Goal: Task Accomplishment & Management: Manage account settings

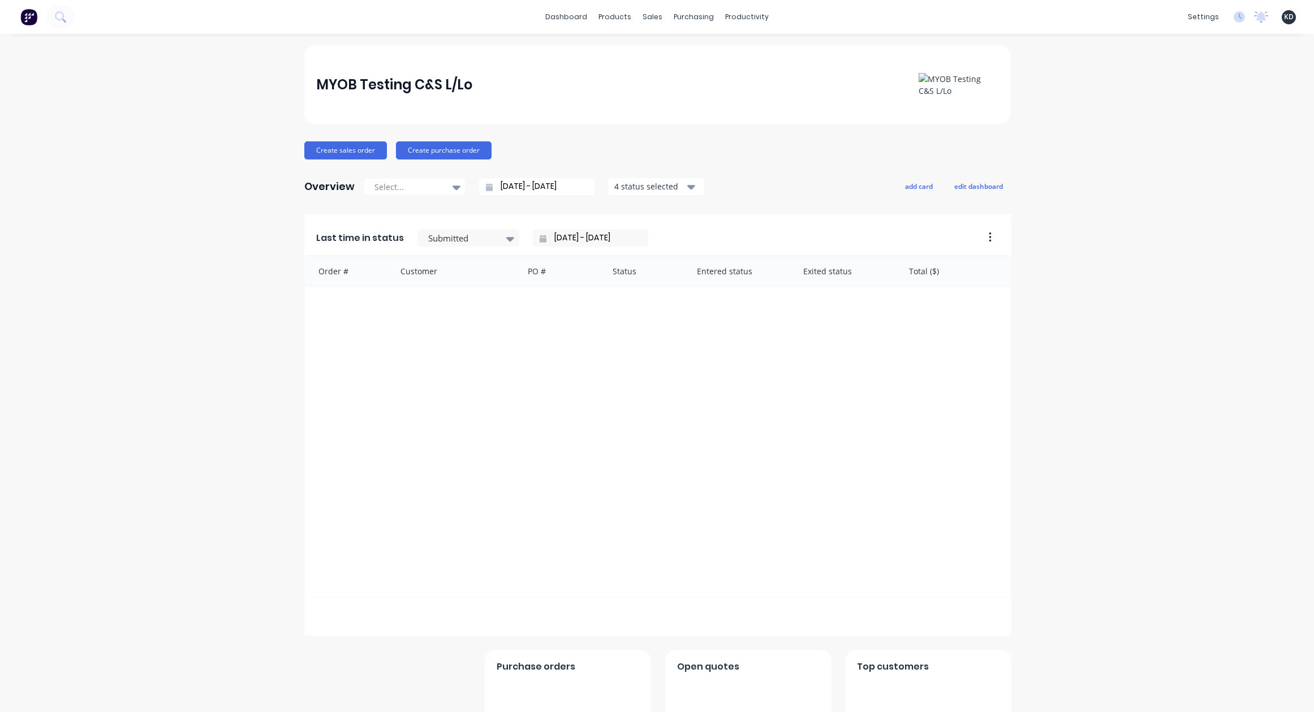
click at [110, 308] on div "MYOB Testing C&S L/Lo Create sales order Create purchase order Overview Select.…" at bounding box center [657, 413] width 1314 height 736
click at [278, 285] on div "MYOB Testing C&S L/Lo Create sales order Create purchase order Overview Select.…" at bounding box center [657, 413] width 1314 height 736
click at [677, 72] on div "Customers" at bounding box center [687, 77] width 41 height 10
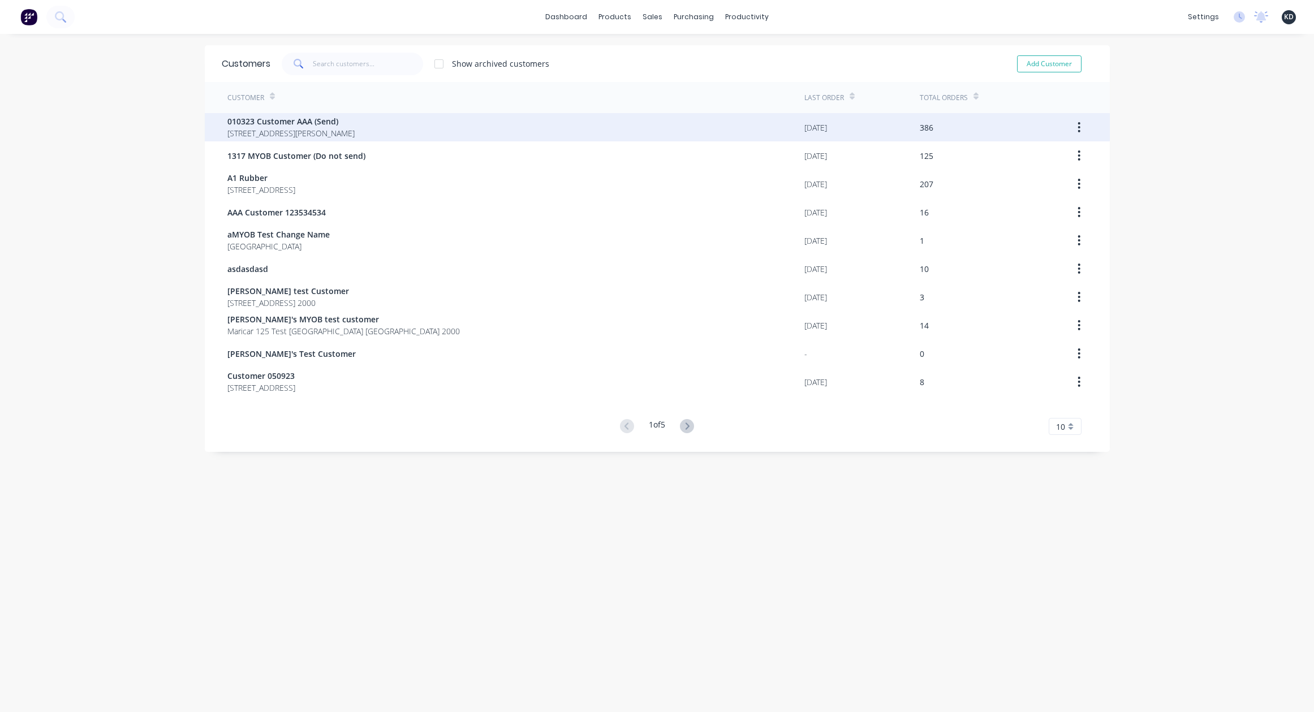
click at [334, 131] on span "40 Shirley St Clagirabaqqq Queensland Australia 4210" at bounding box center [290, 133] width 127 height 12
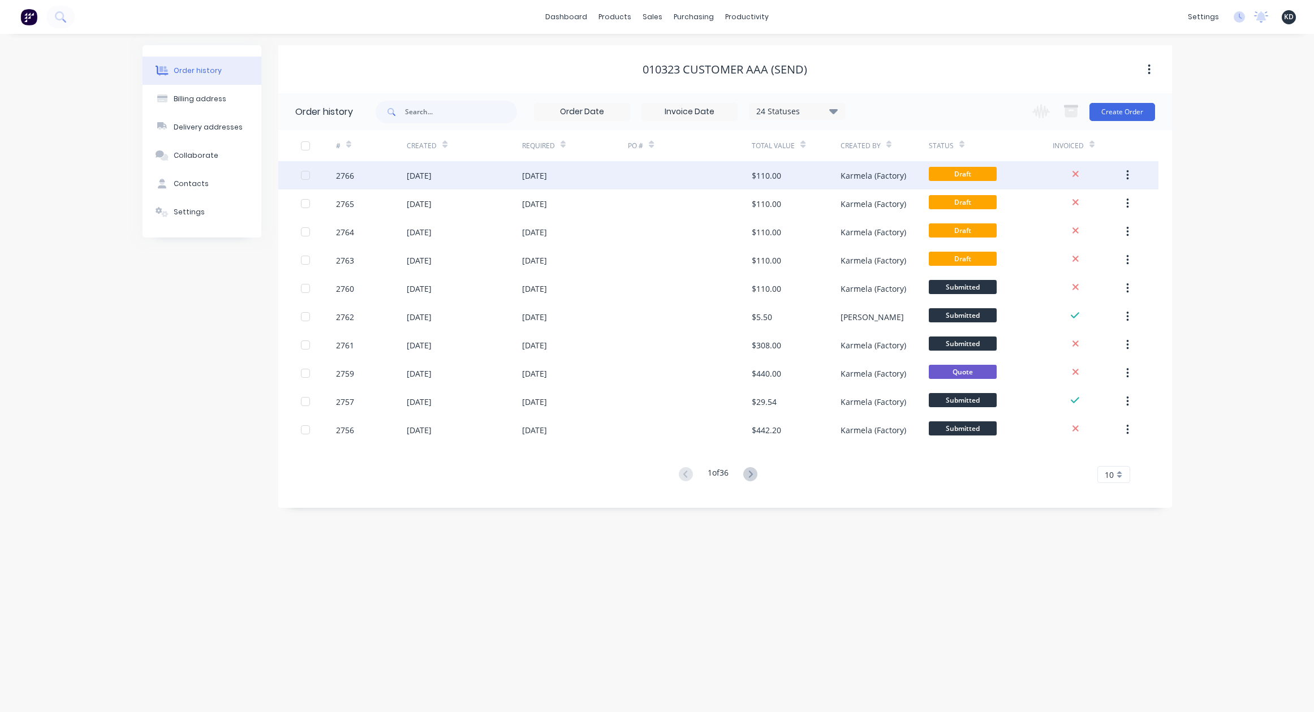
click at [728, 175] on div at bounding box center [690, 175] width 124 height 28
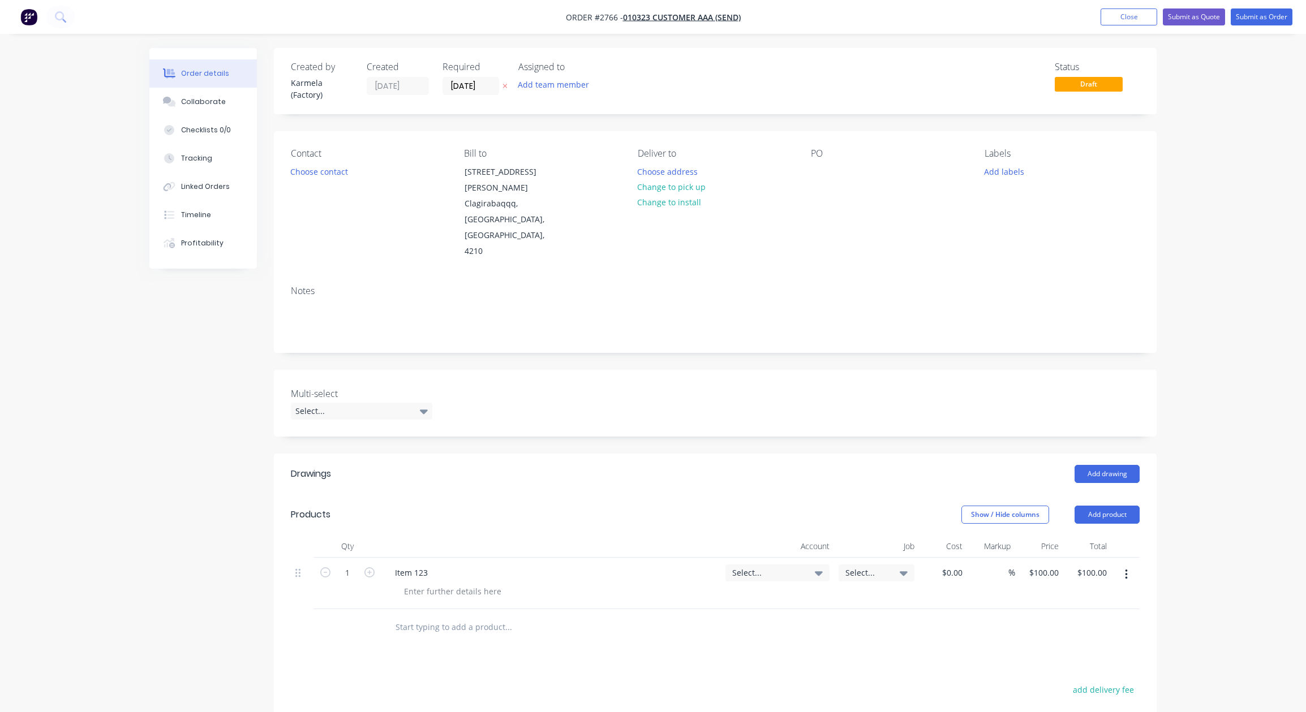
click at [217, 429] on div "Created by Karmela (Factory) Created 03/09/25 Required 03/09/25 Assigned to Add…" at bounding box center [652, 491] width 1007 height 887
click at [1090, 465] on button "Add drawing" at bounding box center [1106, 474] width 65 height 18
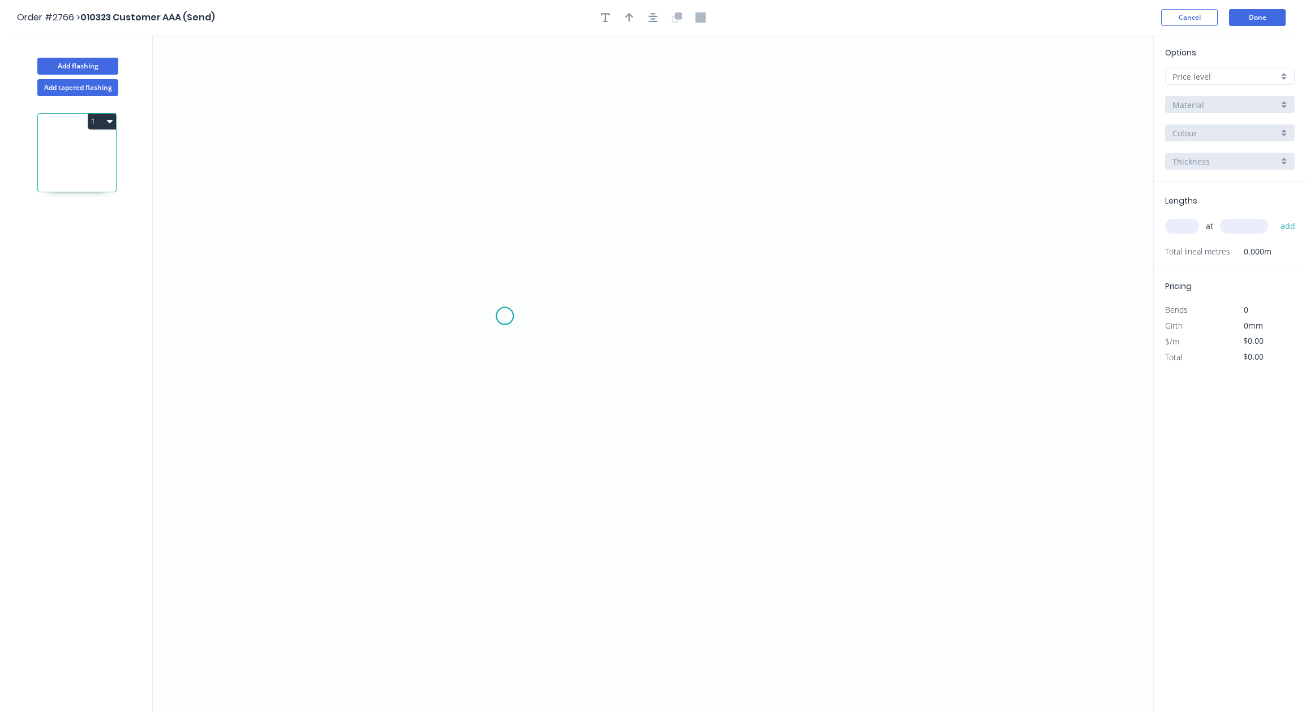
click at [505, 316] on icon "0" at bounding box center [653, 373] width 1000 height 677
click at [623, 191] on icon "0" at bounding box center [653, 373] width 1000 height 677
click at [842, 250] on icon "0" at bounding box center [653, 373] width 1000 height 677
click at [547, 238] on rect at bounding box center [552, 240] width 23 height 16
click at [627, 226] on tspan "?" at bounding box center [629, 223] width 6 height 19
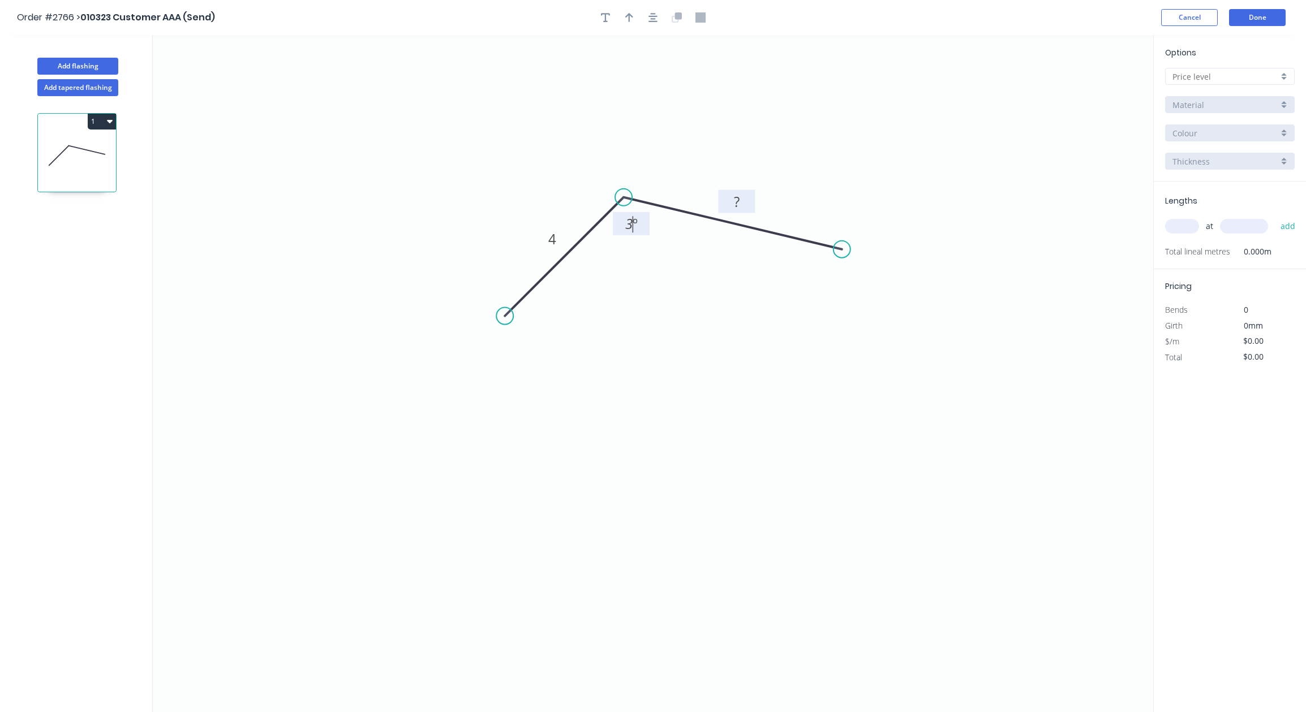
click at [719, 201] on rect at bounding box center [736, 201] width 37 height 23
click at [732, 197] on rect at bounding box center [736, 203] width 23 height 16
click at [821, 136] on icon "0 4 ? 3 º" at bounding box center [653, 373] width 1000 height 677
click at [1216, 72] on input "text" at bounding box center [1225, 77] width 106 height 12
click at [1214, 104] on div "A" at bounding box center [1229, 98] width 128 height 20
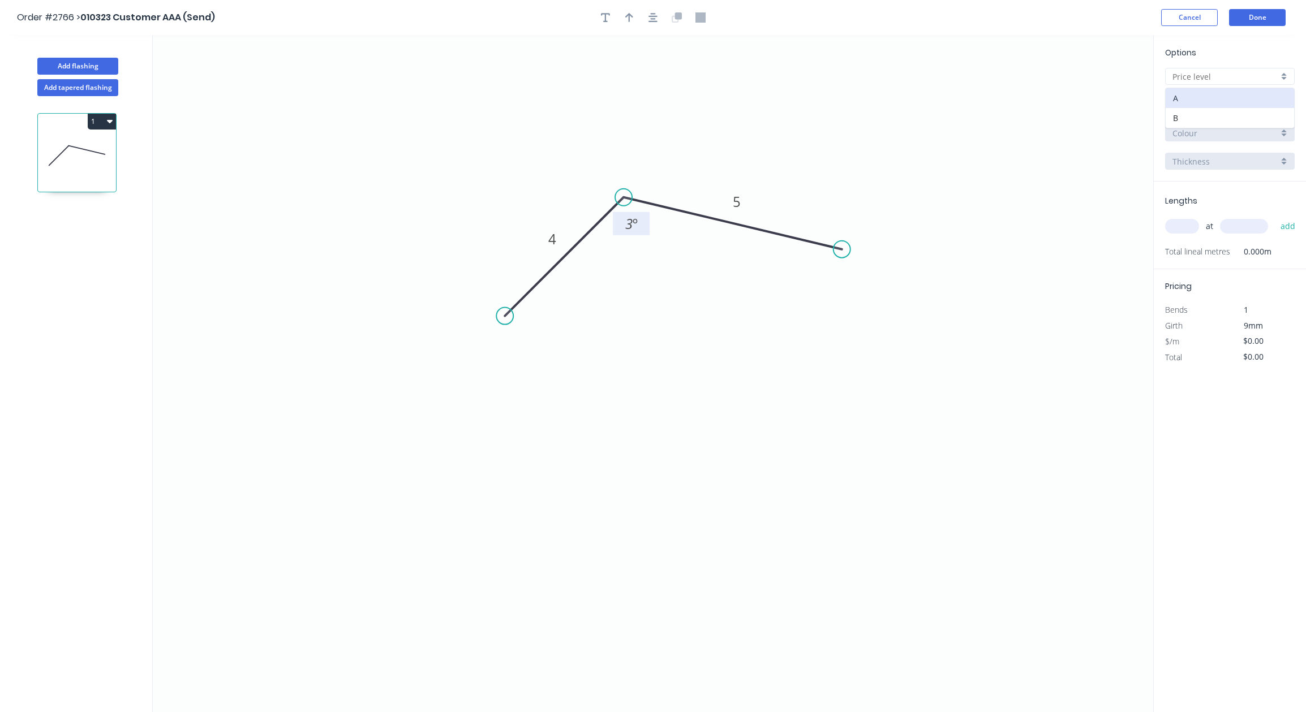
type input "A"
type input "$1.00"
click at [1186, 233] on input "text" at bounding box center [1182, 226] width 34 height 15
type input "3"
click at [1239, 225] on input "text" at bounding box center [1244, 226] width 48 height 15
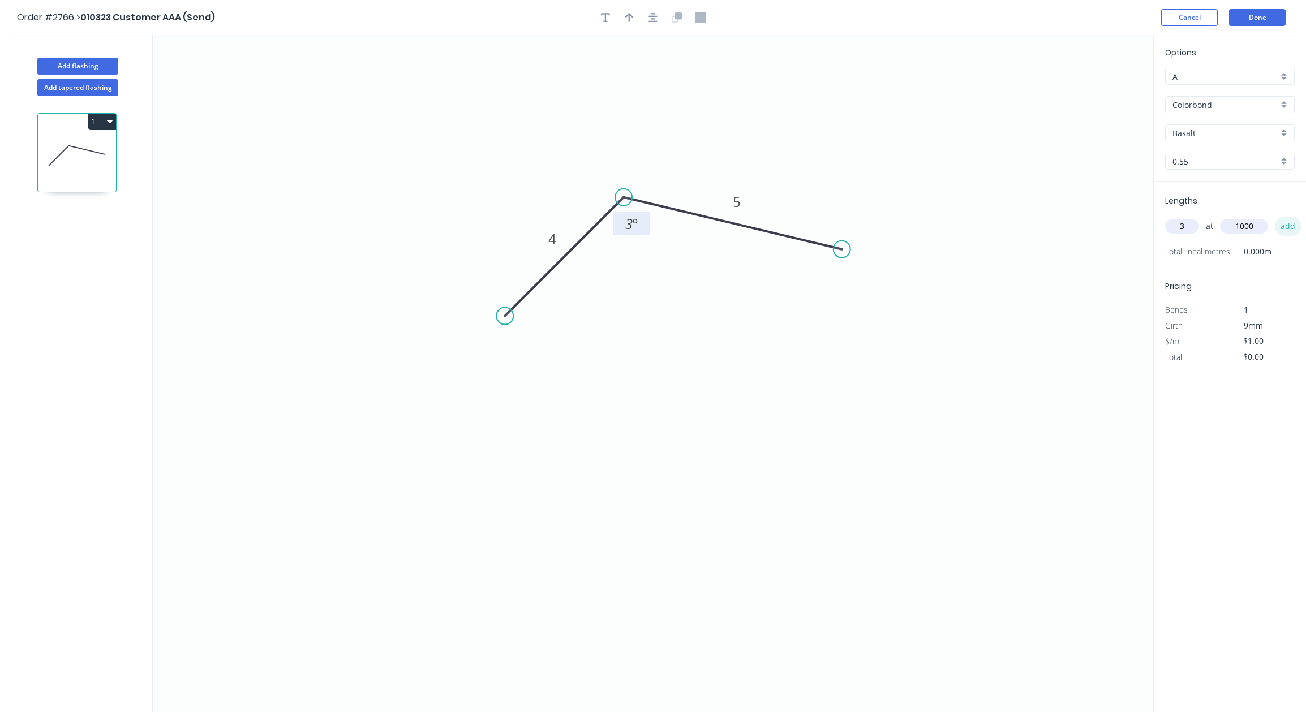
type input "1000"
click at [1290, 227] on button "add" at bounding box center [1288, 226] width 27 height 19
type input "$3.00"
click at [1240, 507] on div "Options A A Colorbond Colorbond Colorbond Ultra Copy of Colorbond Ultra Basalt …" at bounding box center [1229, 374] width 153 height 678
click at [97, 88] on button "Add tapered flashing" at bounding box center [77, 87] width 81 height 17
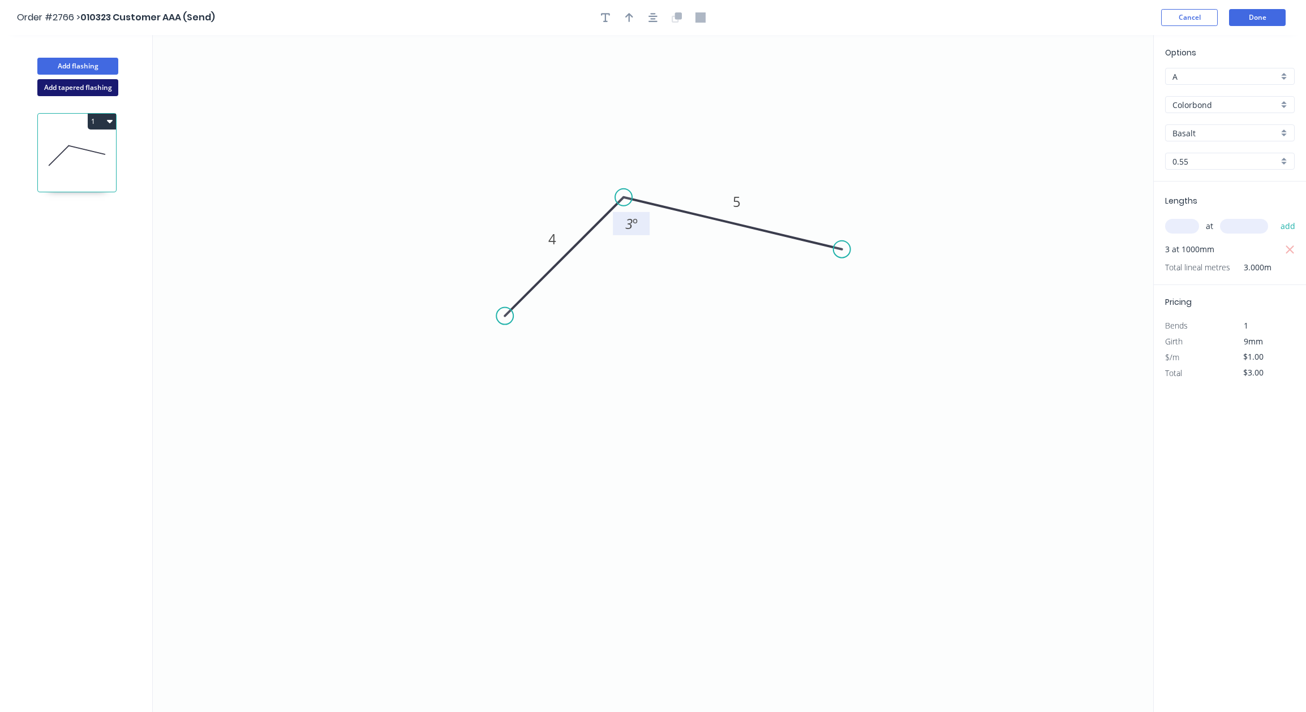
type input "$0.00"
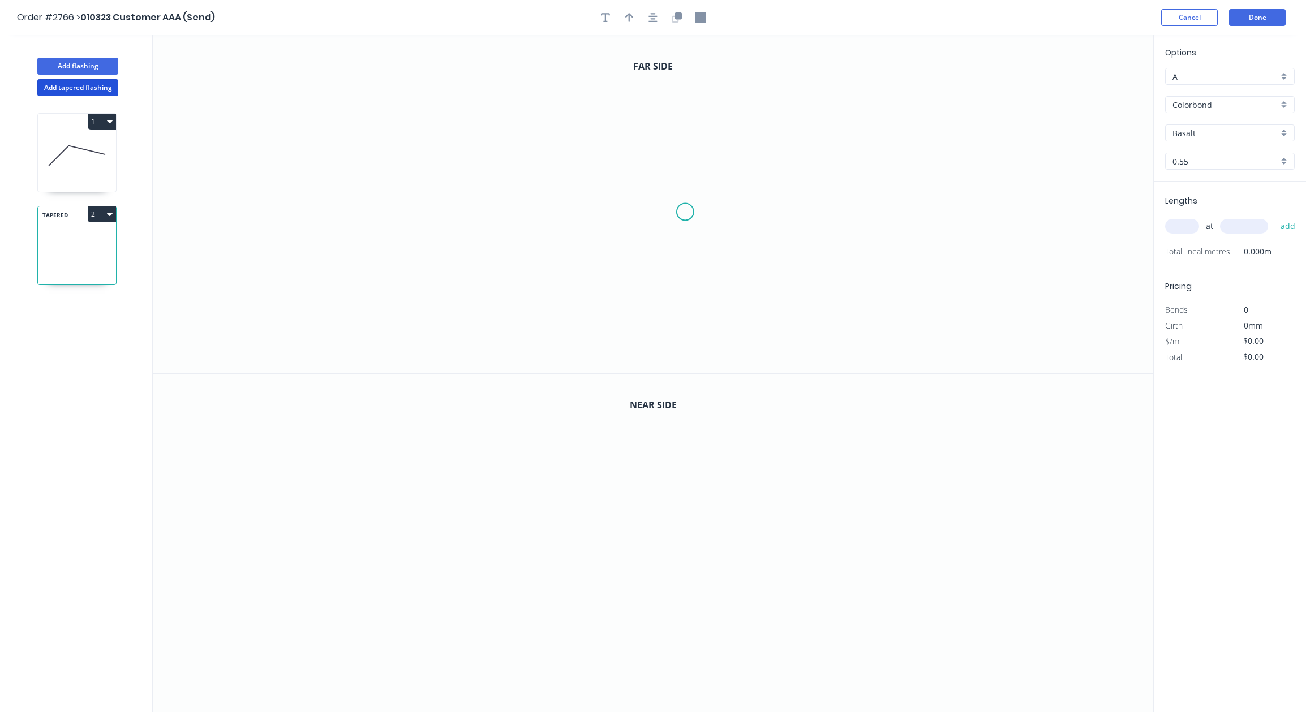
click at [744, 244] on icon "0" at bounding box center [653, 204] width 1000 height 338
click at [702, 130] on icon "0" at bounding box center [653, 204] width 1000 height 338
click at [613, 567] on icon "0" at bounding box center [653, 543] width 1000 height 339
click at [746, 520] on icon "0" at bounding box center [653, 543] width 1000 height 339
click at [688, 554] on rect at bounding box center [685, 555] width 23 height 16
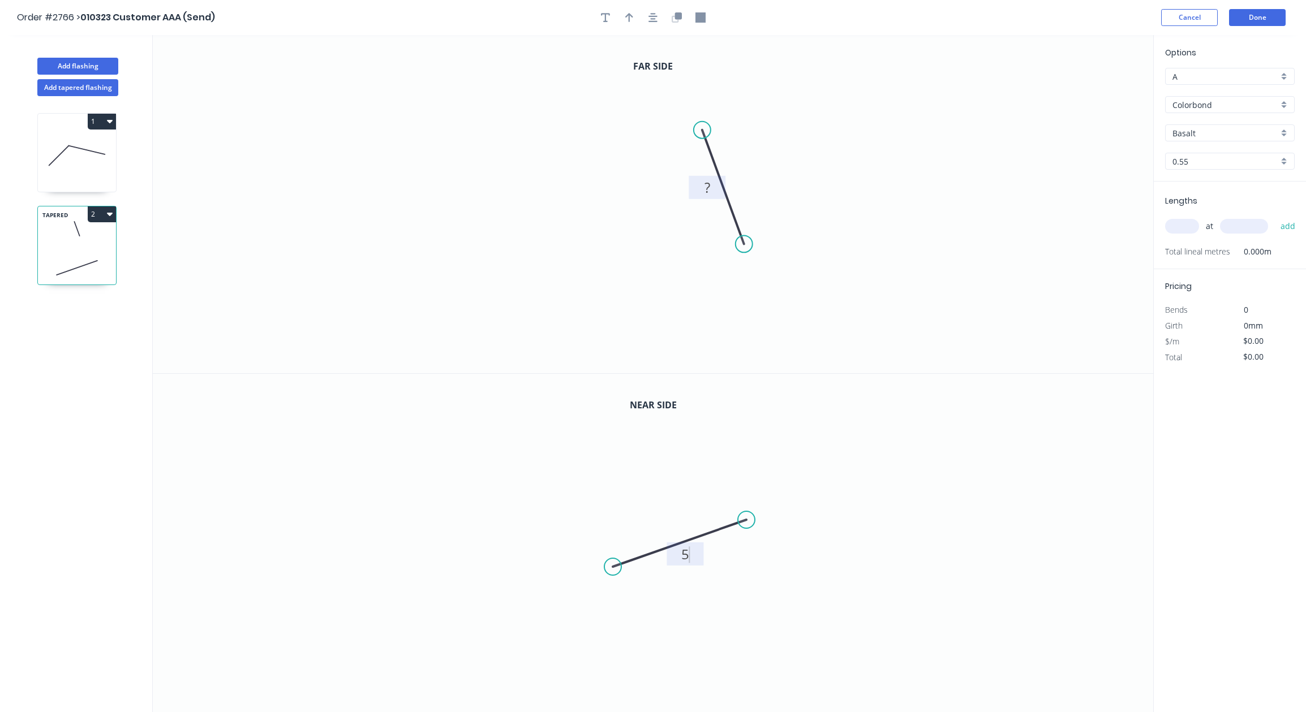
click at [713, 178] on rect at bounding box center [707, 187] width 37 height 23
type input "$12.00"
click at [707, 186] on tspan "?" at bounding box center [707, 187] width 6 height 19
click at [844, 141] on icon "0 ?" at bounding box center [653, 204] width 1000 height 338
click at [1173, 226] on input "text" at bounding box center [1182, 226] width 34 height 15
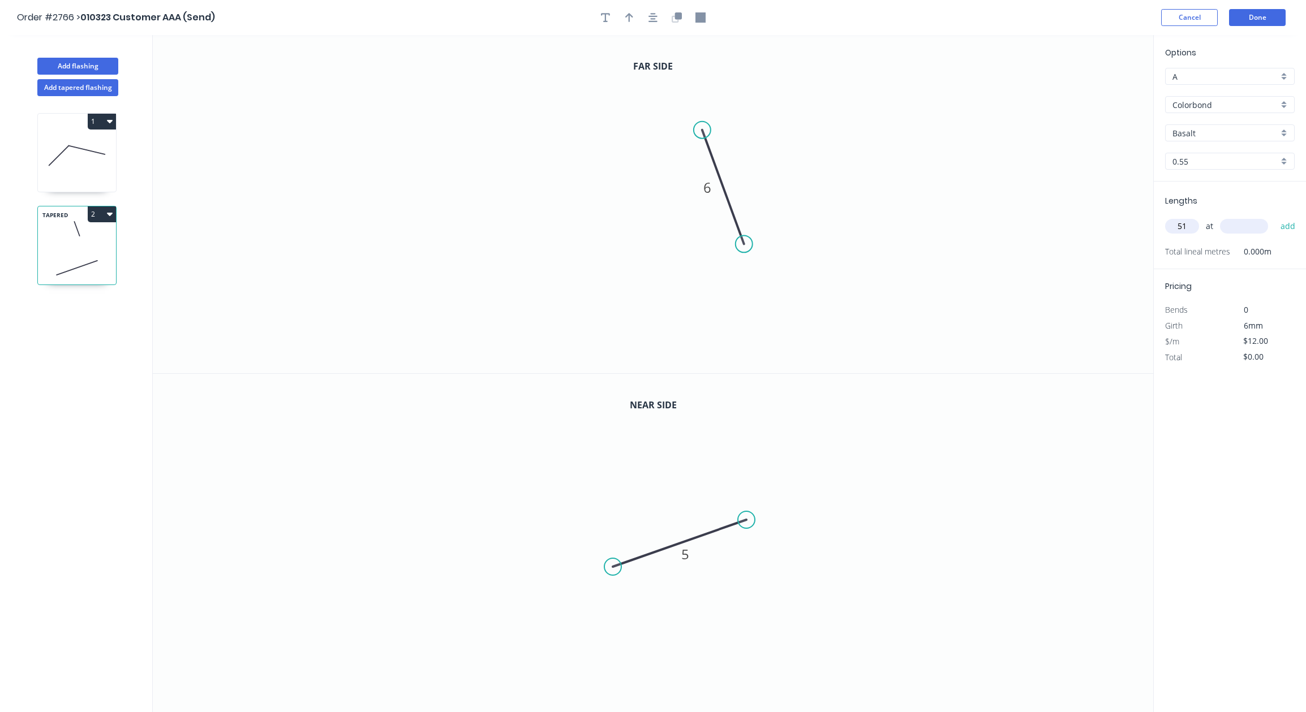
type input "51"
type input "1000"
click at [1275, 217] on button "add" at bounding box center [1288, 226] width 27 height 19
type input "$612.00"
click at [845, 613] on icon "0 5" at bounding box center [653, 543] width 1000 height 339
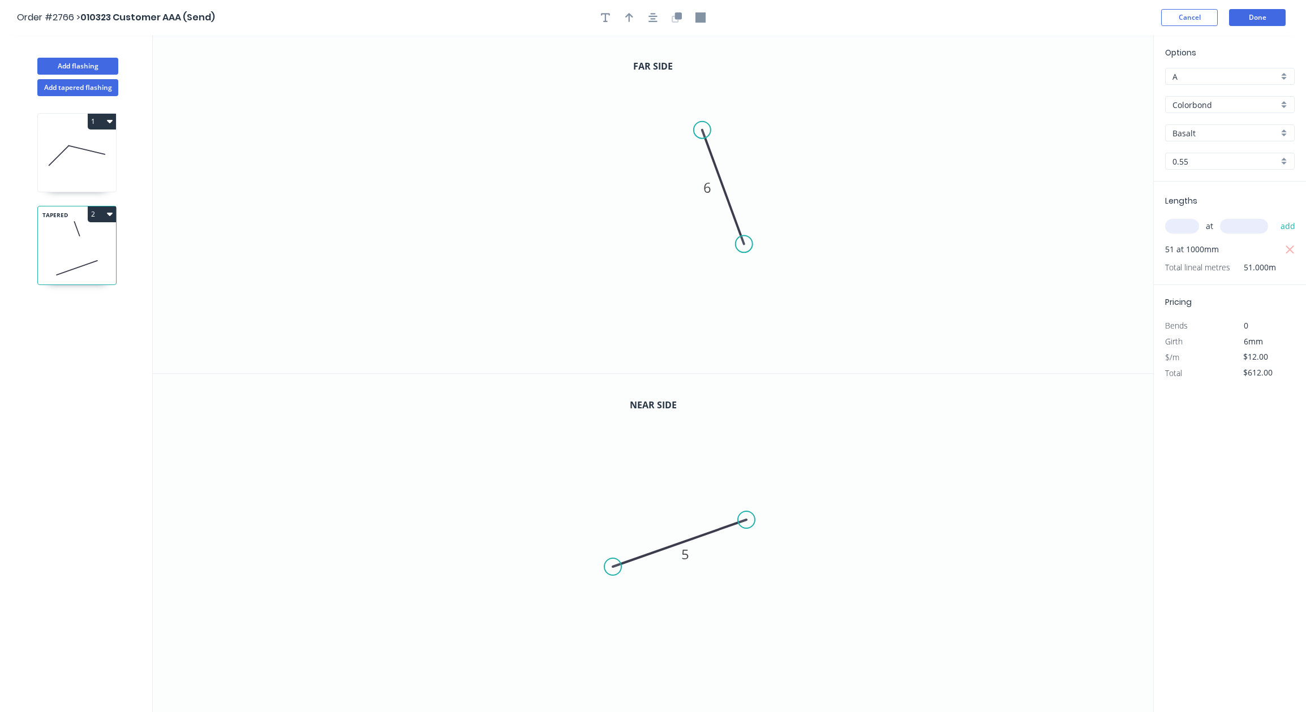
click at [1253, 28] on header "Order #2766 > 010323 Customer AAA (Send) Cancel Done" at bounding box center [653, 17] width 1306 height 35
click at [1253, 20] on button "Done" at bounding box center [1257, 17] width 57 height 17
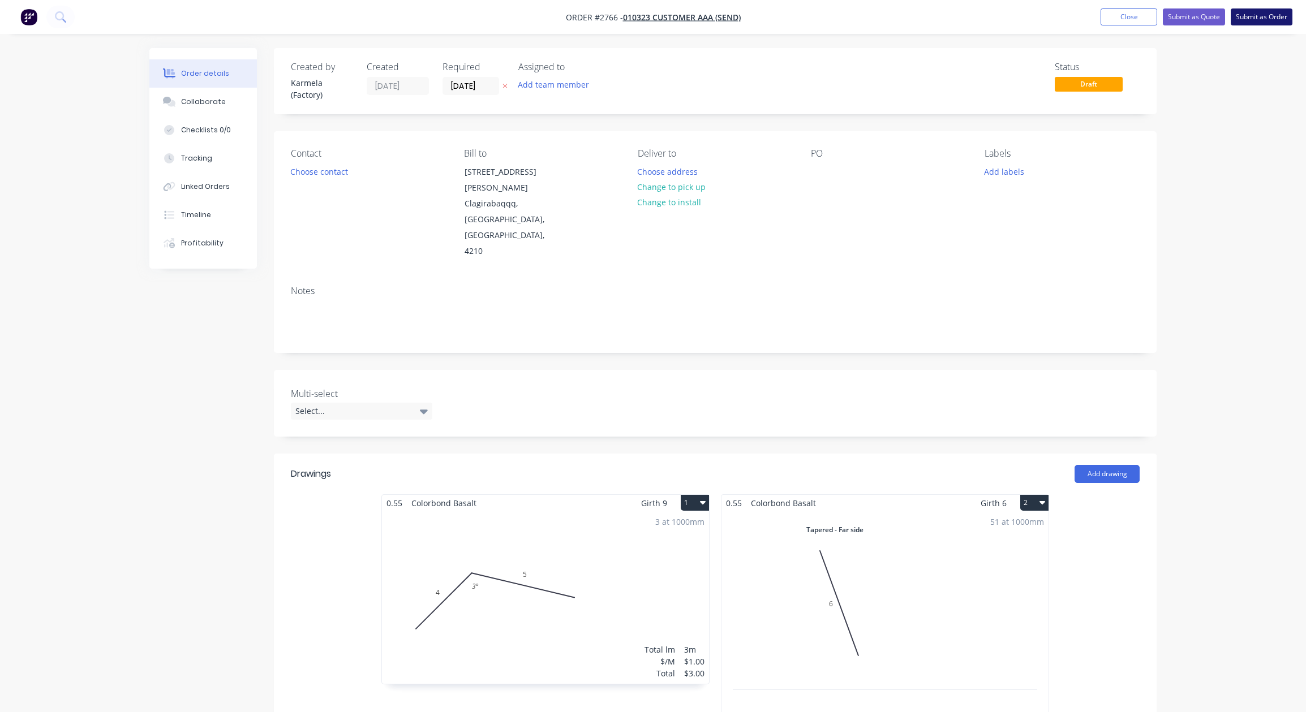
click at [1267, 18] on button "Submit as Order" at bounding box center [1262, 16] width 62 height 17
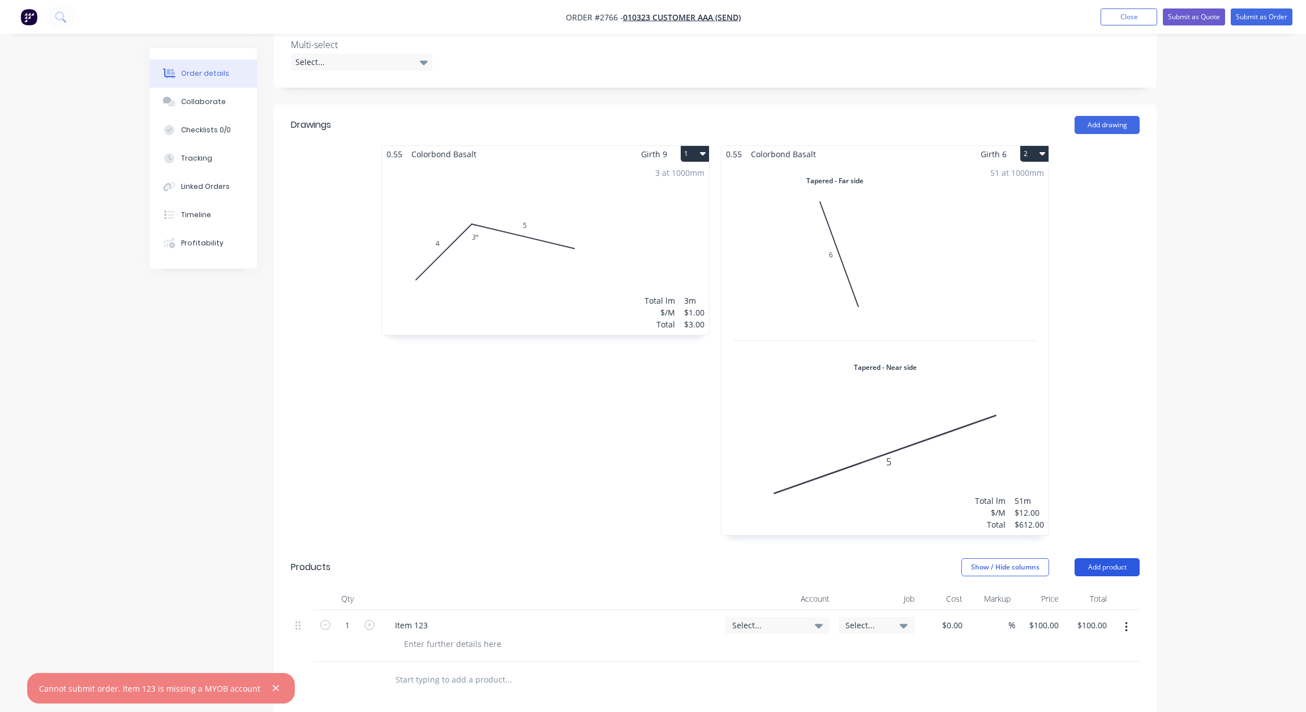
scroll to position [543, 0]
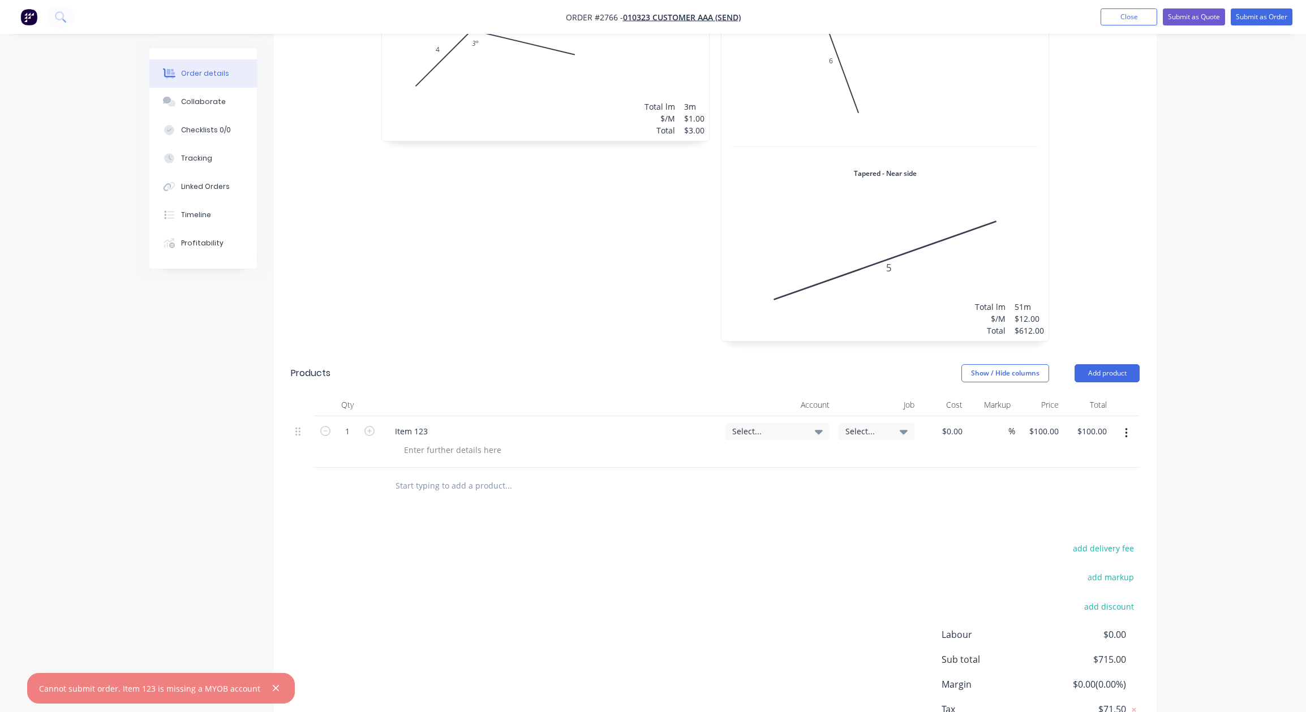
click at [1125, 428] on icon "button" at bounding box center [1126, 433] width 2 height 10
click at [1089, 523] on div "Delete" at bounding box center [1085, 531] width 87 height 16
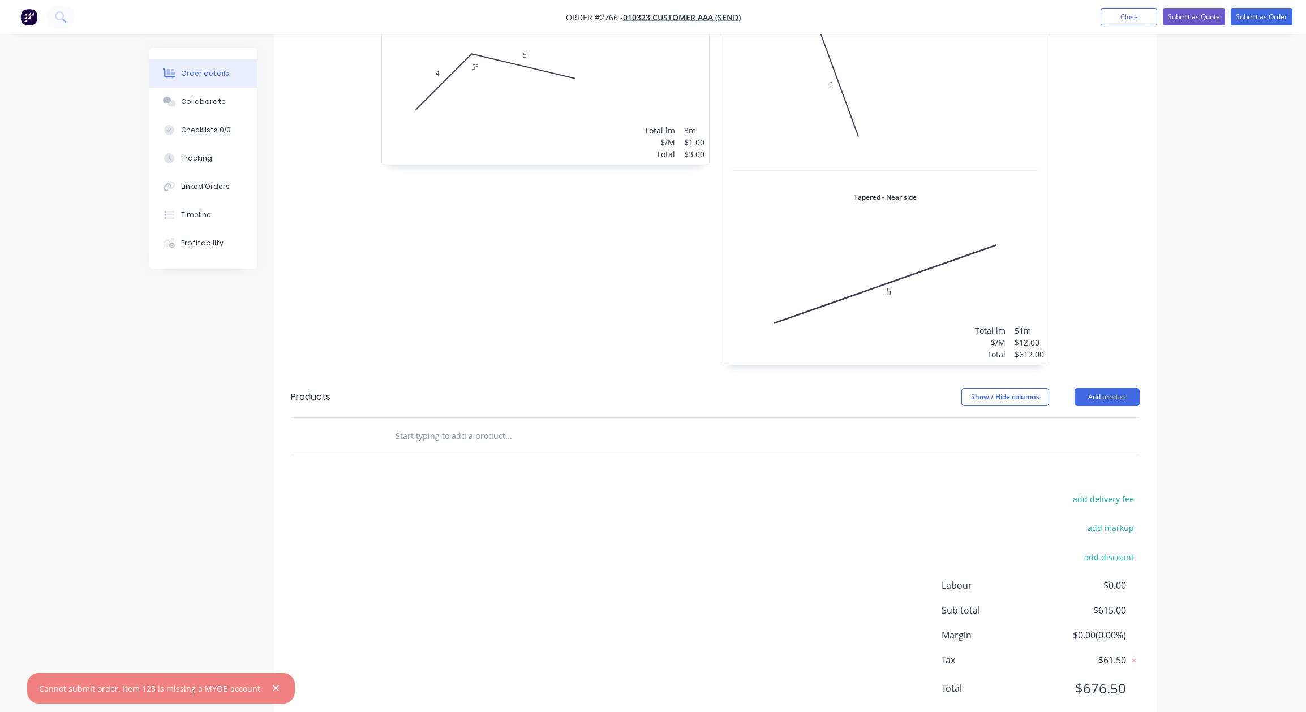
click at [1210, 350] on div "Order details Collaborate Checklists 0/0 Tracking Linked Orders Timeline Profit…" at bounding box center [653, 112] width 1306 height 1263
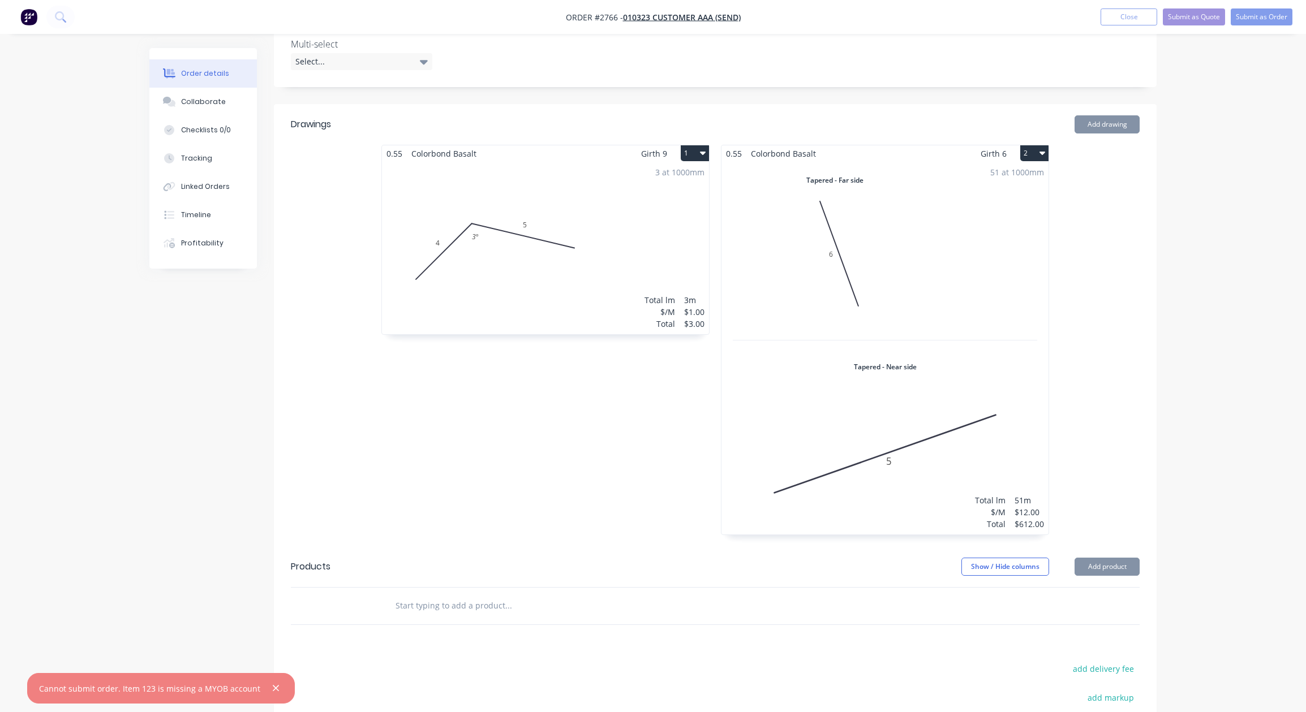
scroll to position [248, 0]
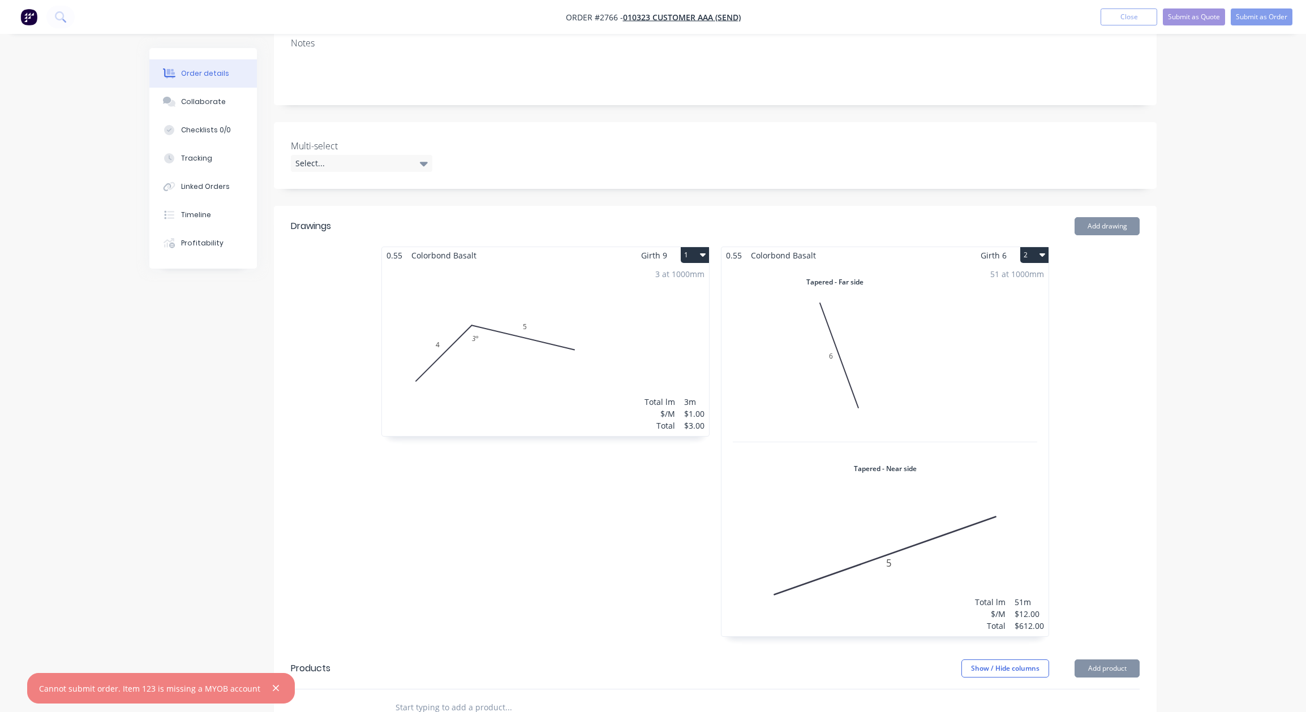
click at [1246, 171] on div "Order details Collaborate Checklists 0/0 Tracking Linked Orders Timeline Profit…" at bounding box center [653, 383] width 1306 height 1263
click at [1264, 18] on button "Submit as Order" at bounding box center [1262, 16] width 62 height 17
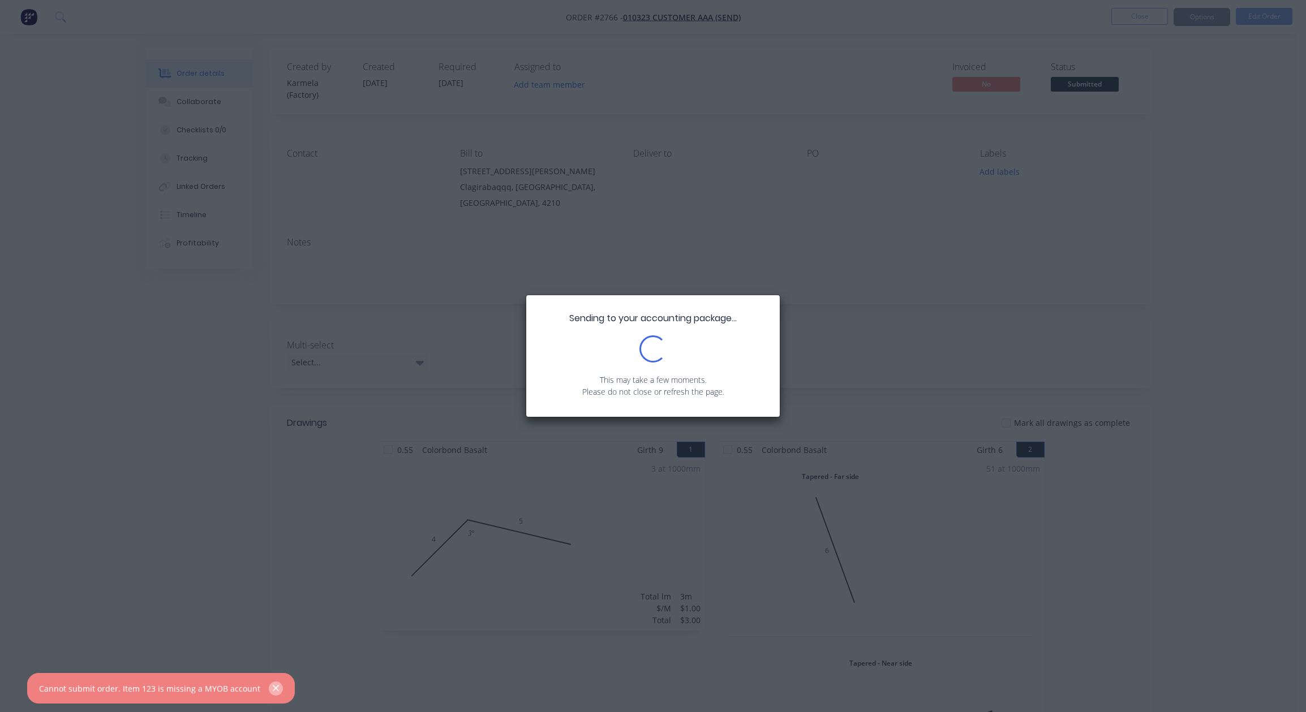
click at [272, 691] on icon "button" at bounding box center [275, 688] width 7 height 10
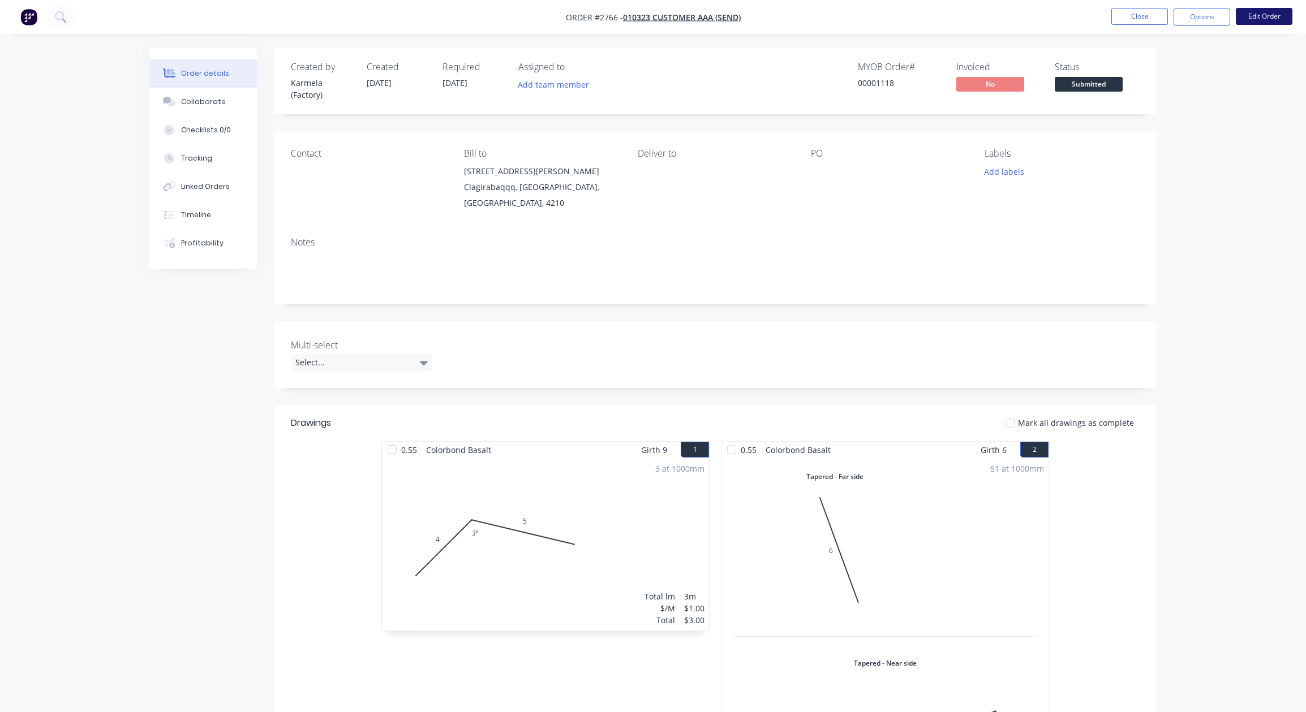
click at [1257, 20] on button "Edit Order" at bounding box center [1264, 16] width 57 height 17
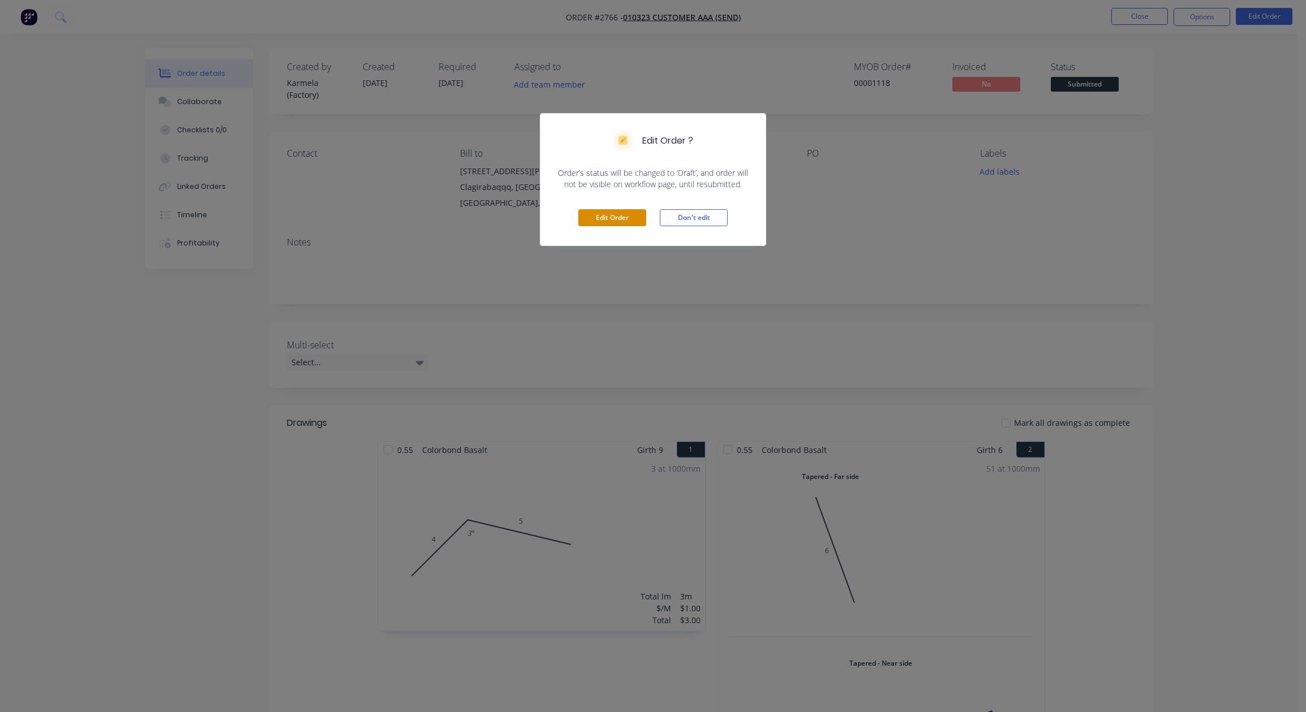
click at [617, 222] on button "Edit Order" at bounding box center [612, 217] width 68 height 17
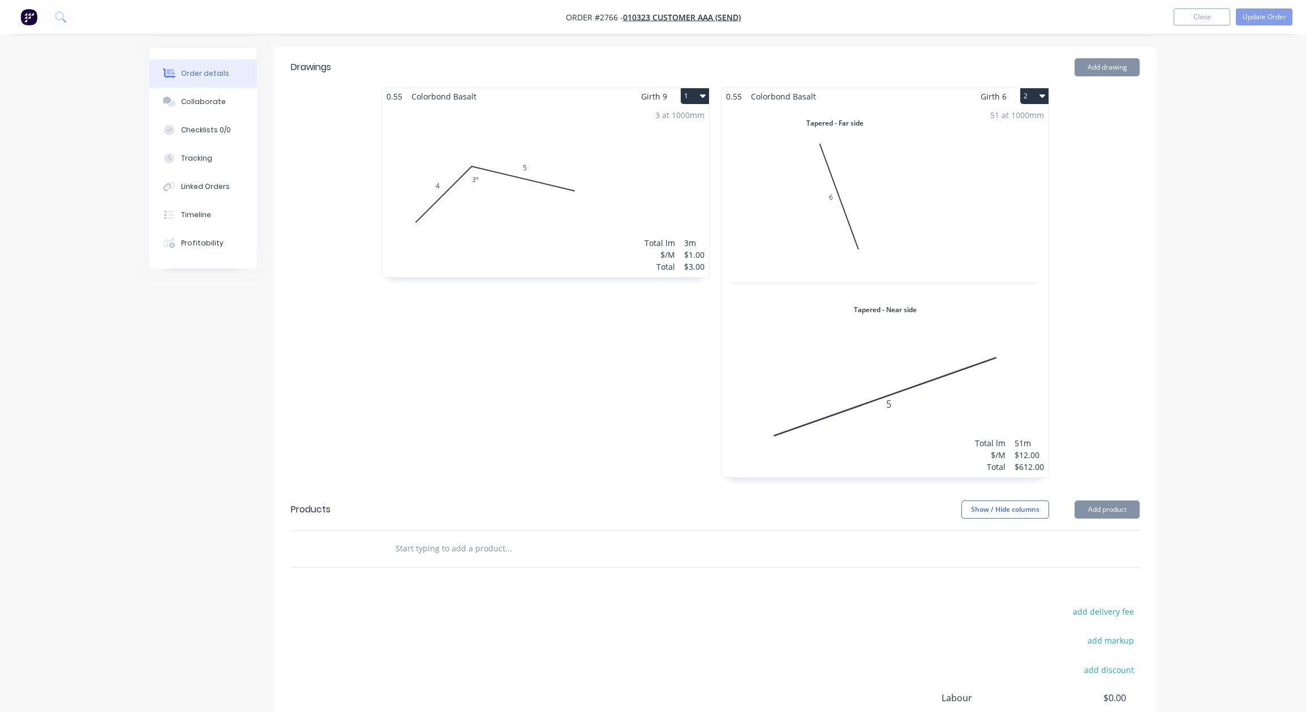
scroll to position [407, 0]
click at [1043, 91] on icon "button" at bounding box center [1042, 95] width 6 height 9
click at [1011, 160] on div "Delete" at bounding box center [994, 168] width 87 height 16
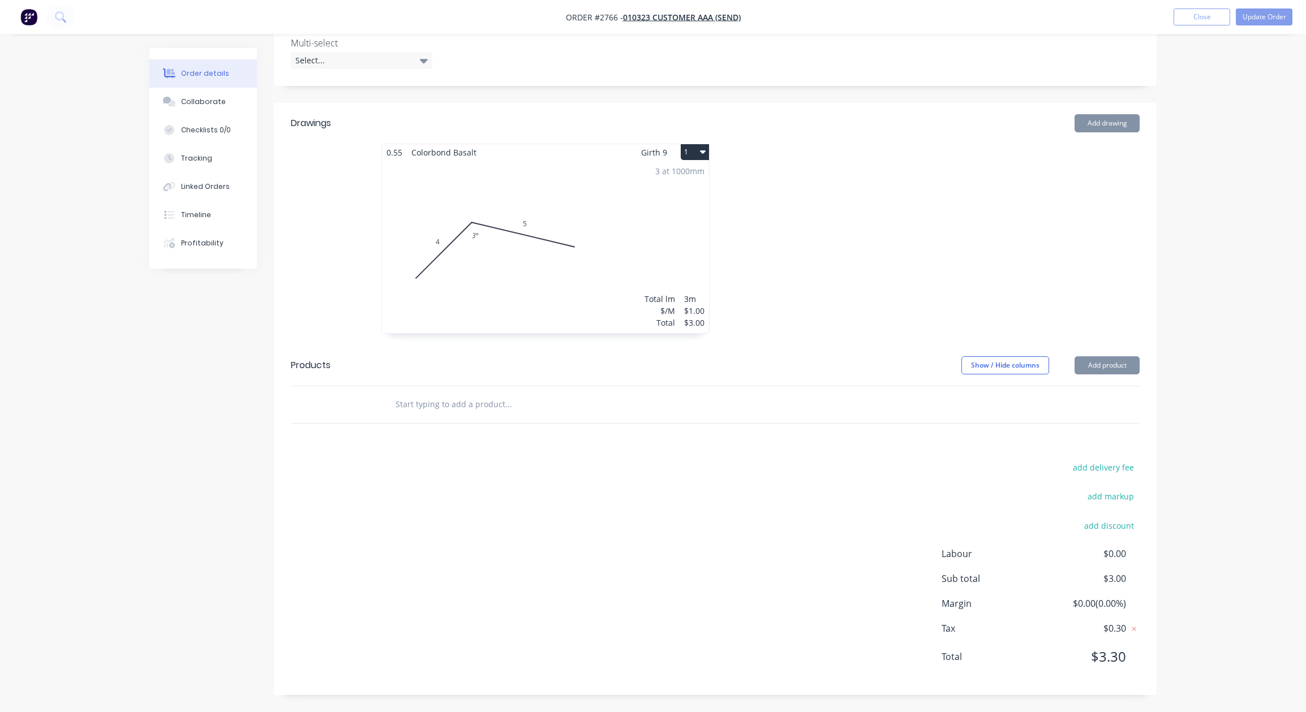
scroll to position [319, 0]
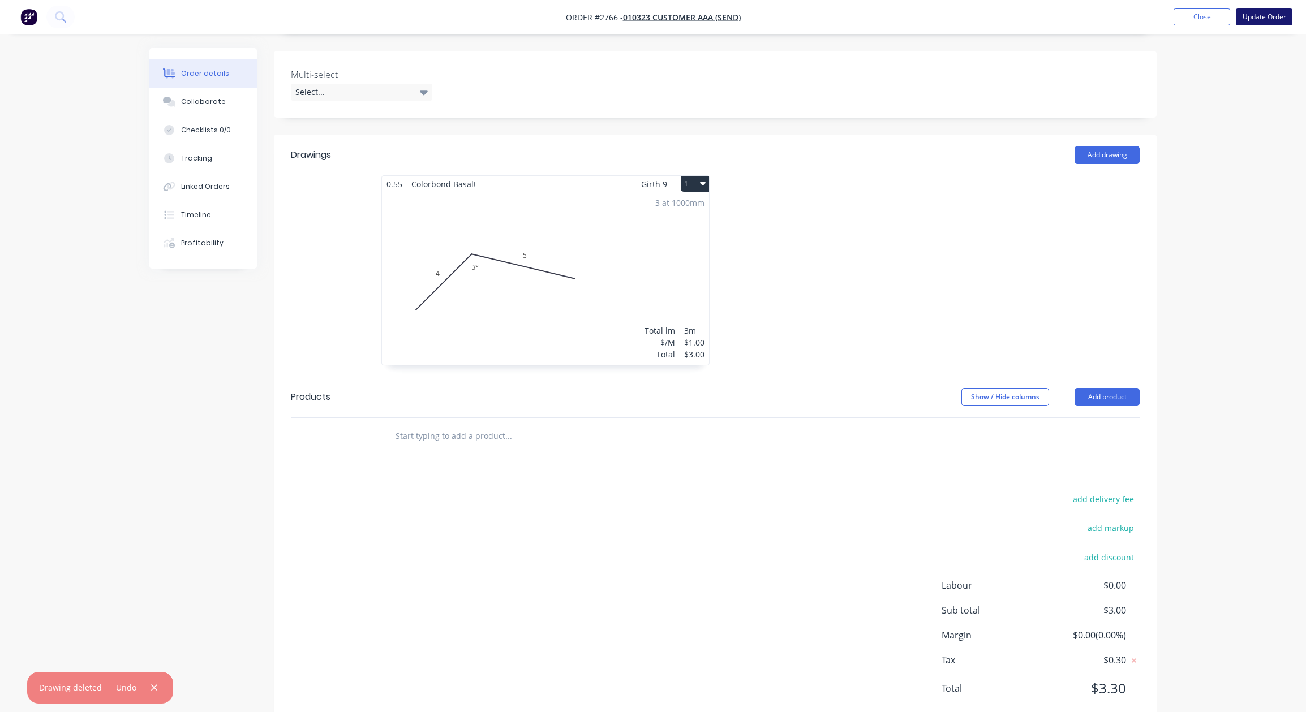
click at [1264, 19] on button "Update Order" at bounding box center [1264, 16] width 57 height 17
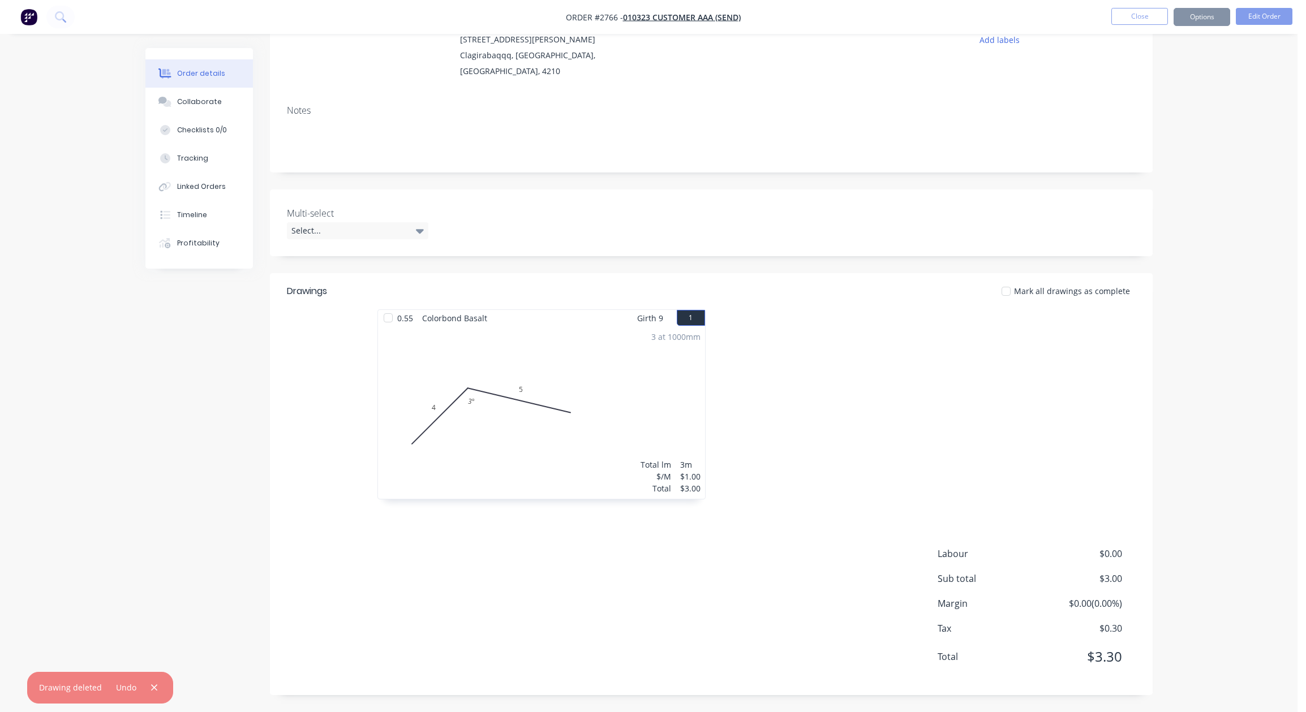
scroll to position [0, 0]
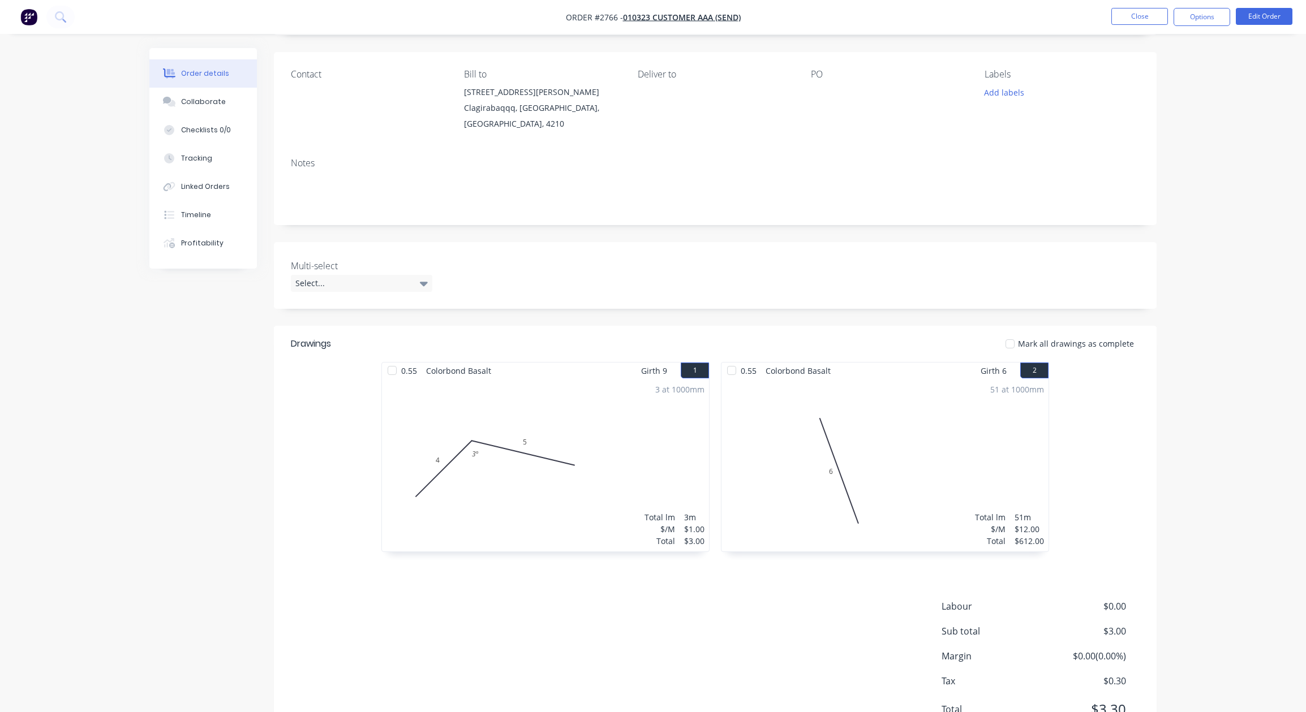
scroll to position [132, 0]
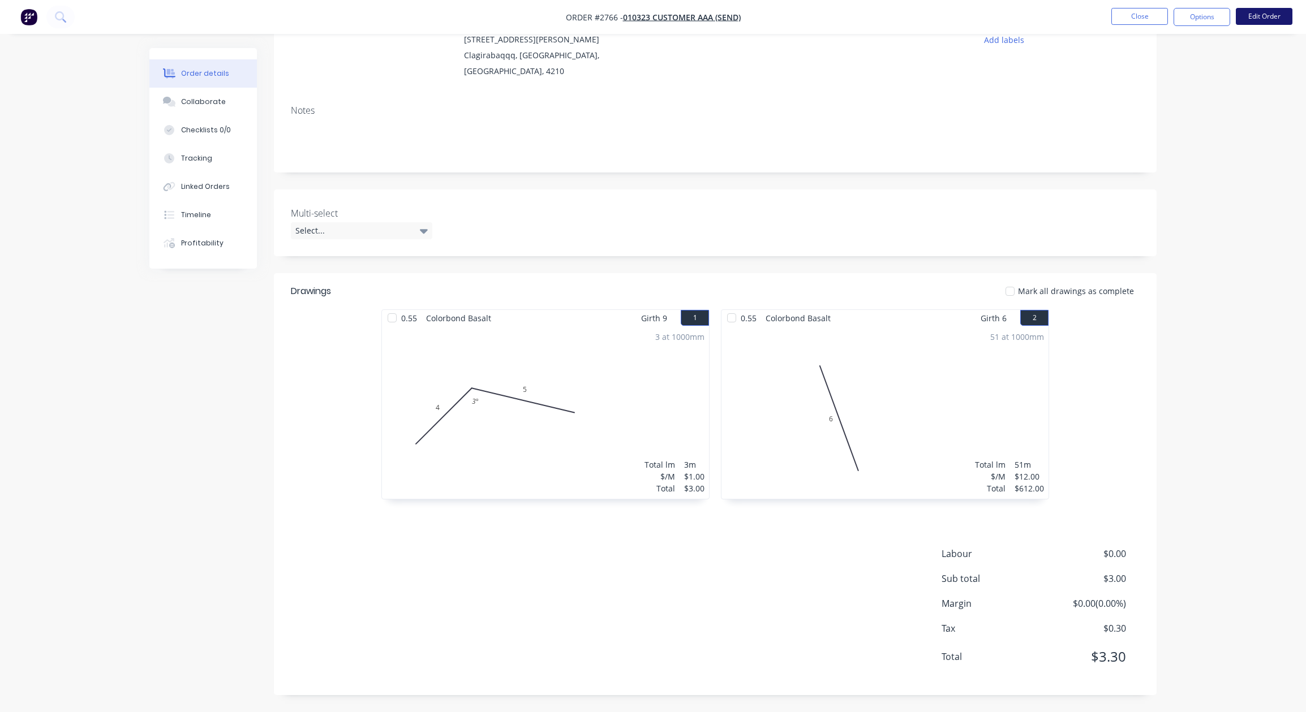
click at [1255, 24] on button "Edit Order" at bounding box center [1264, 16] width 57 height 17
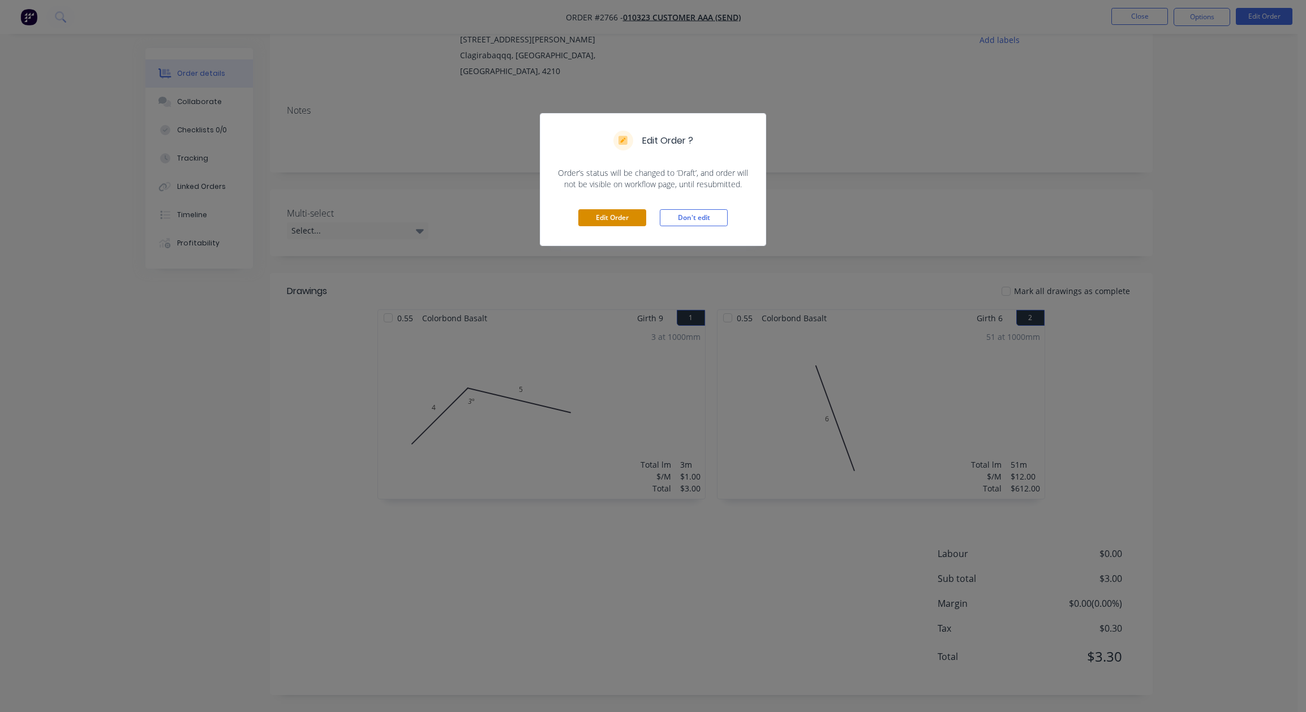
click at [625, 220] on button "Edit Order" at bounding box center [612, 217] width 68 height 17
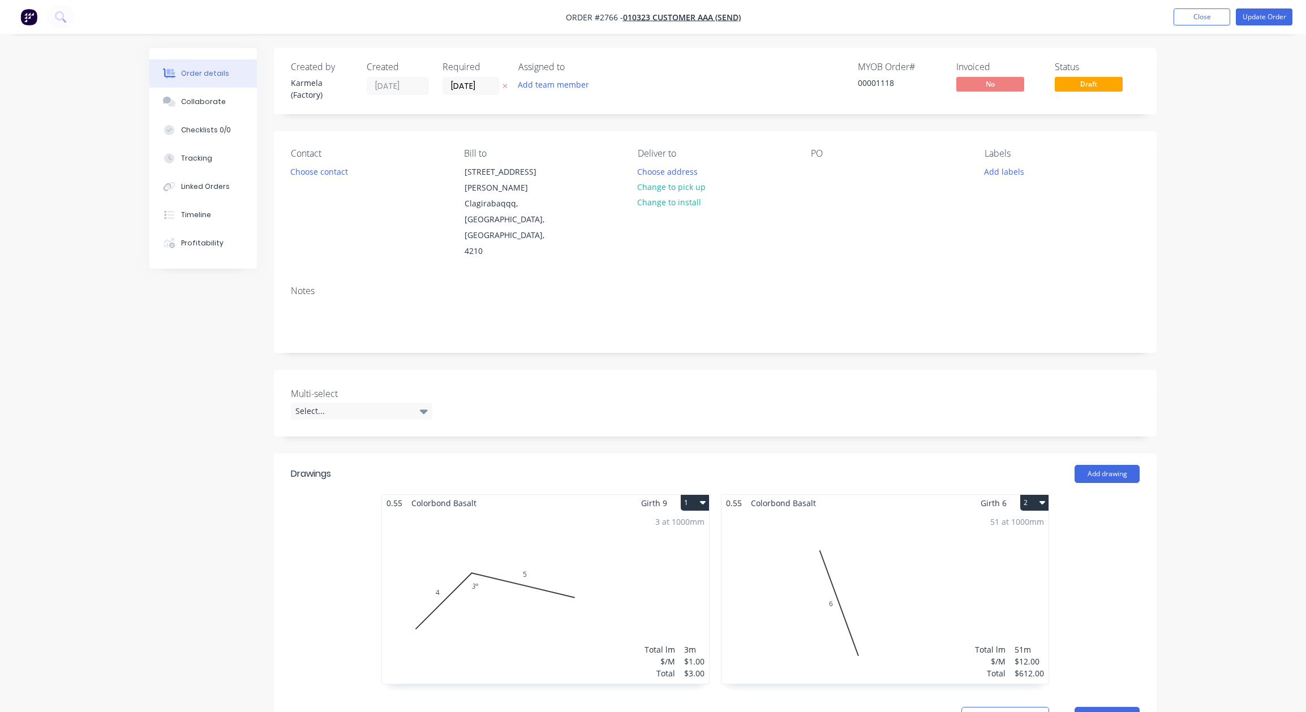
scroll to position [204, 0]
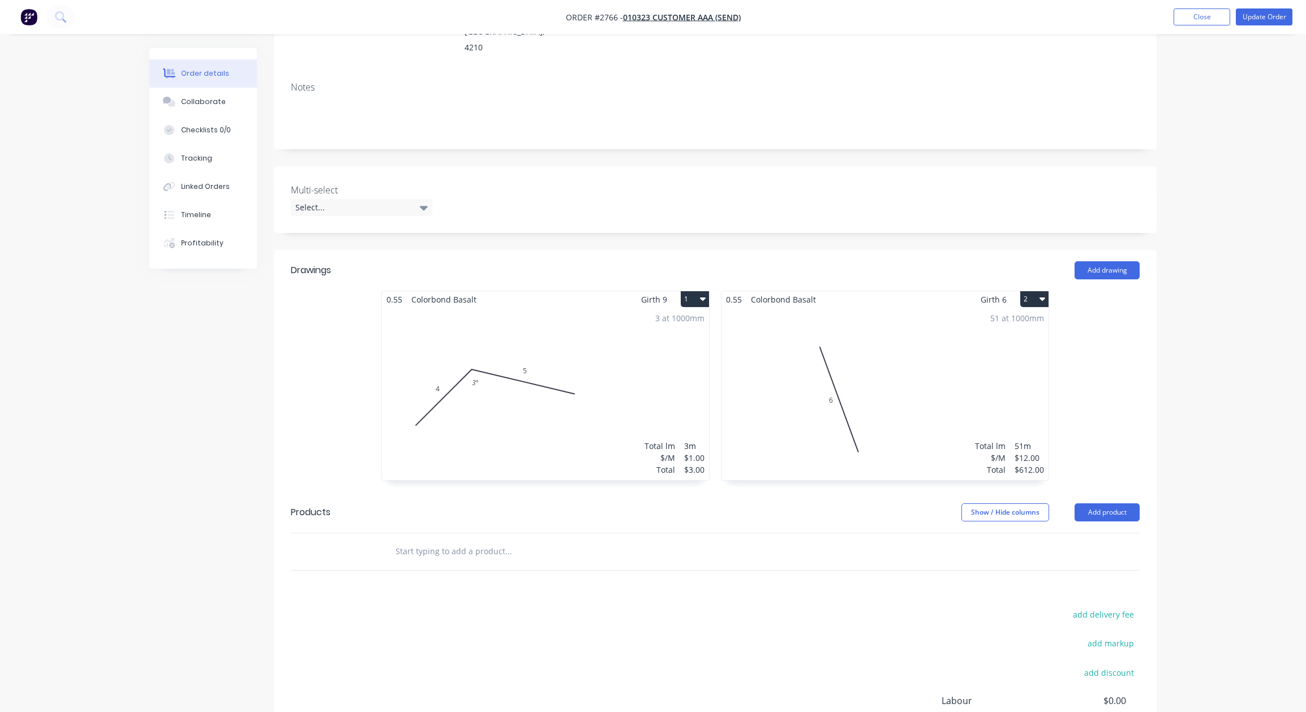
click at [897, 326] on div "51 at 1000mm Total lm $/M Total 51m $12.00 $612.00" at bounding box center [884, 394] width 327 height 173
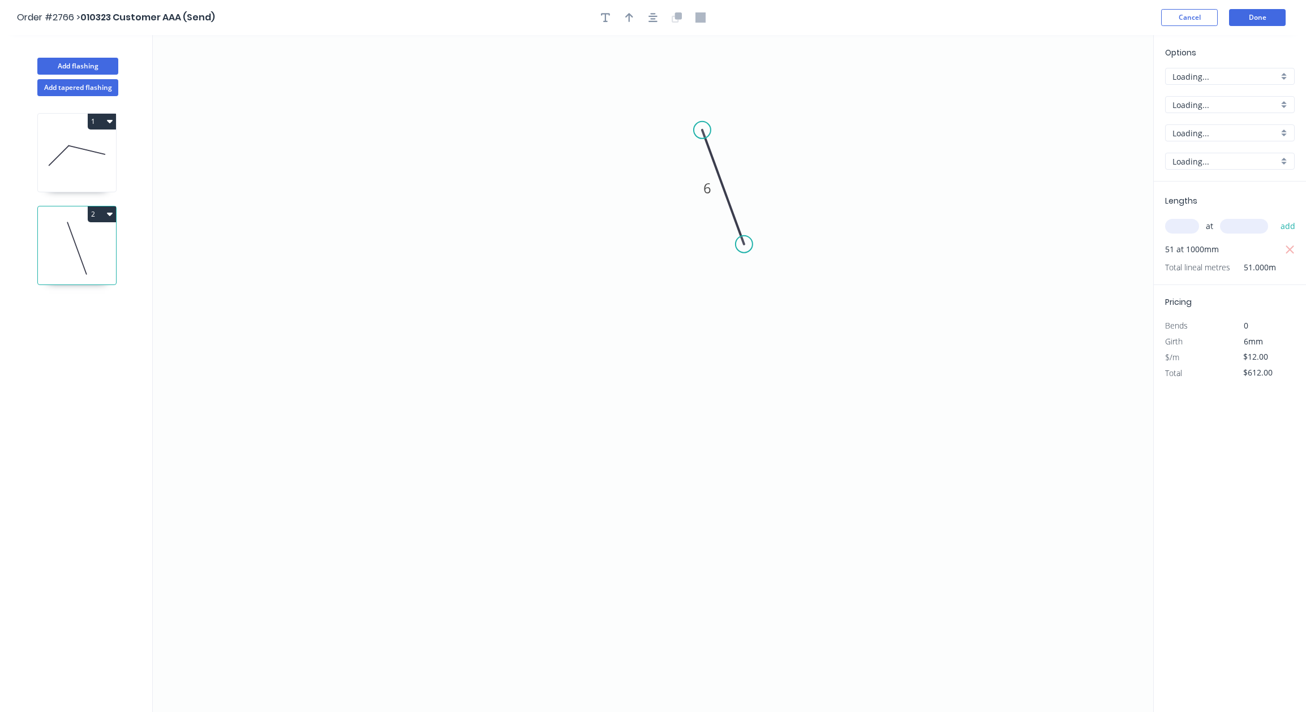
type input "$1.00"
type input "$51.00"
click at [102, 220] on button "2" at bounding box center [102, 215] width 28 height 16
click at [81, 265] on div "Delete" at bounding box center [62, 265] width 87 height 16
type input "$0.00"
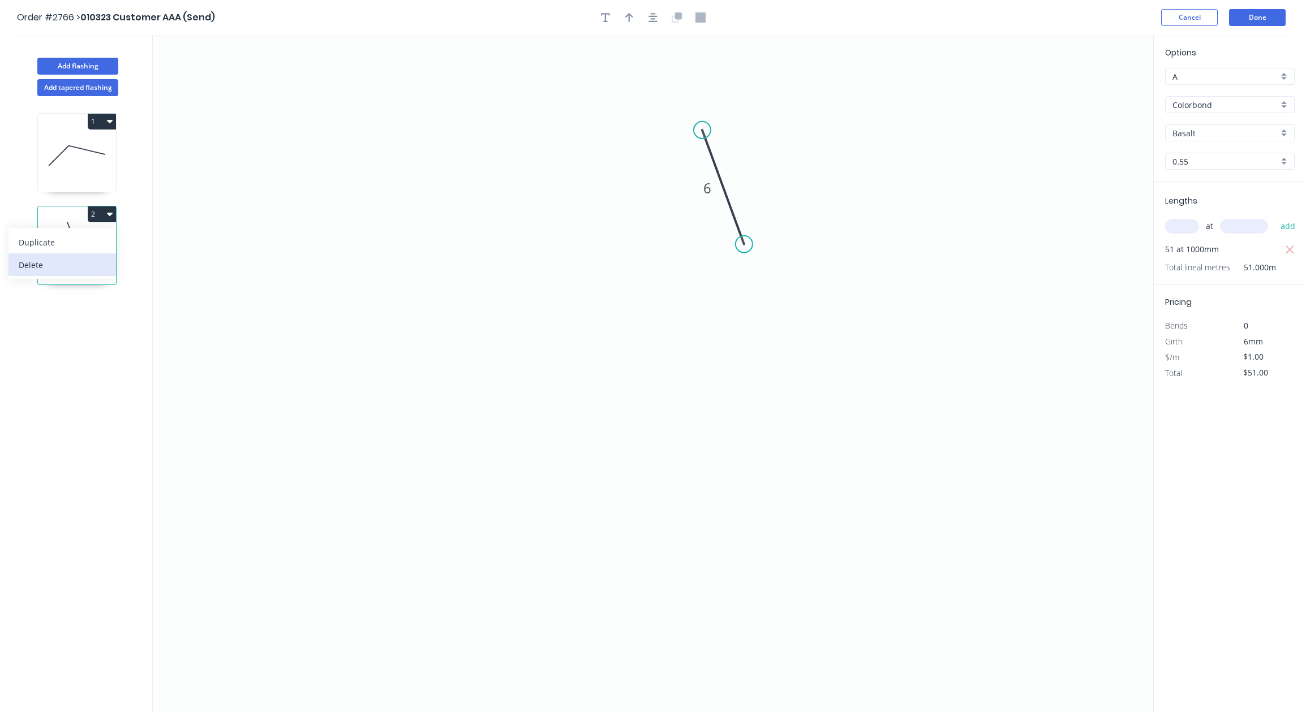
type input "$0.00"
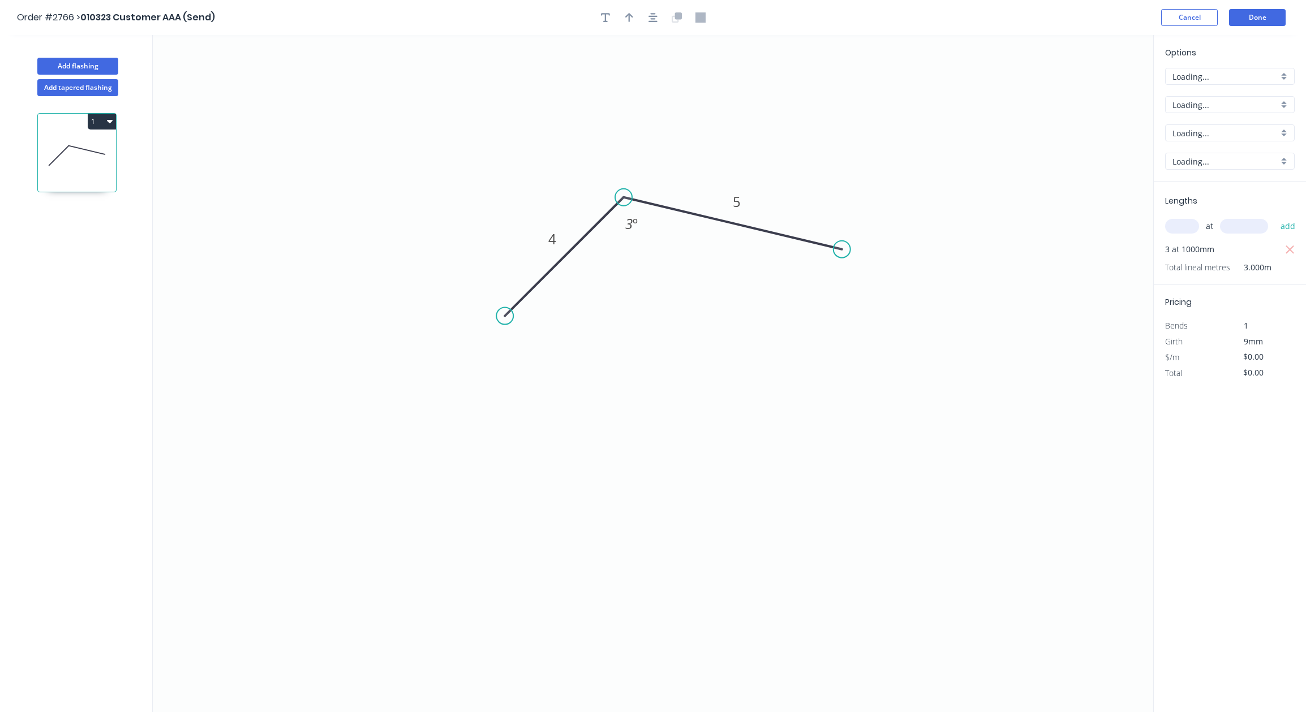
type input "$1.00"
type input "$3.00"
click at [282, 248] on icon "0 4 5 3 º" at bounding box center [653, 373] width 1000 height 677
click at [70, 92] on button "Add tapered flashing" at bounding box center [77, 87] width 81 height 17
type input "$0.00"
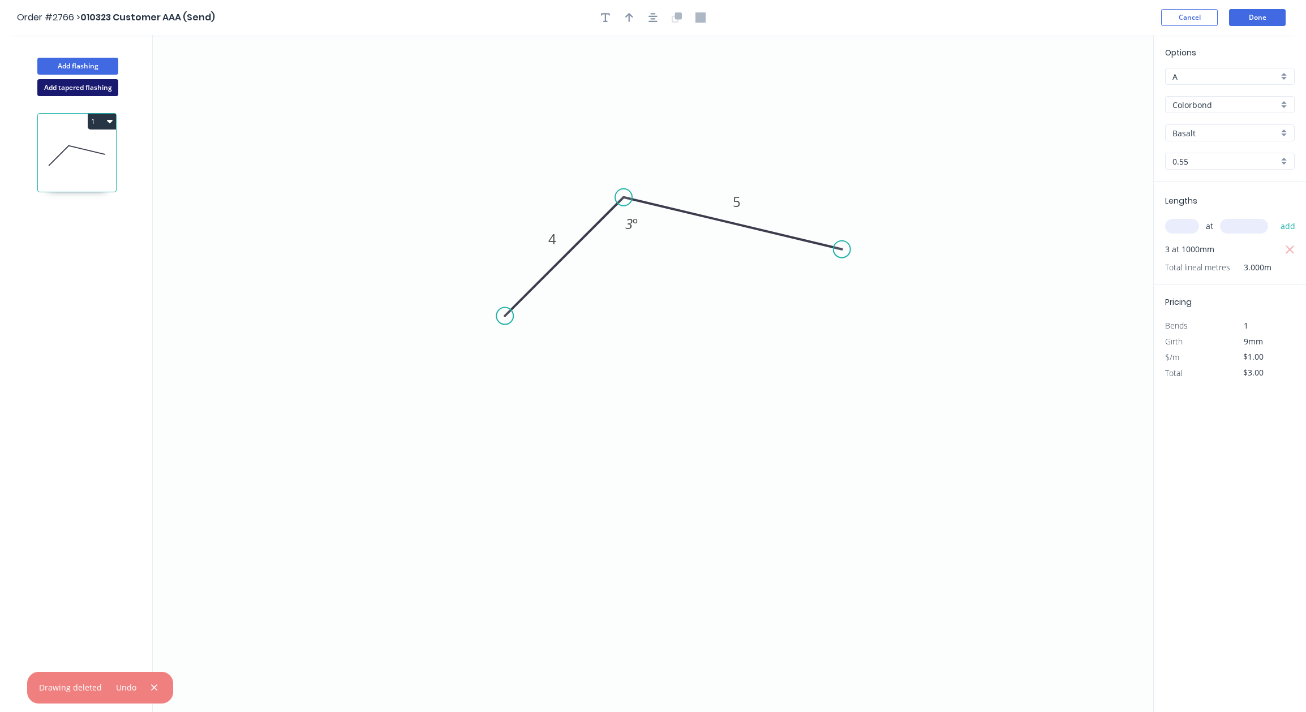
type input "$0.00"
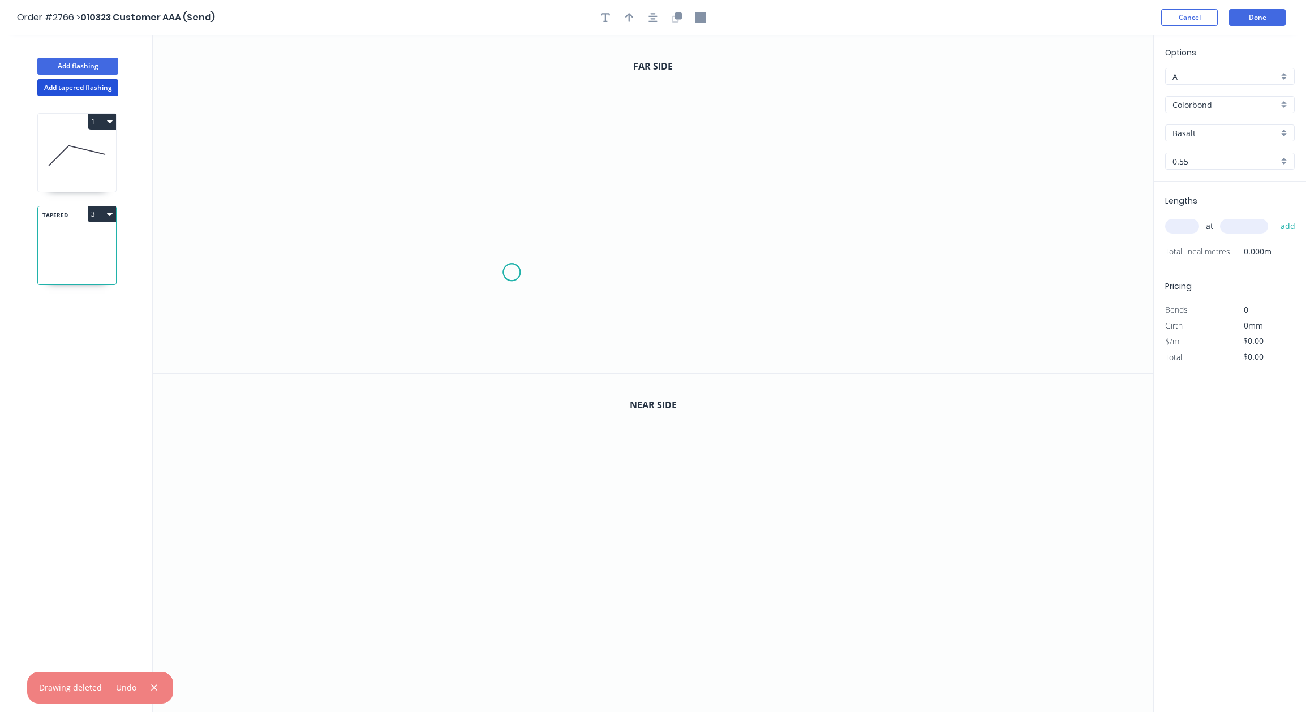
click at [511, 273] on icon "0" at bounding box center [653, 204] width 1000 height 338
click at [730, 195] on icon "0" at bounding box center [653, 204] width 1000 height 338
click at [792, 612] on icon "0" at bounding box center [653, 543] width 1000 height 339
click at [792, 612] on icon at bounding box center [792, 612] width 0 height 0
click at [680, 591] on rect at bounding box center [675, 592] width 23 height 16
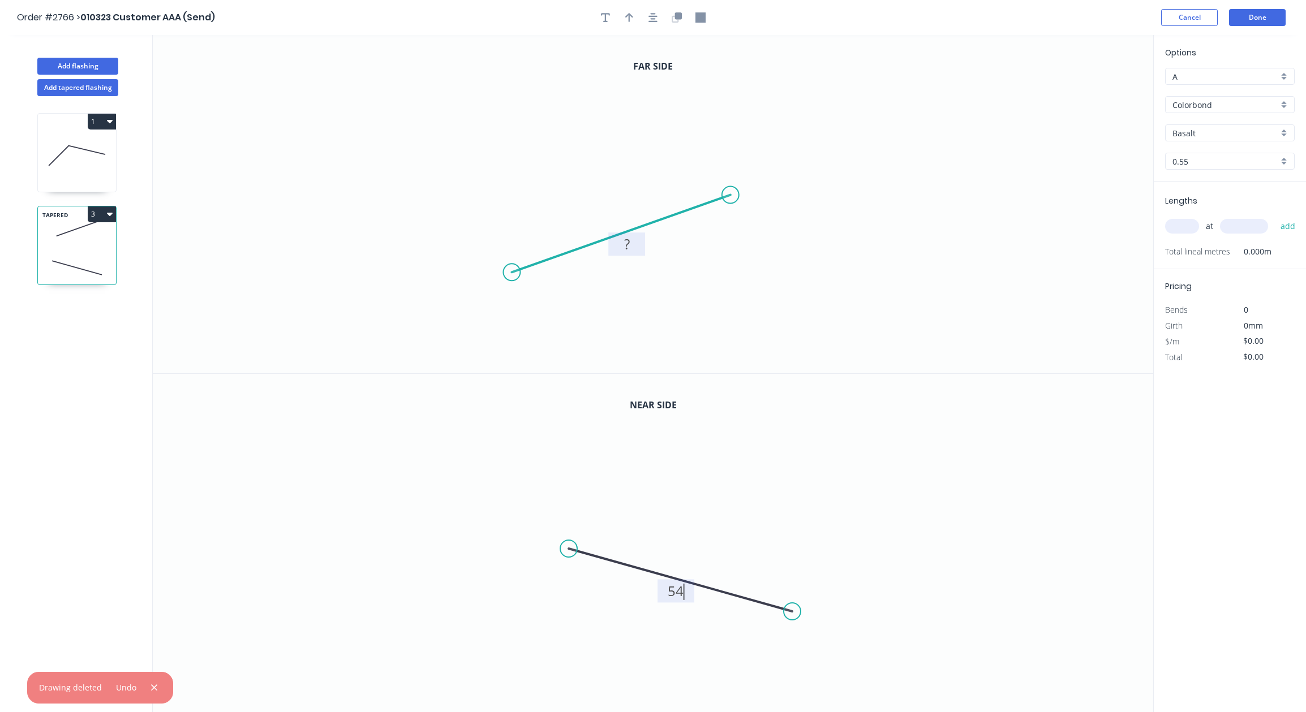
click at [620, 241] on rect at bounding box center [627, 245] width 23 height 16
type input "$12.00"
click at [806, 196] on icon "0 6" at bounding box center [653, 204] width 1000 height 338
click at [1185, 233] on input "text" at bounding box center [1182, 226] width 34 height 15
type input "3"
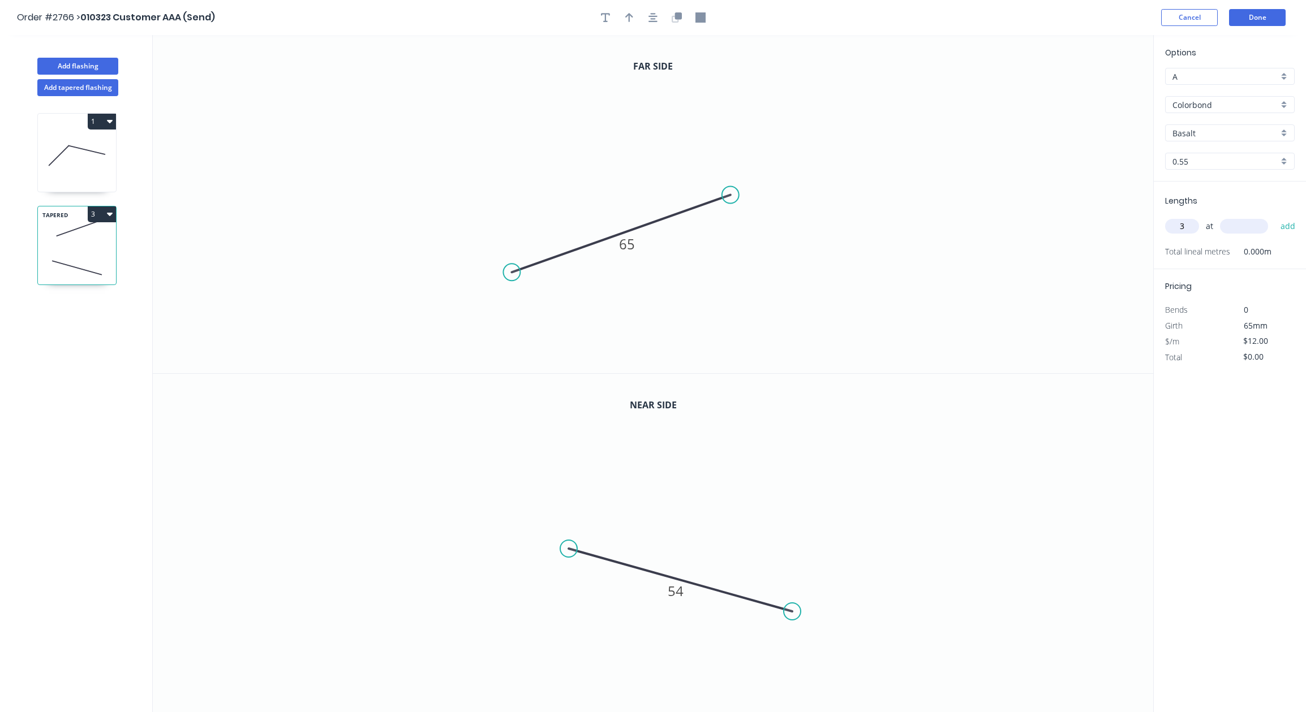
click at [1262, 226] on input "text" at bounding box center [1244, 226] width 48 height 15
type input "1000"
click at [1275, 217] on button "add" at bounding box center [1288, 226] width 27 height 19
type input "$36.00"
click at [1261, 17] on button "Done" at bounding box center [1257, 17] width 57 height 17
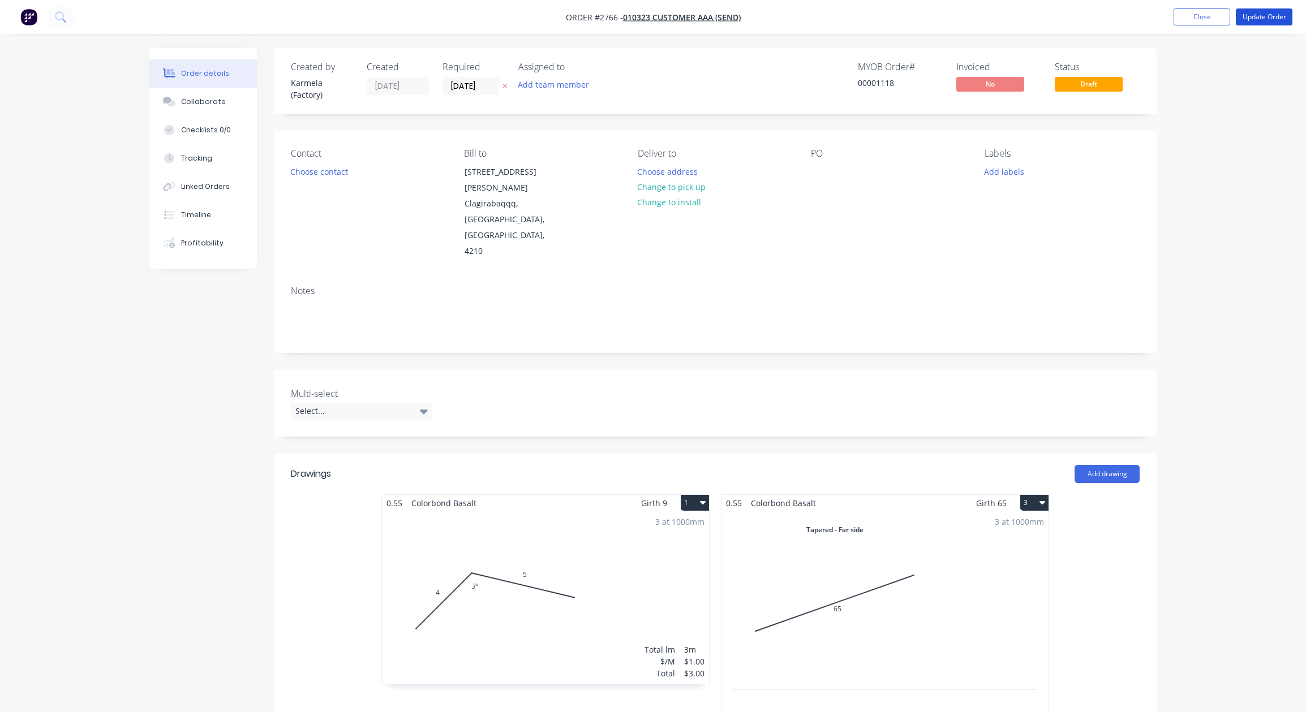
click at [1261, 17] on button "Update Order" at bounding box center [1264, 16] width 57 height 17
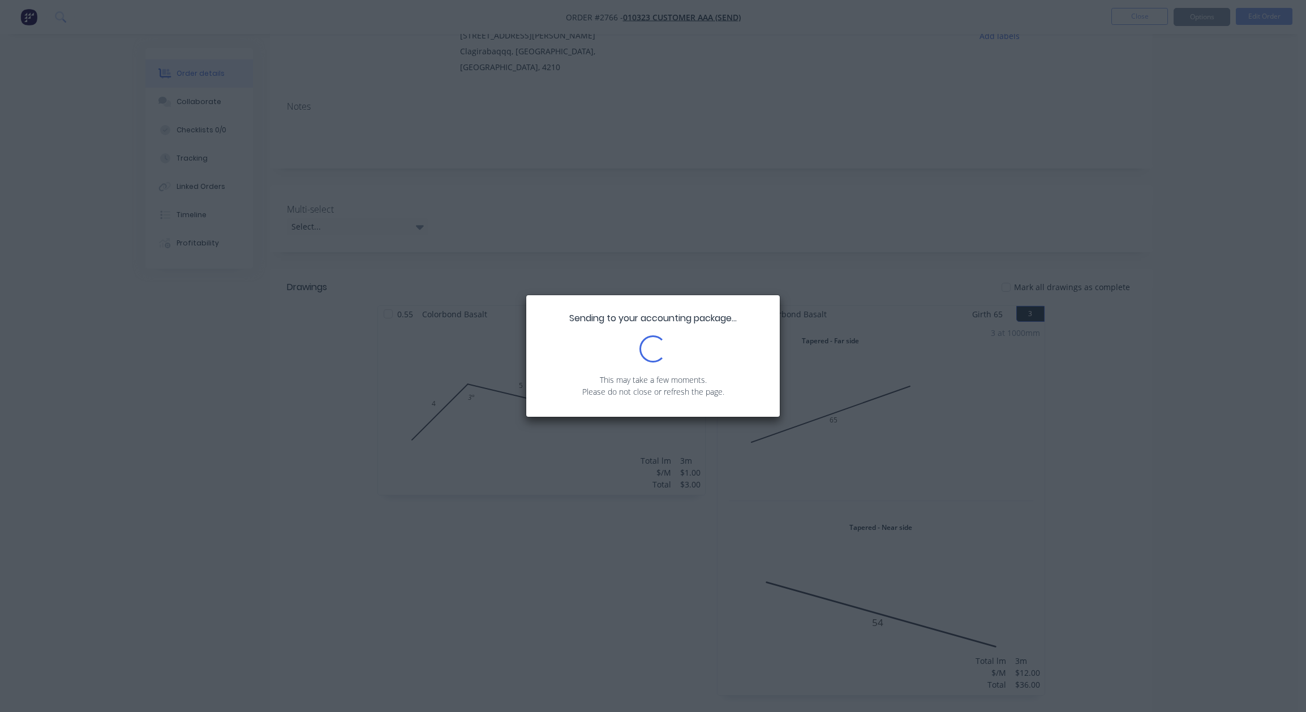
scroll to position [204, 0]
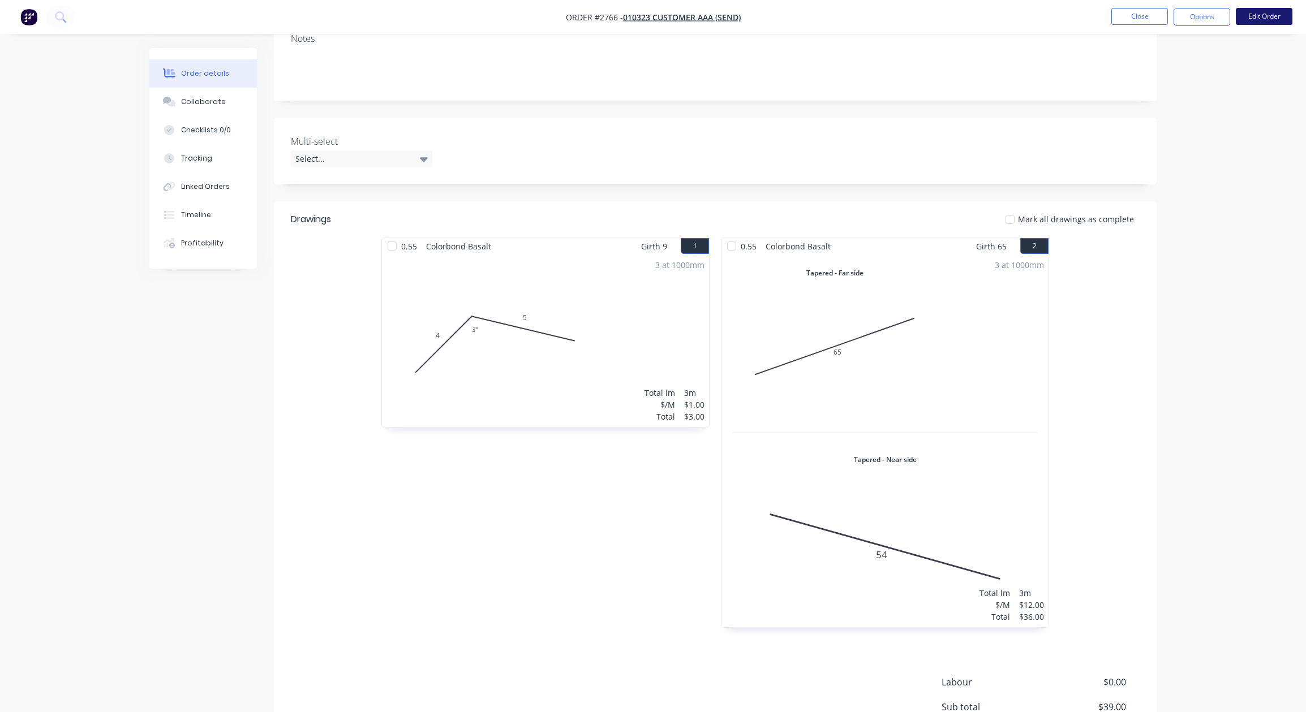
click at [1267, 24] on button "Edit Order" at bounding box center [1264, 16] width 57 height 17
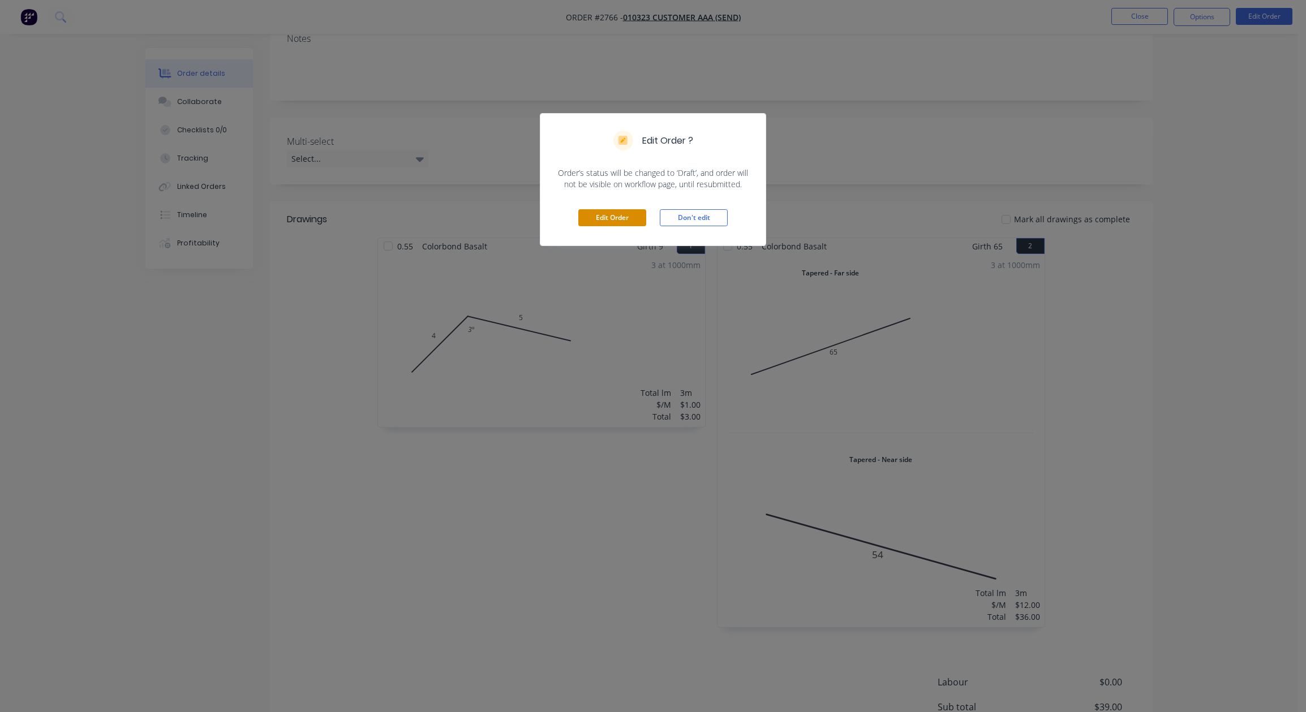
click at [630, 213] on button "Edit Order" at bounding box center [612, 217] width 68 height 17
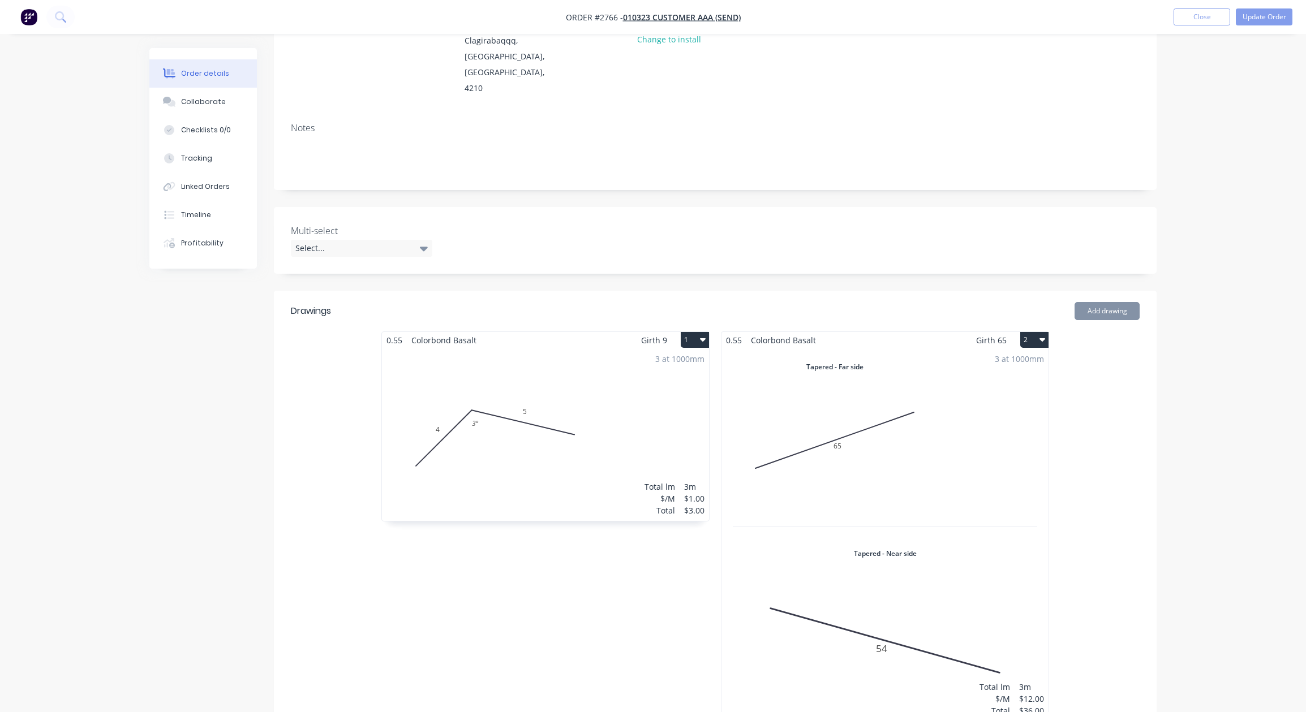
scroll to position [407, 0]
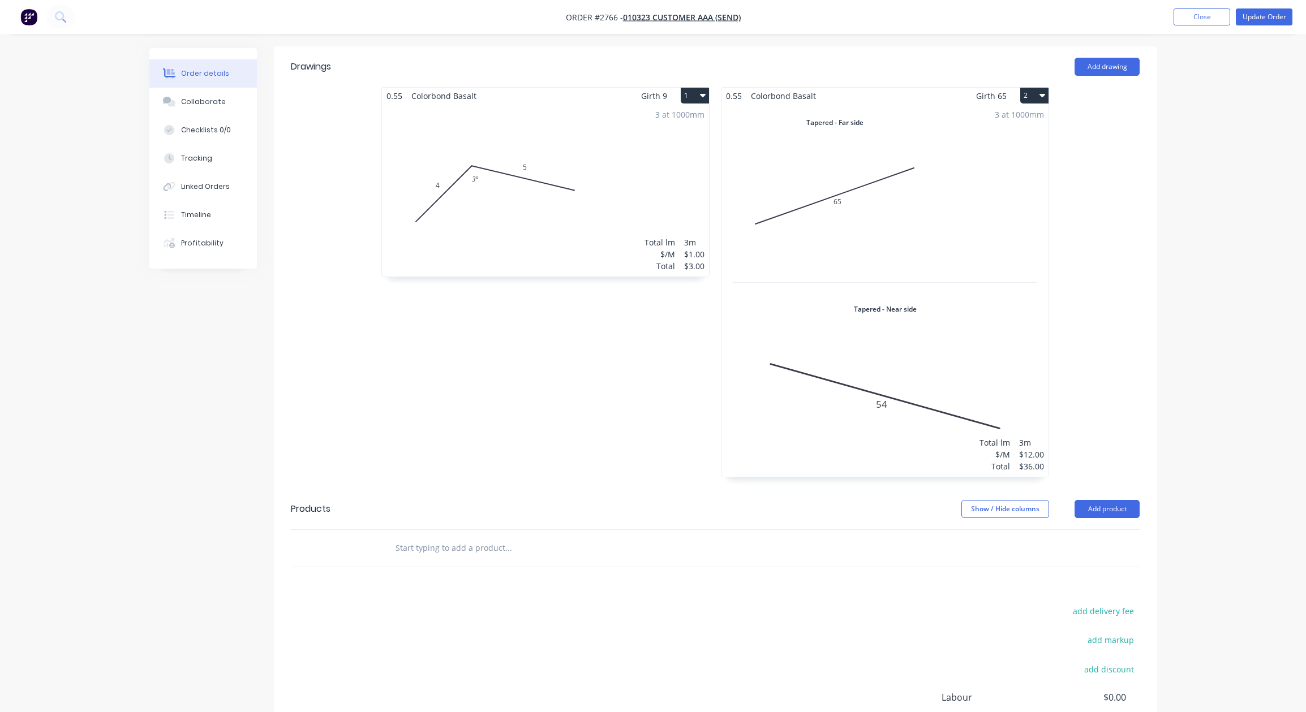
click at [702, 94] on icon "button" at bounding box center [703, 95] width 6 height 3
click at [681, 160] on div "Delete" at bounding box center [655, 168] width 87 height 16
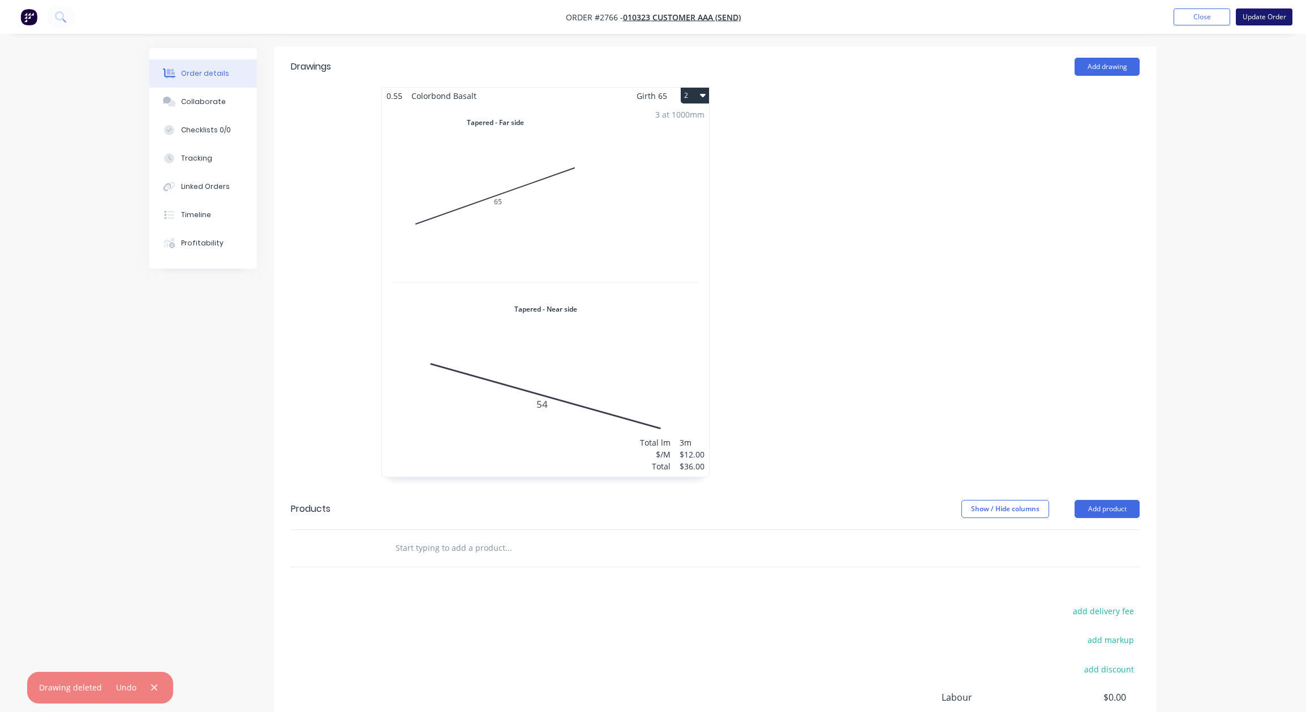
click at [1262, 20] on button "Update Order" at bounding box center [1264, 16] width 57 height 17
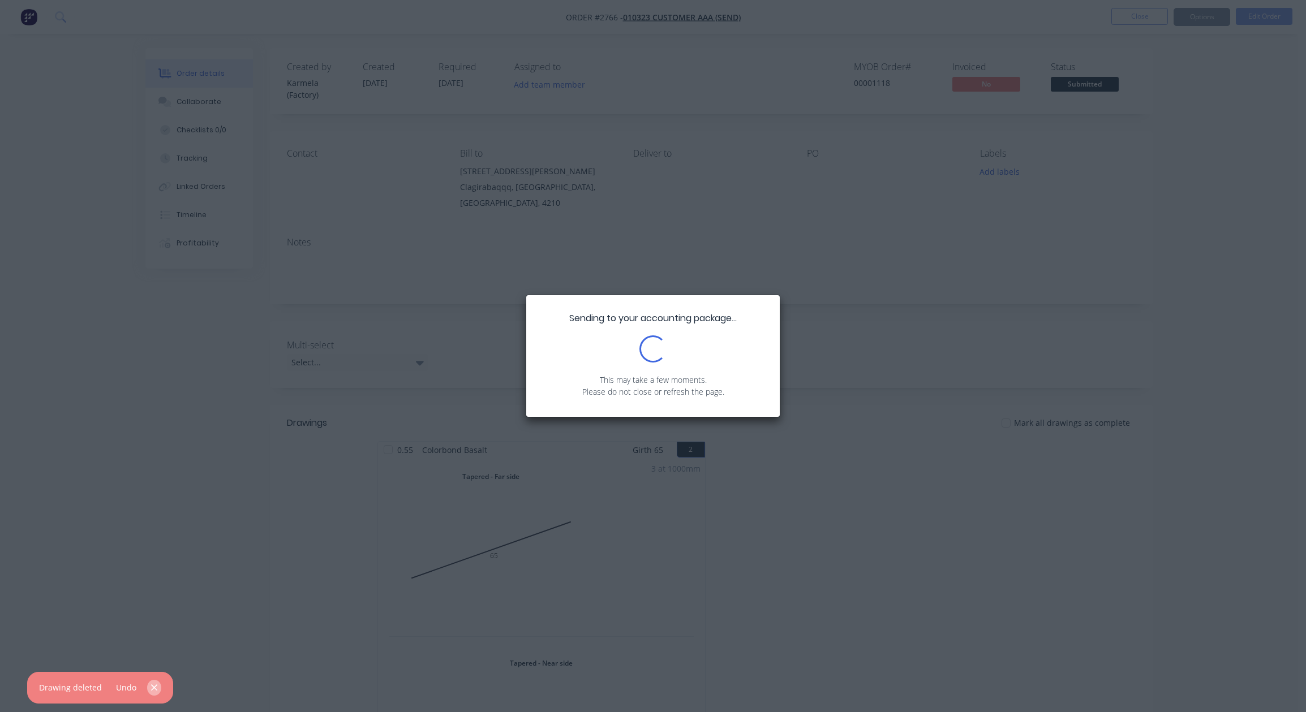
click at [155, 692] on icon "button" at bounding box center [153, 688] width 7 height 10
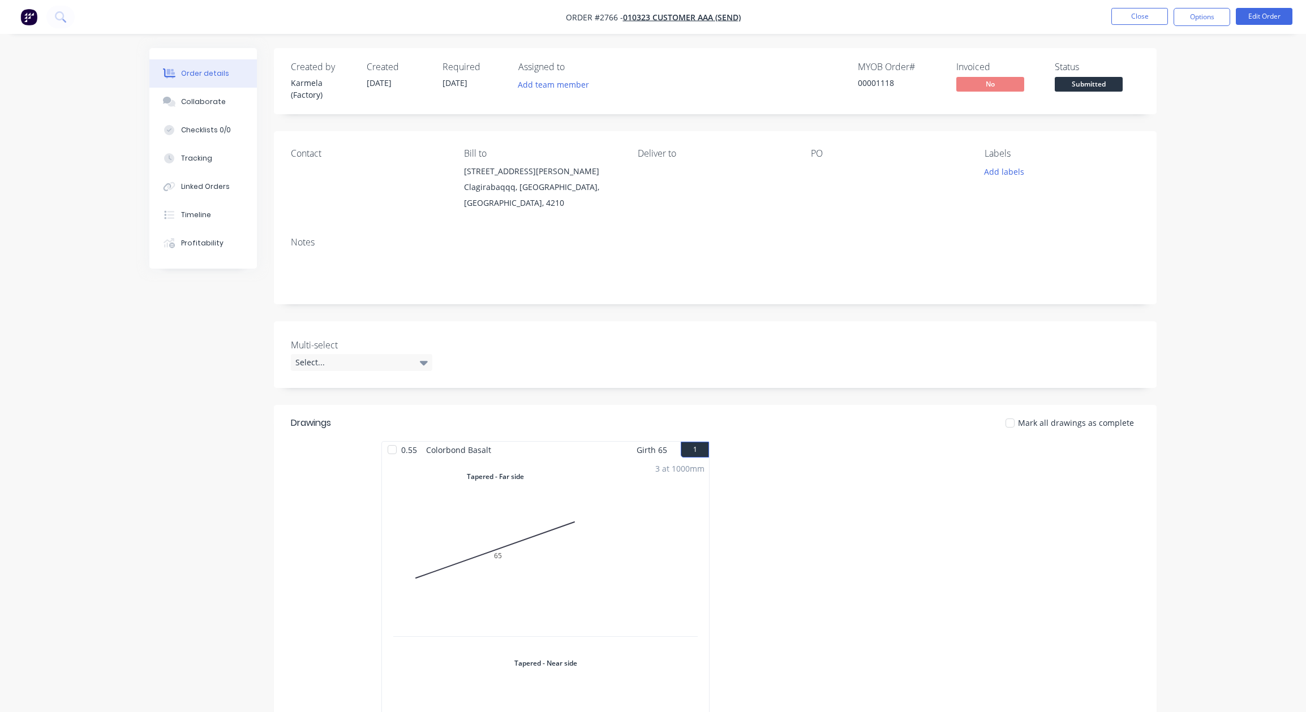
click at [1200, 180] on div "Order details Collaborate Checklists 0/0 Tracking Linked Orders Timeline Profit…" at bounding box center [653, 522] width 1306 height 1044
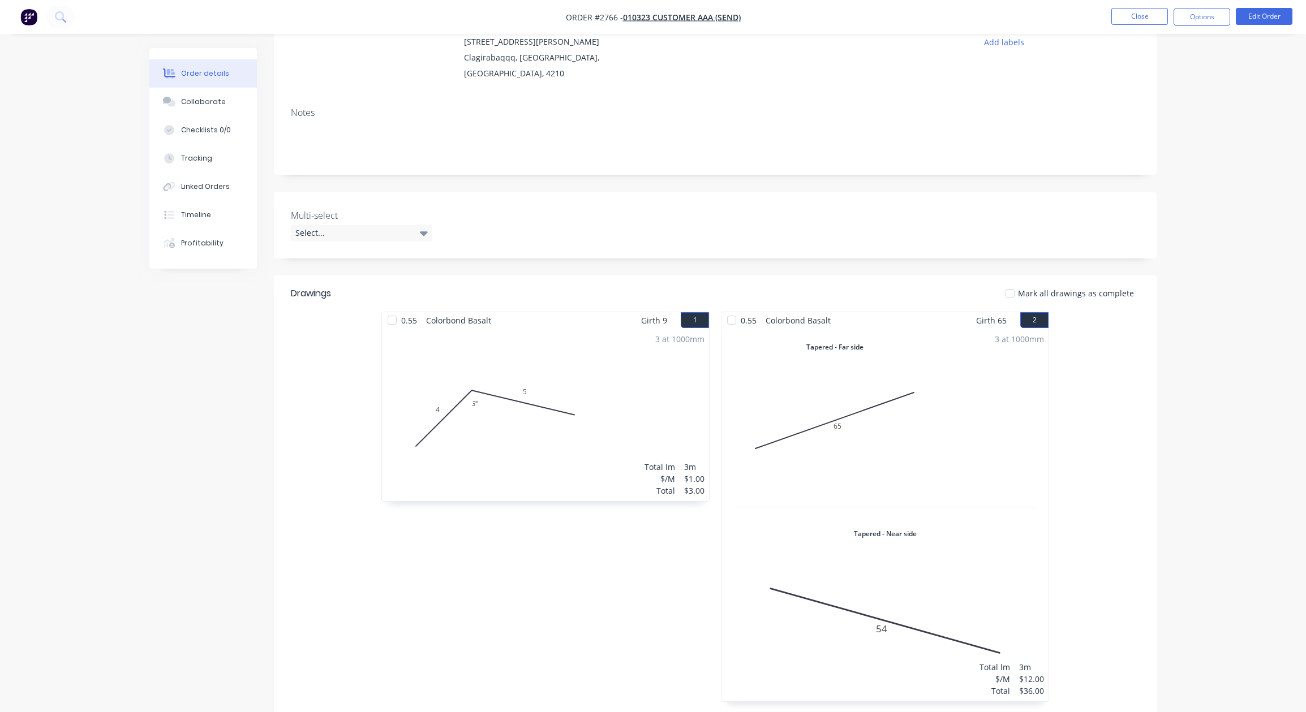
scroll to position [128, 0]
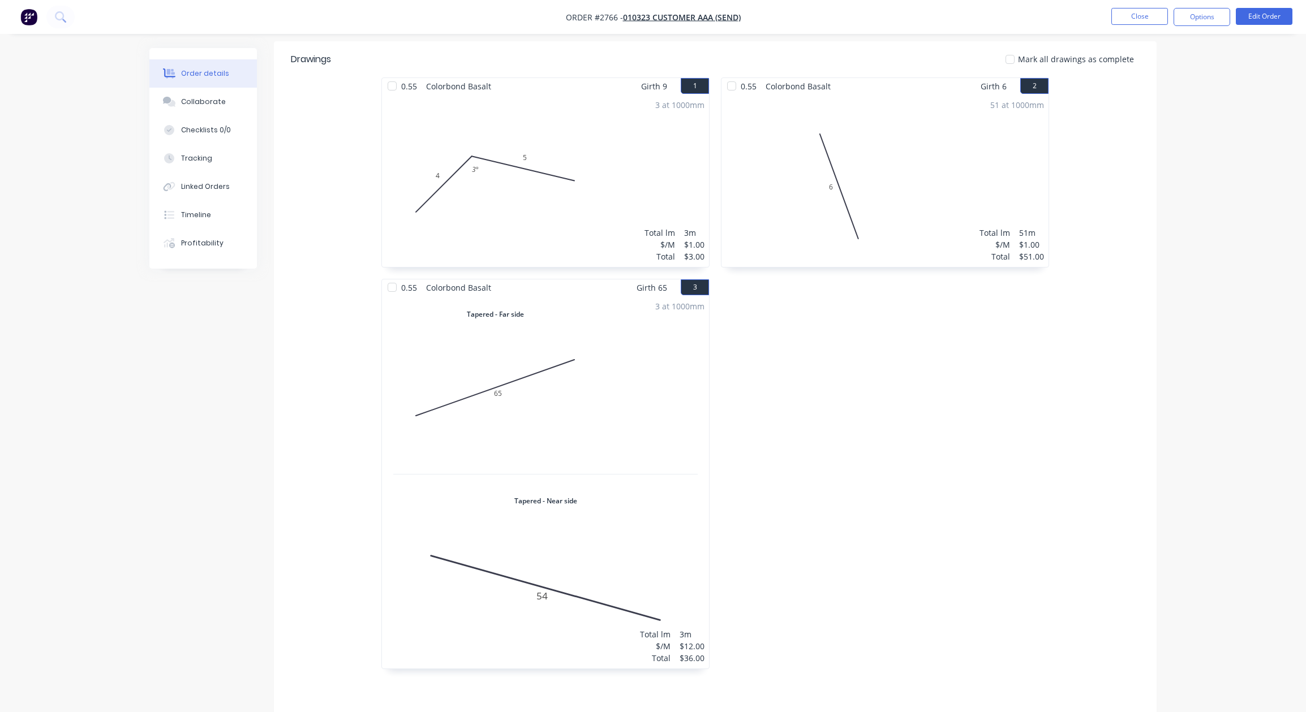
scroll to position [339, 0]
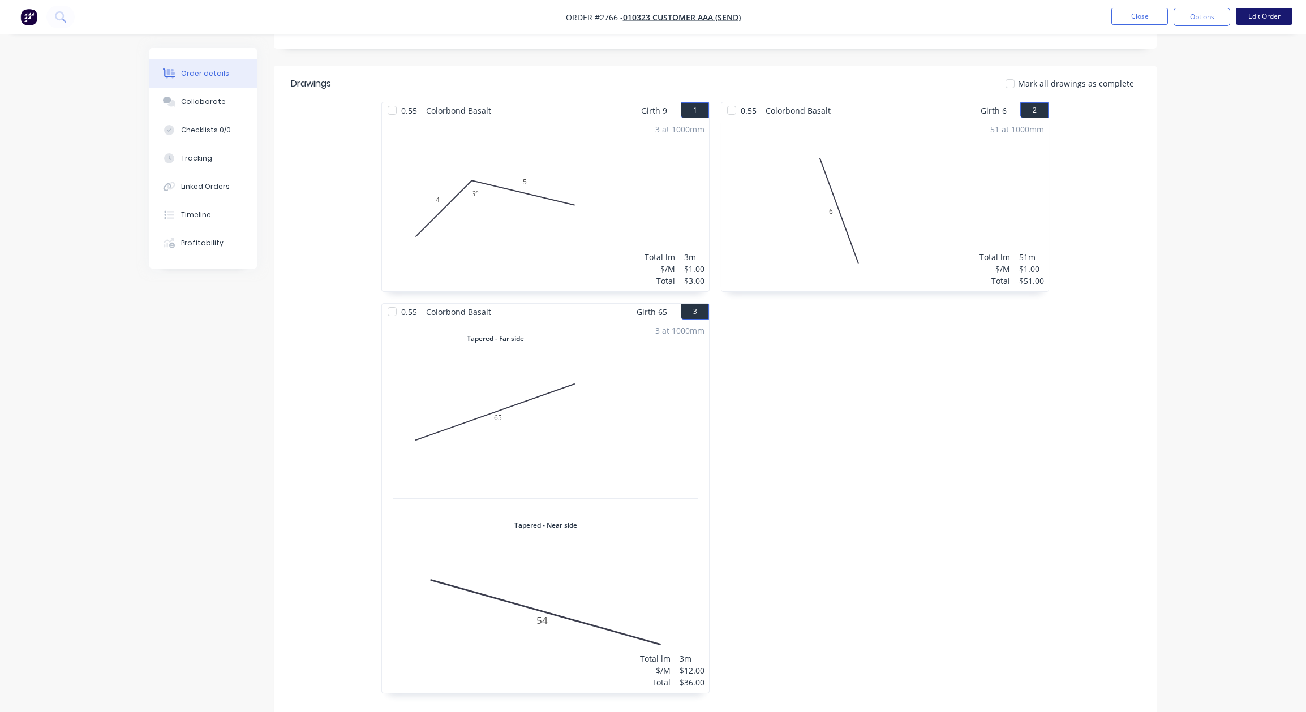
click at [1243, 9] on button "Edit Order" at bounding box center [1264, 16] width 57 height 17
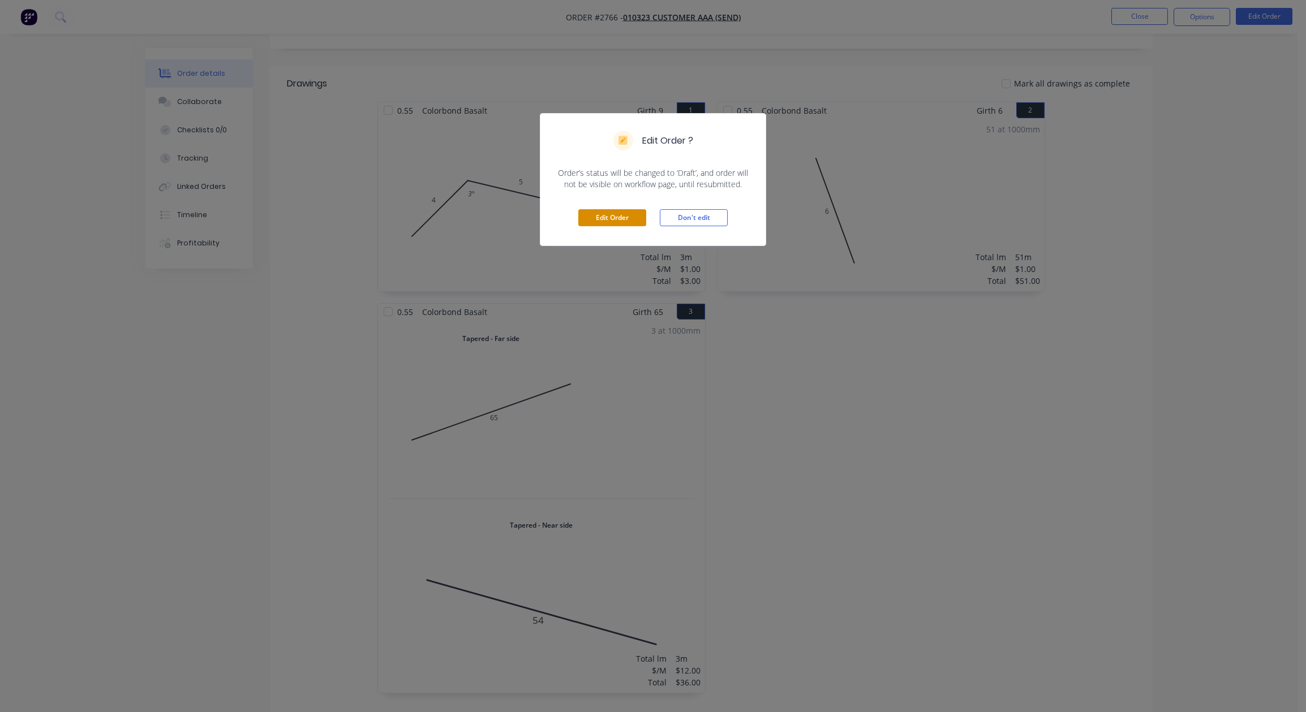
click at [617, 218] on button "Edit Order" at bounding box center [612, 217] width 68 height 17
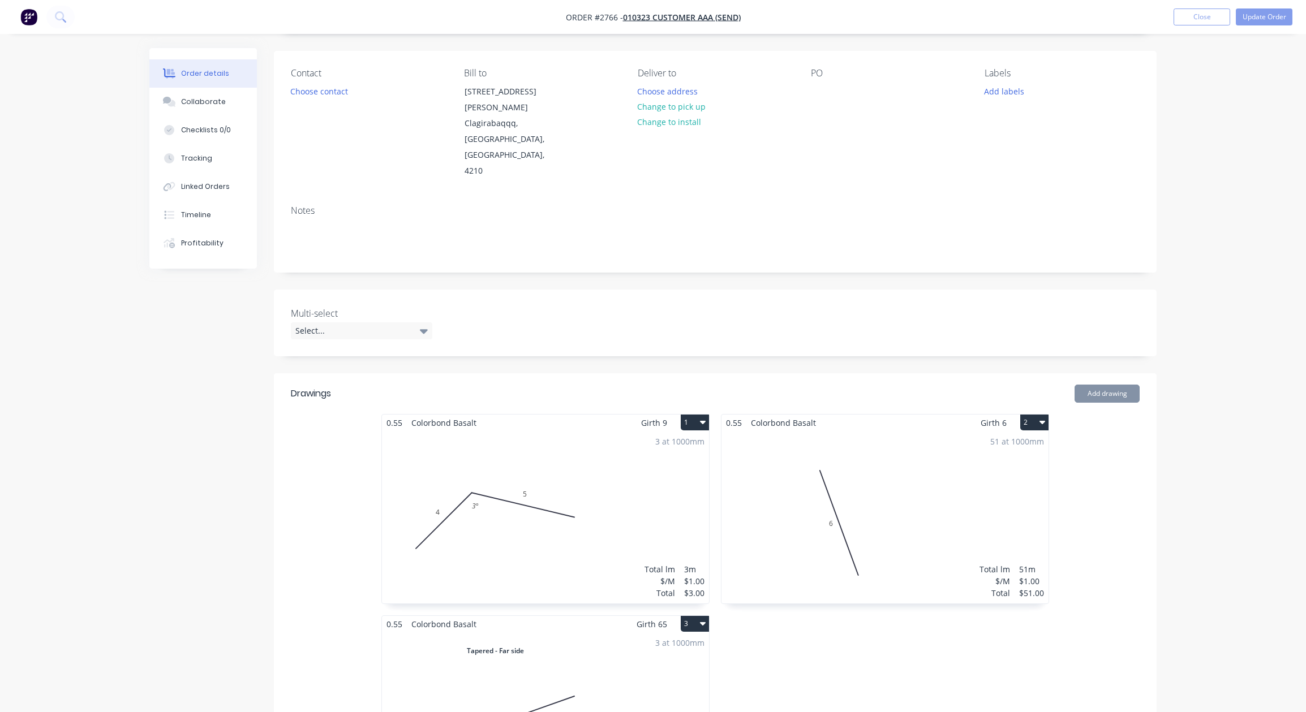
scroll to position [272, 0]
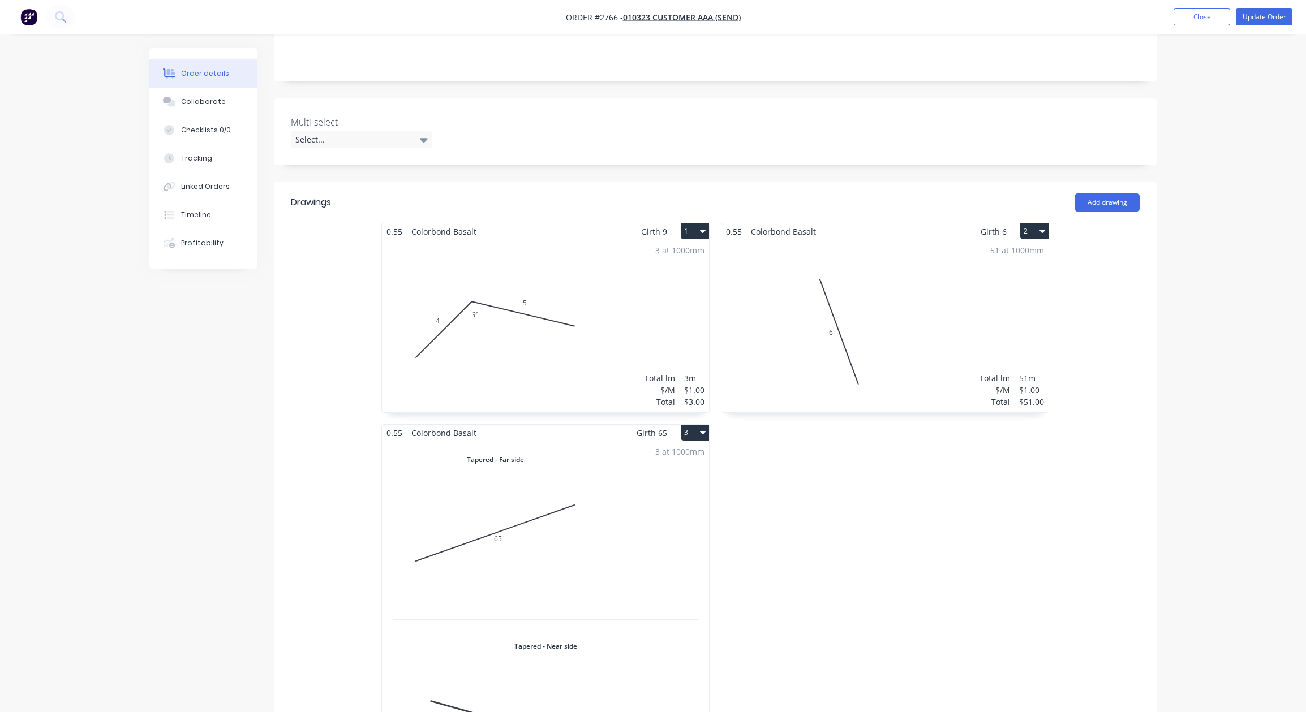
click at [694, 425] on button "3" at bounding box center [695, 433] width 28 height 16
click at [677, 497] on div "Delete" at bounding box center [655, 505] width 87 height 16
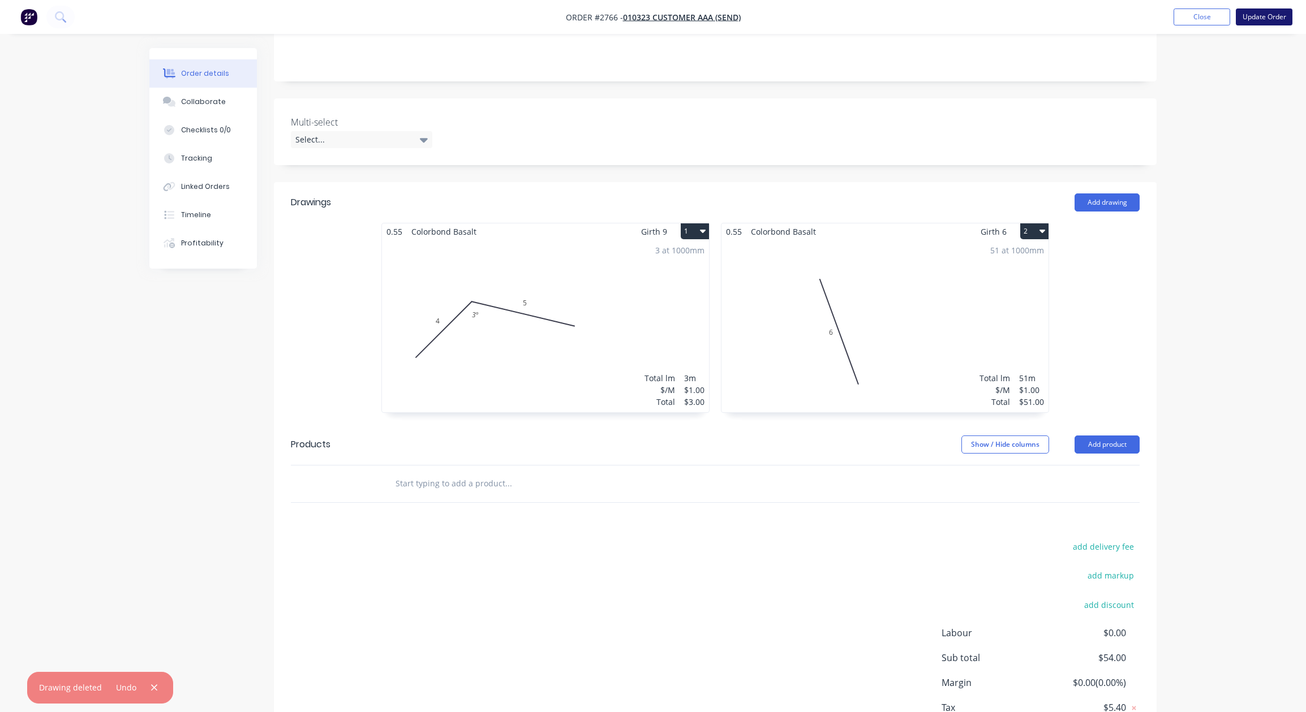
click at [1258, 18] on button "Update Order" at bounding box center [1264, 16] width 57 height 17
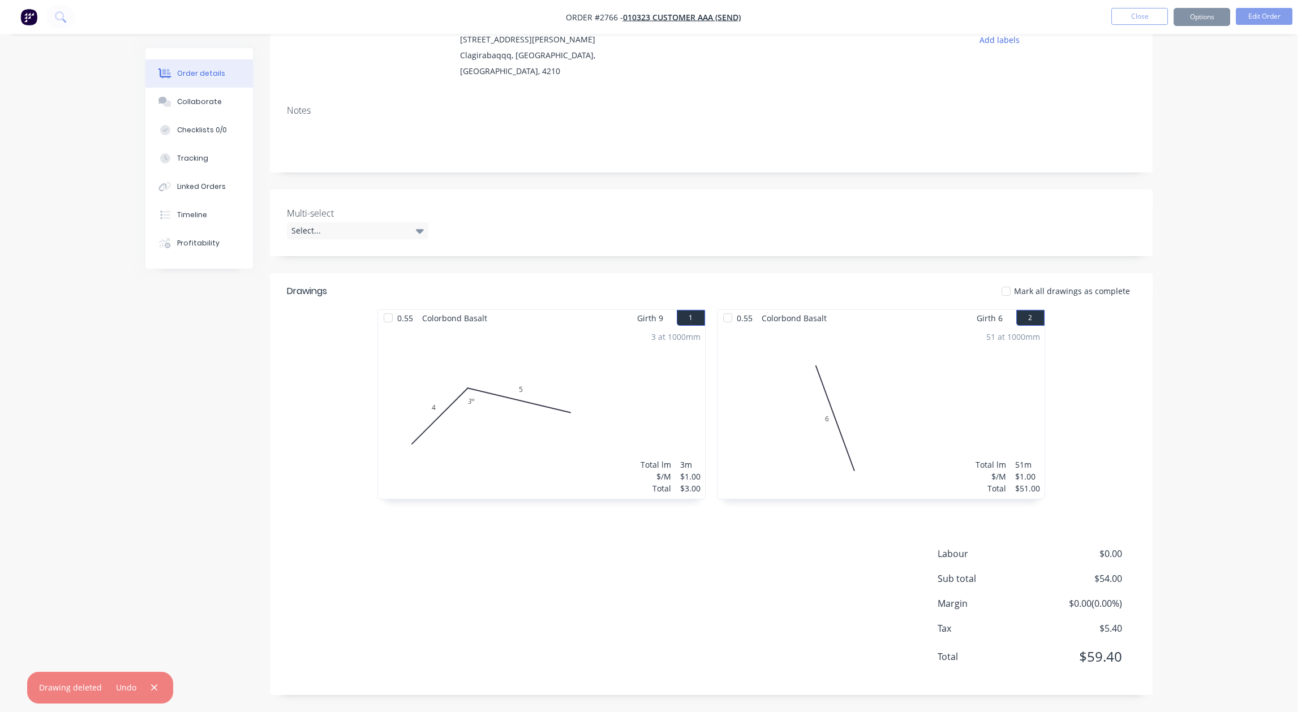
scroll to position [0, 0]
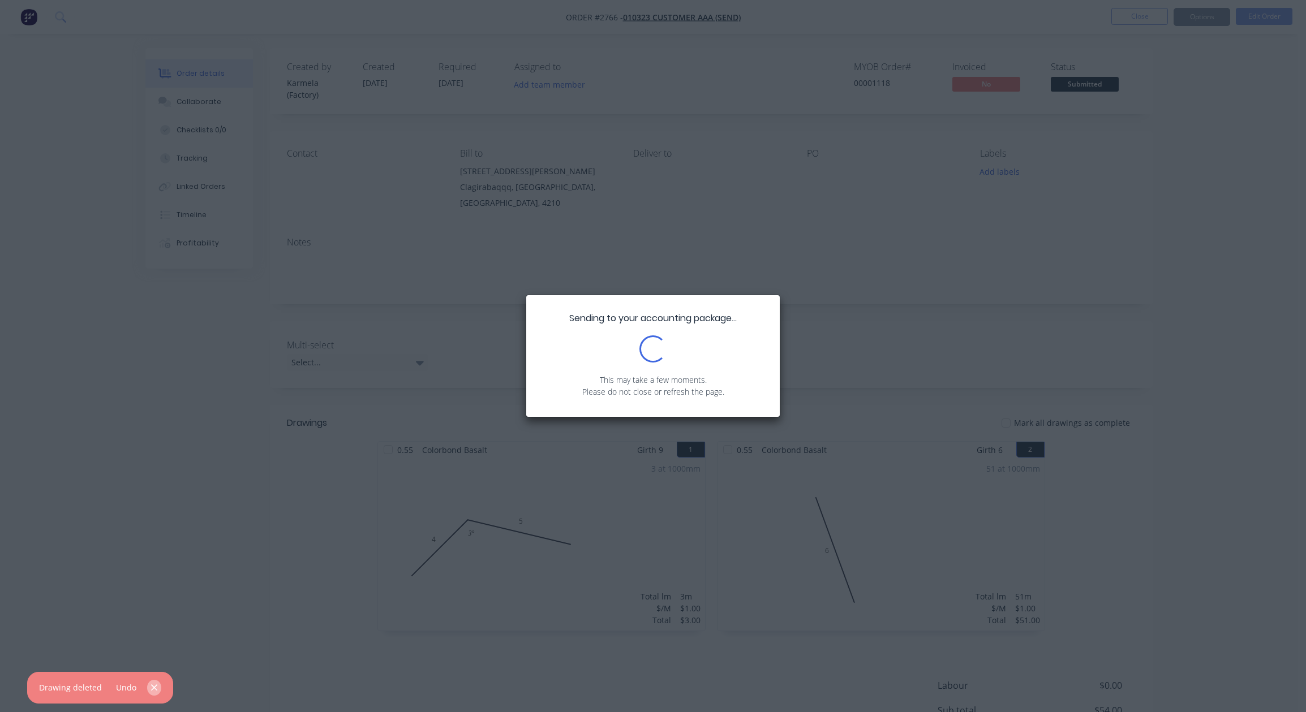
click at [153, 691] on icon "button" at bounding box center [153, 688] width 7 height 10
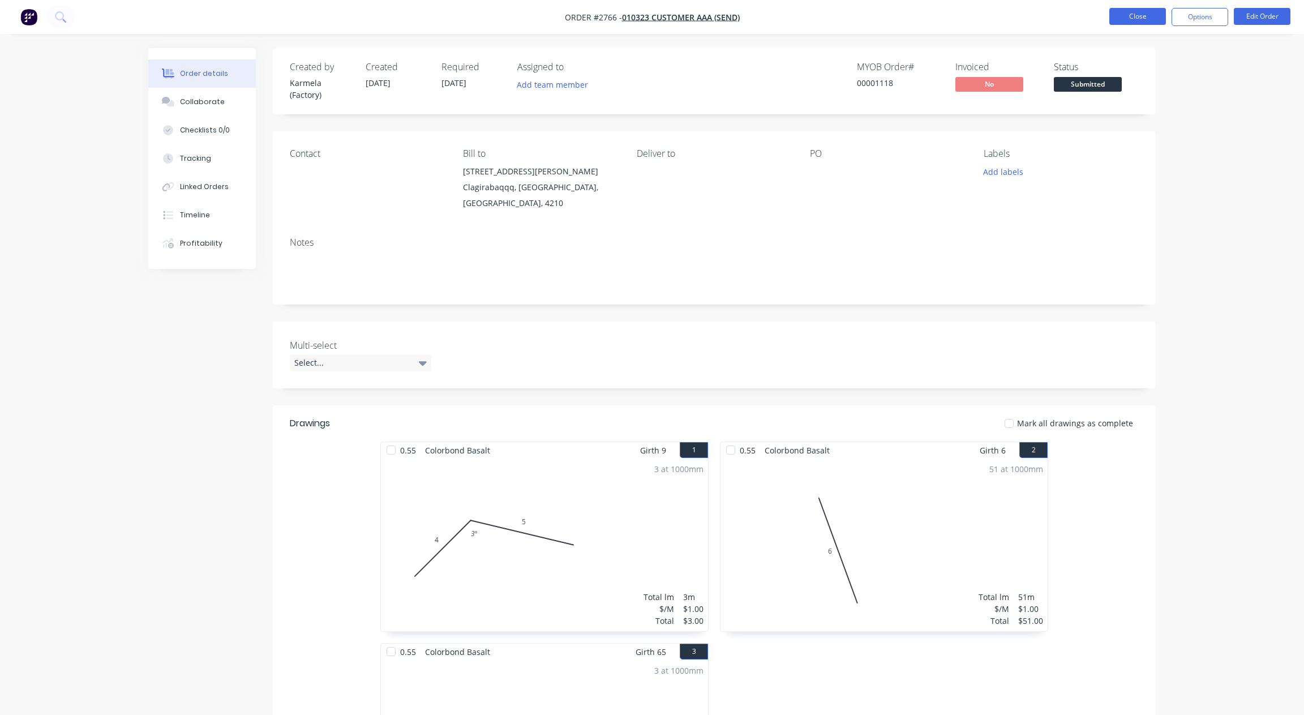
click at [1132, 12] on button "Close" at bounding box center [1137, 16] width 57 height 17
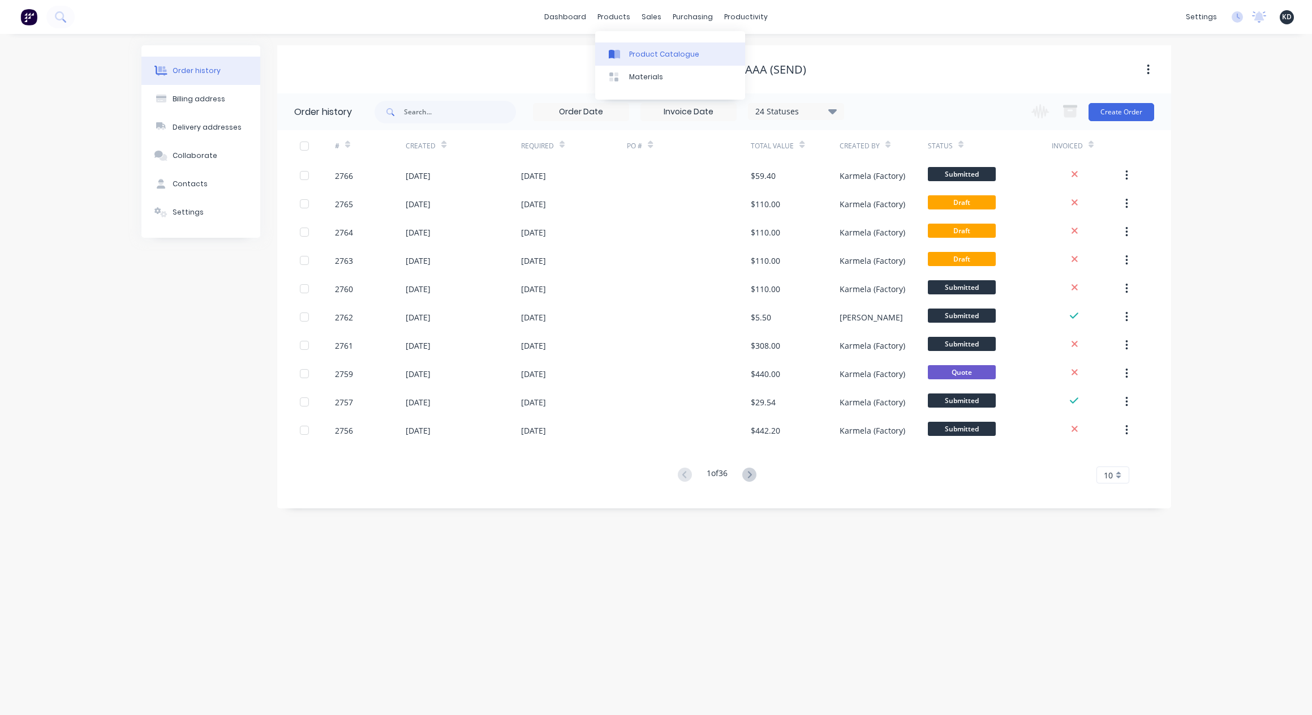
click at [630, 48] on link "Product Catalogue" at bounding box center [670, 53] width 150 height 23
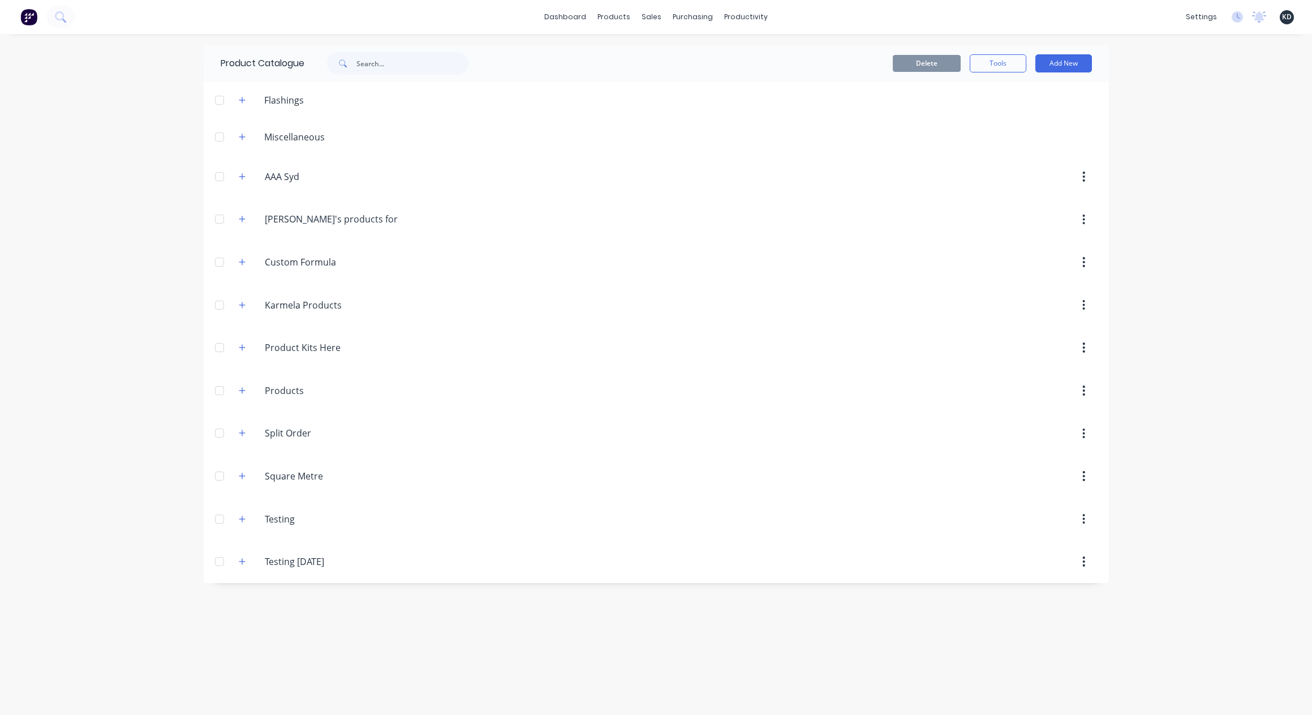
click at [1185, 132] on div "dashboard products sales purchasing productivity dashboard products Product Cat…" at bounding box center [656, 357] width 1312 height 715
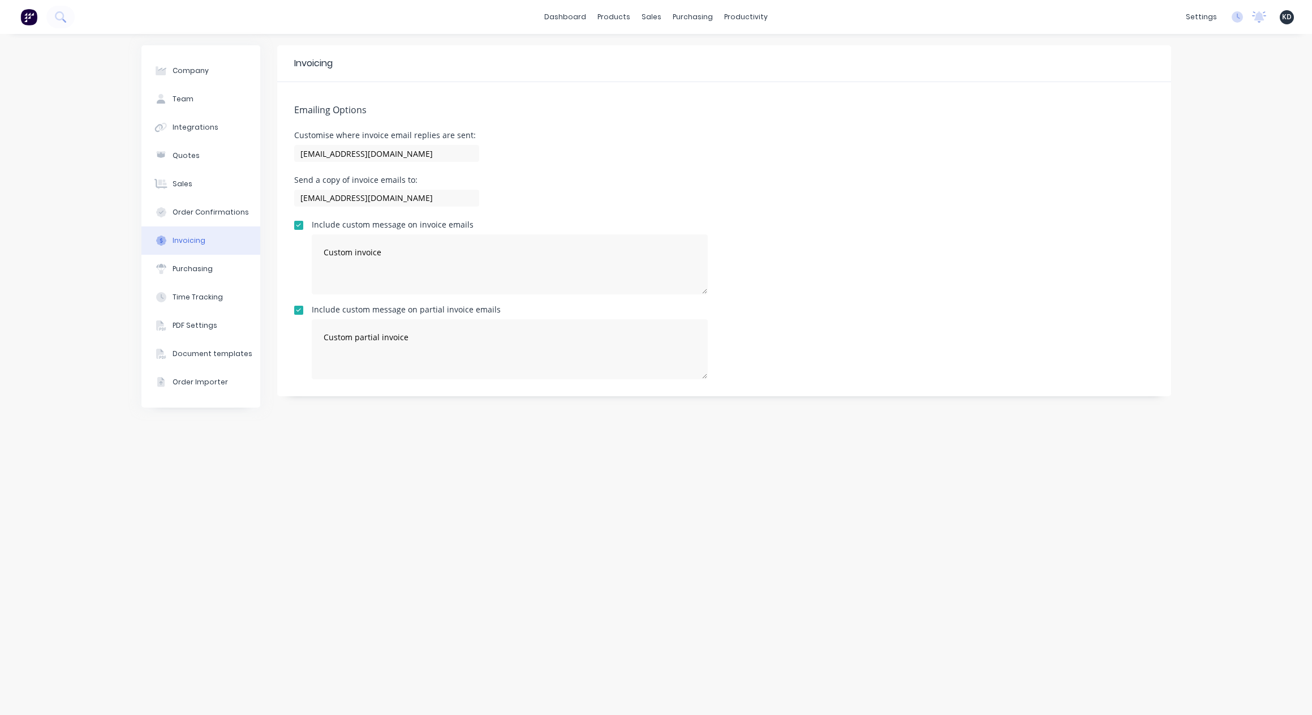
click at [66, 147] on div "Company Team Integrations Quotes Sales Order Confirmations Invoicing Purchasing…" at bounding box center [656, 374] width 1312 height 681
click at [668, 51] on link "Sales Orders" at bounding box center [711, 53] width 150 height 23
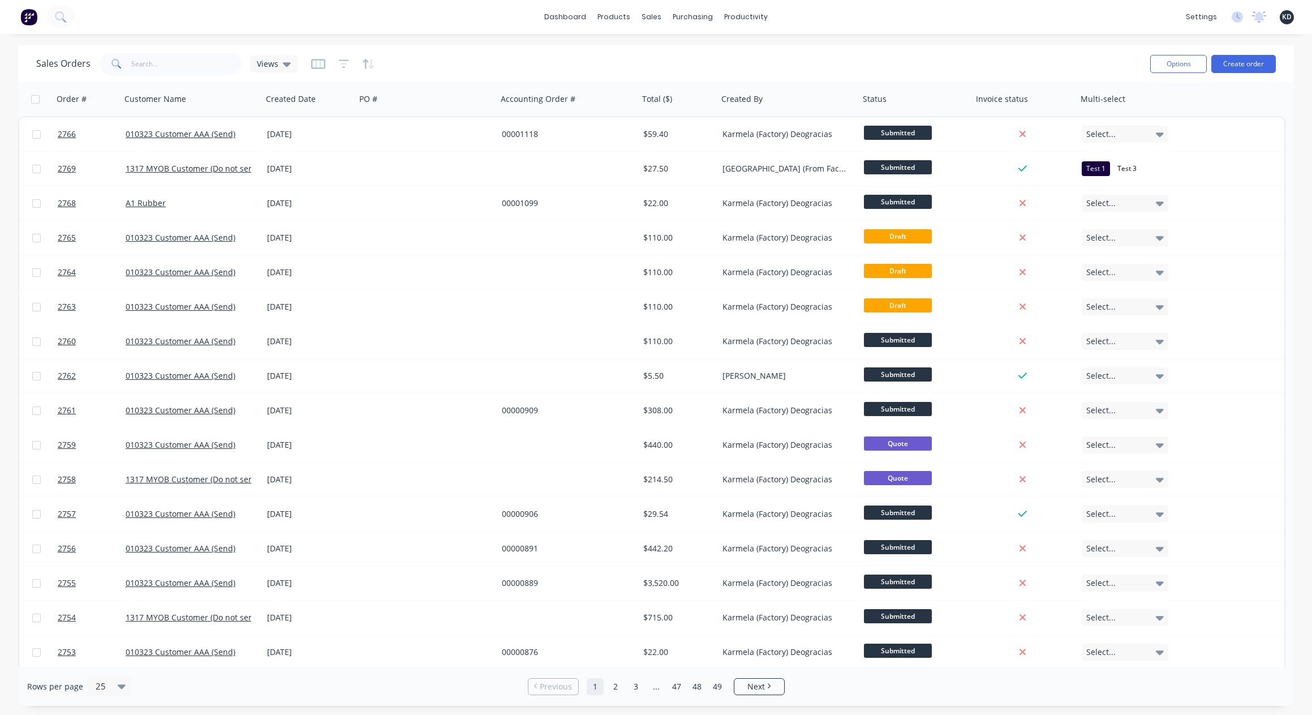
click at [696, 58] on div "Sales Orders Views" at bounding box center [588, 64] width 1105 height 28
click at [815, 29] on div "dashboard products sales purchasing productivity dashboard products Product Cat…" at bounding box center [656, 17] width 1312 height 34
click at [615, 6] on div "dashboard products sales purchasing productivity dashboard products Product Cat…" at bounding box center [656, 17] width 1312 height 34
click at [616, 18] on div "products" at bounding box center [614, 16] width 44 height 17
click at [676, 72] on div "Customers" at bounding box center [690, 77] width 41 height 10
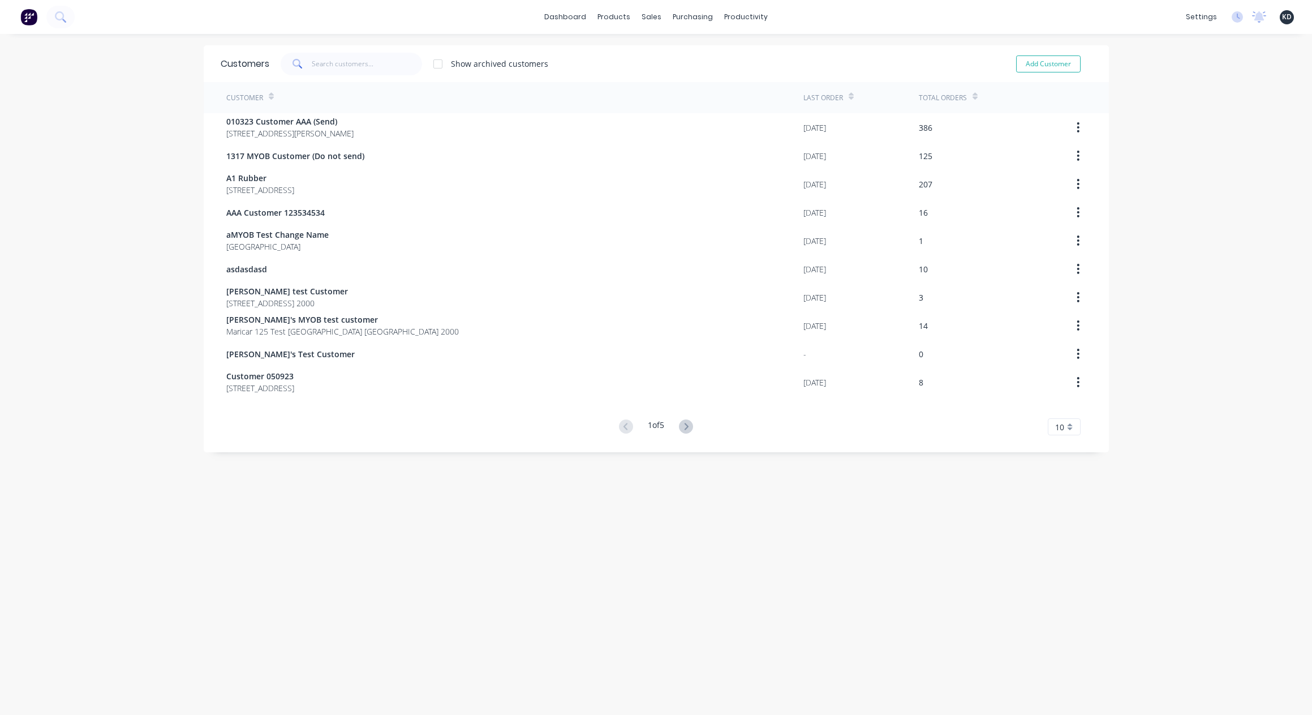
click at [861, 19] on div "dashboard products sales purchasing productivity dashboard products Product Cat…" at bounding box center [656, 17] width 1312 height 34
click at [766, 575] on div "Customers Show archived customers Add Customer Customer Last Order Total Orders…" at bounding box center [656, 385] width 905 height 681
click at [691, 510] on div "Customers Show archived customers Add Customer Customer Last Order Total Orders…" at bounding box center [656, 385] width 905 height 681
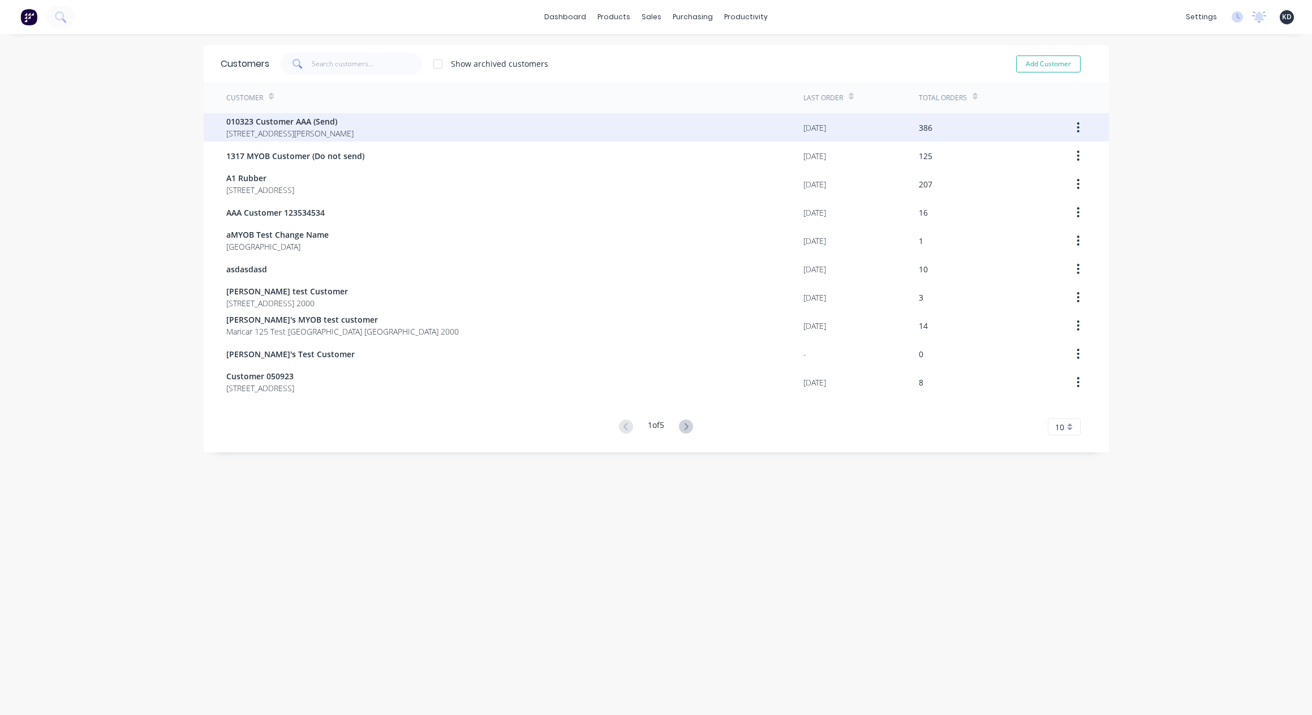
click at [454, 132] on div "010323 Customer AAA (Send) 40 Shirley St Clagirabaqqq Queensland Australia 4210" at bounding box center [514, 127] width 577 height 28
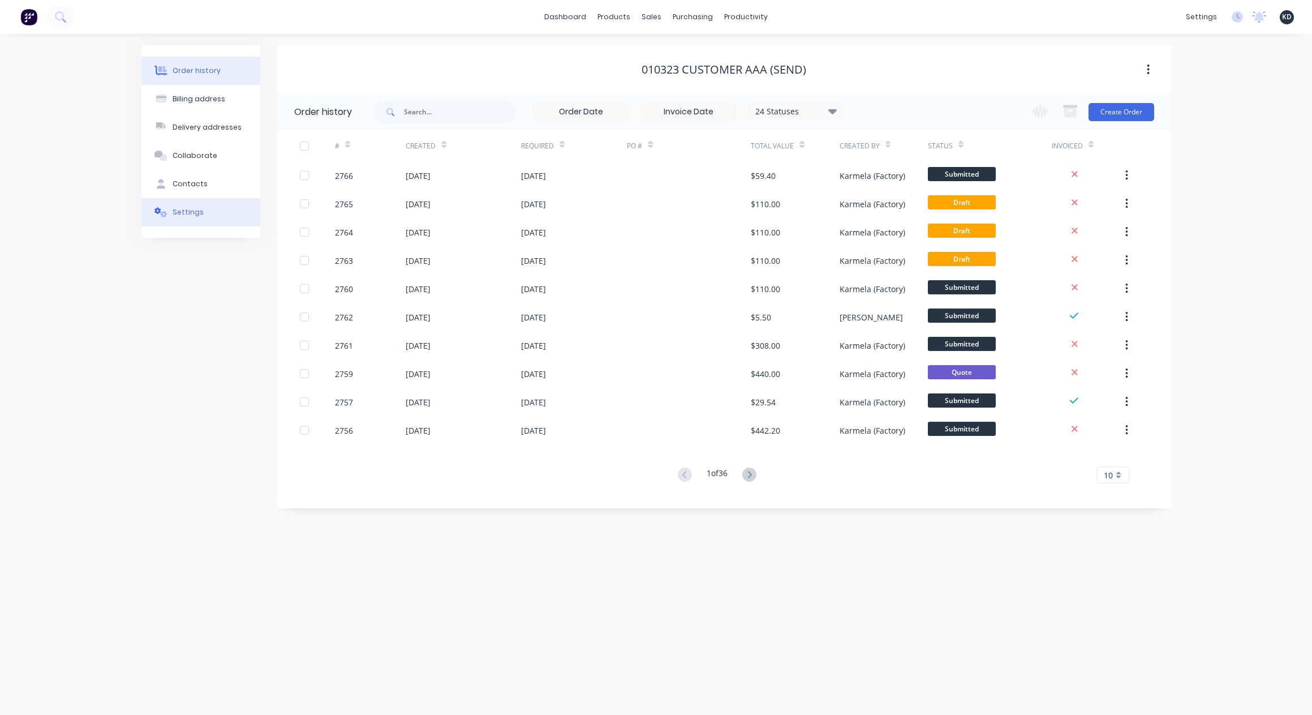
click at [198, 217] on button "Settings" at bounding box center [200, 212] width 119 height 28
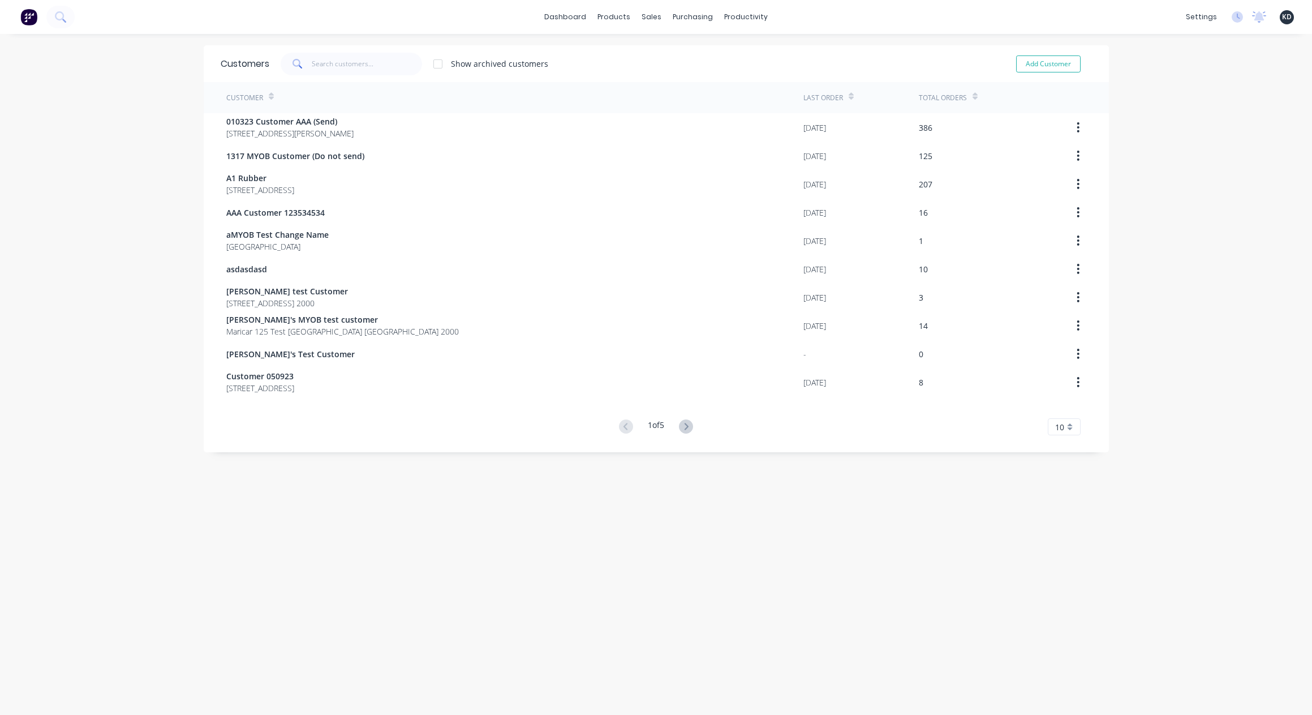
click at [117, 359] on div "dashboard products sales purchasing productivity dashboard products Product Cat…" at bounding box center [656, 357] width 1312 height 715
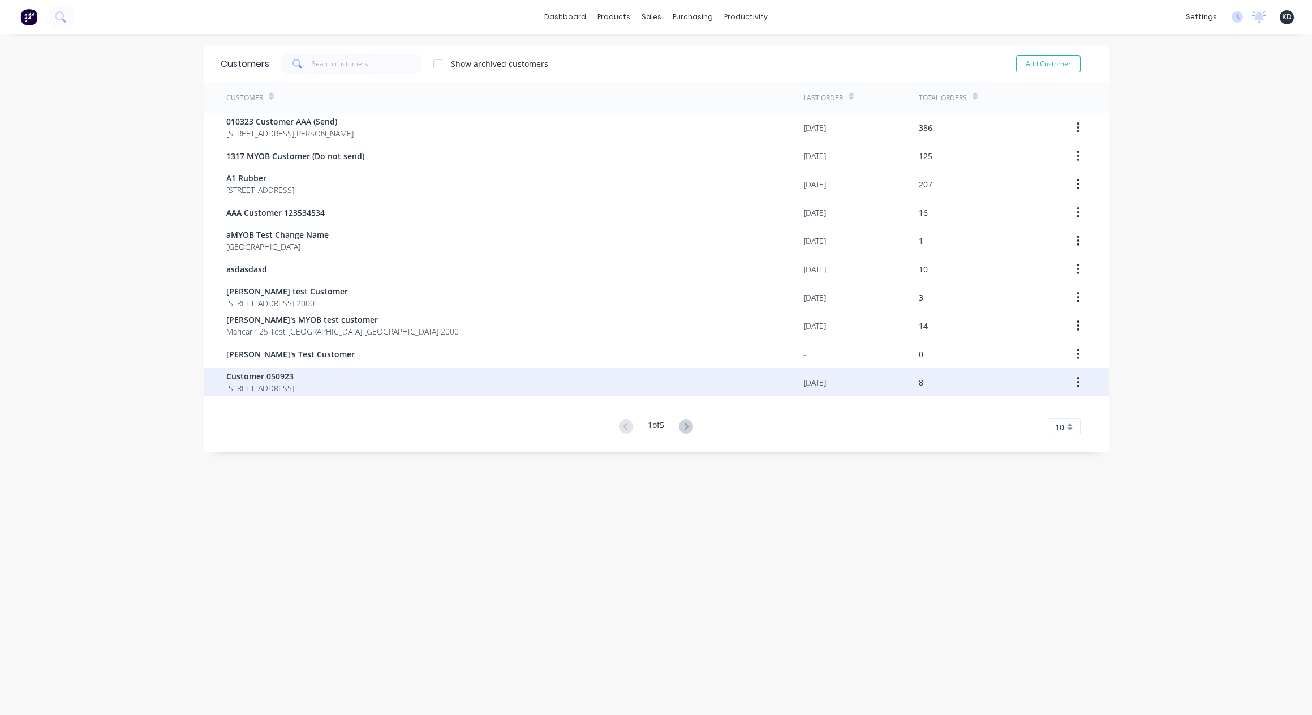
click at [294, 390] on span "23 Main Street 456 Marineville Tasmania Australia 2094" at bounding box center [260, 388] width 68 height 12
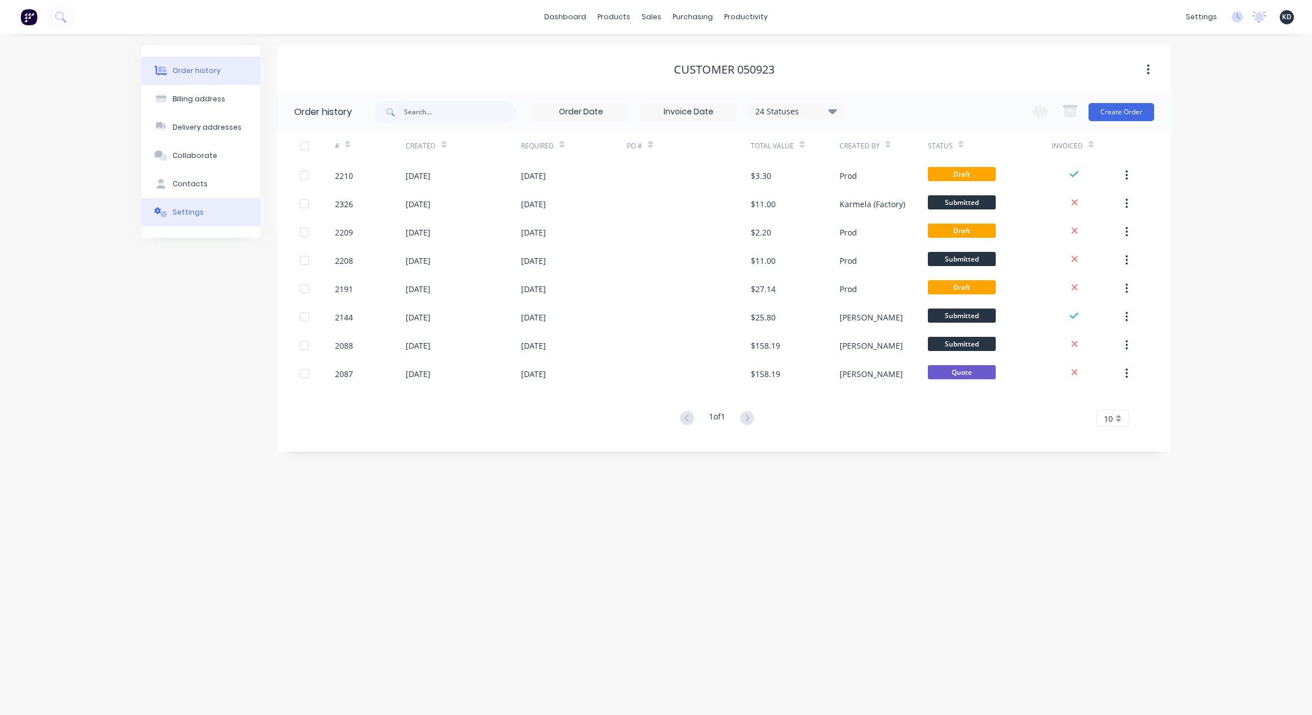
click at [223, 199] on button "Settings" at bounding box center [200, 212] width 119 height 28
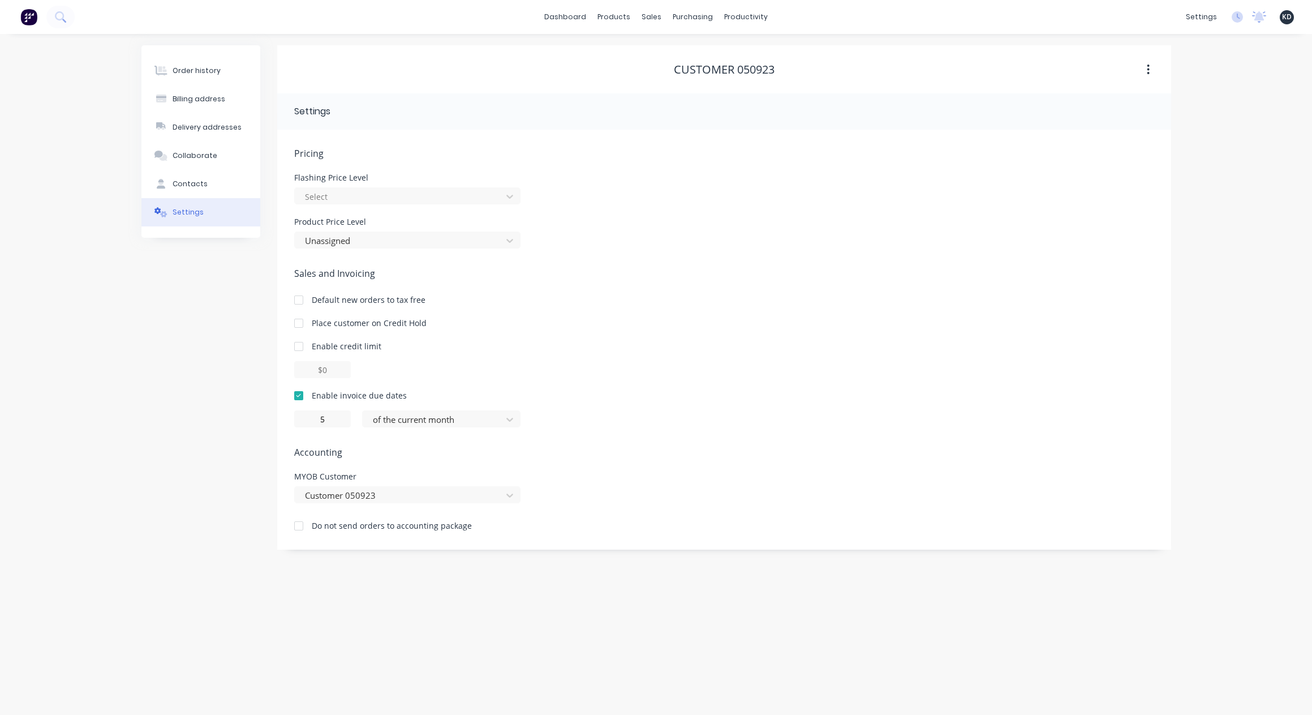
click at [533, 614] on div "Order history Billing address Delivery addresses Collaborate Contacts Settings …" at bounding box center [656, 374] width 1312 height 681
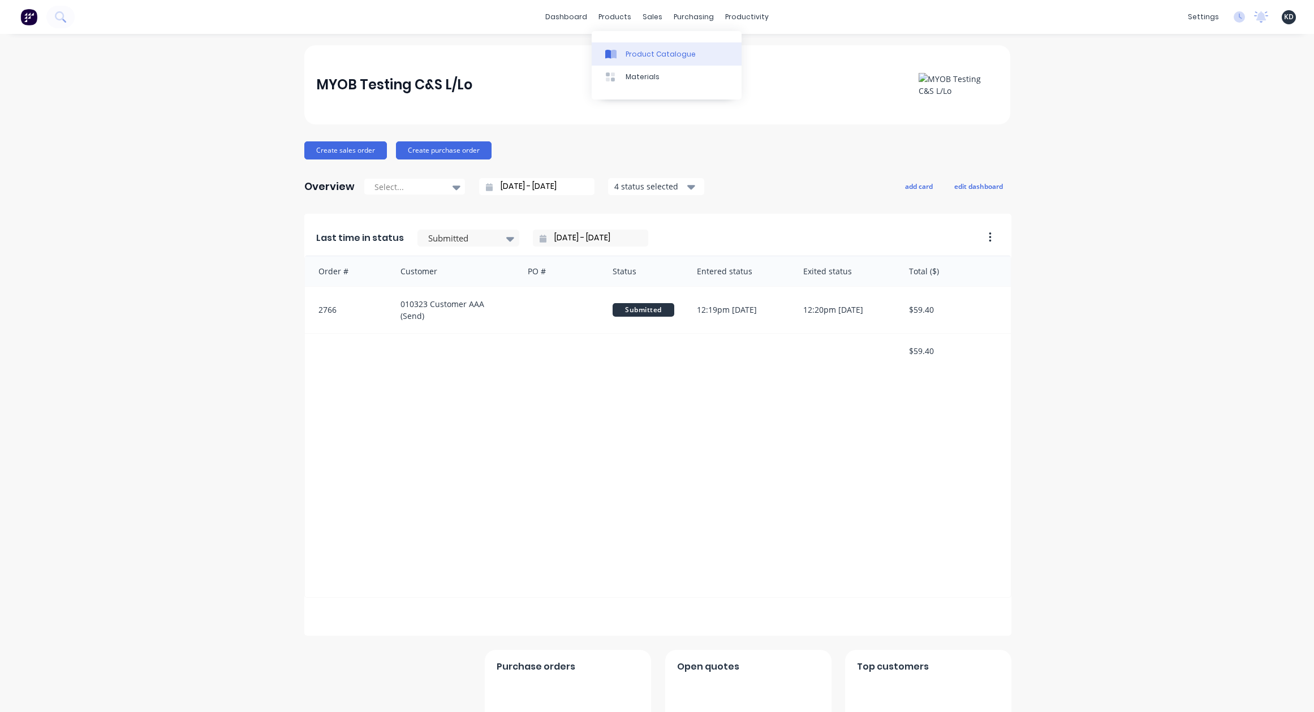
click at [638, 58] on div "Product Catalogue" at bounding box center [661, 54] width 70 height 10
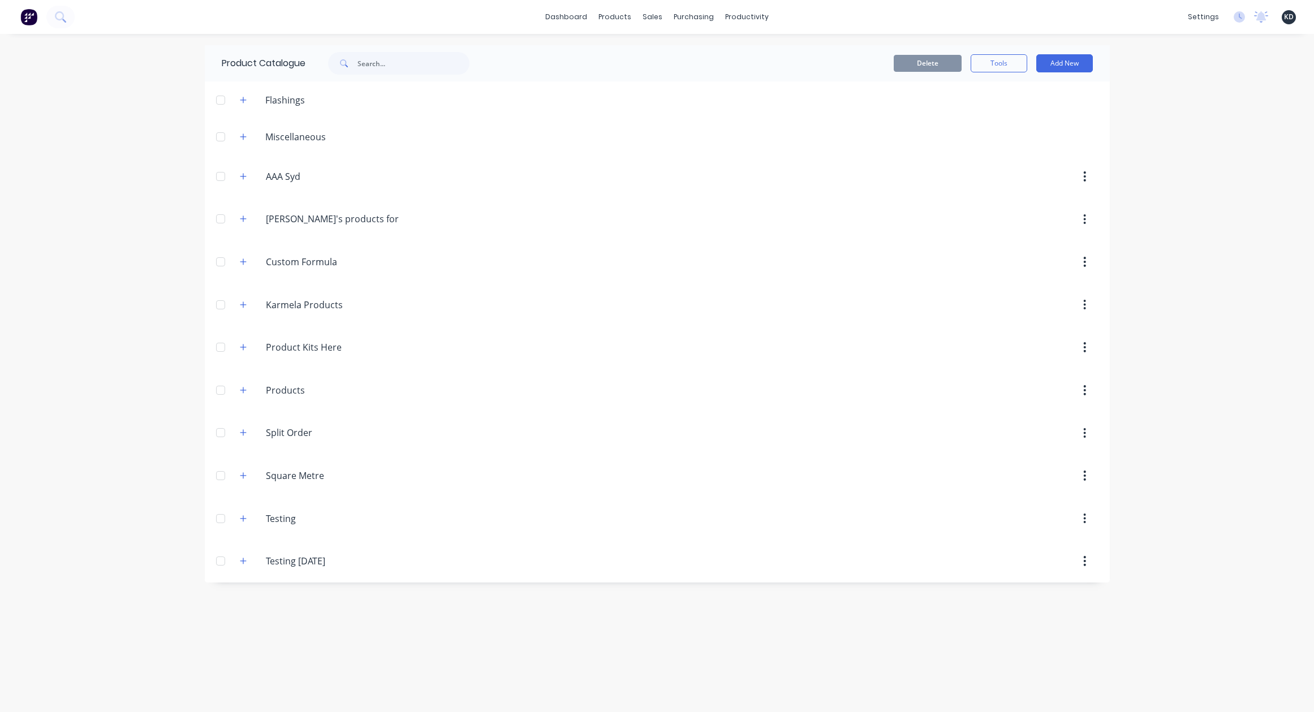
click at [85, 275] on div "dashboard products sales purchasing productivity dashboard products Product Cat…" at bounding box center [657, 356] width 1314 height 712
click at [241, 264] on icon "button" at bounding box center [243, 262] width 7 height 8
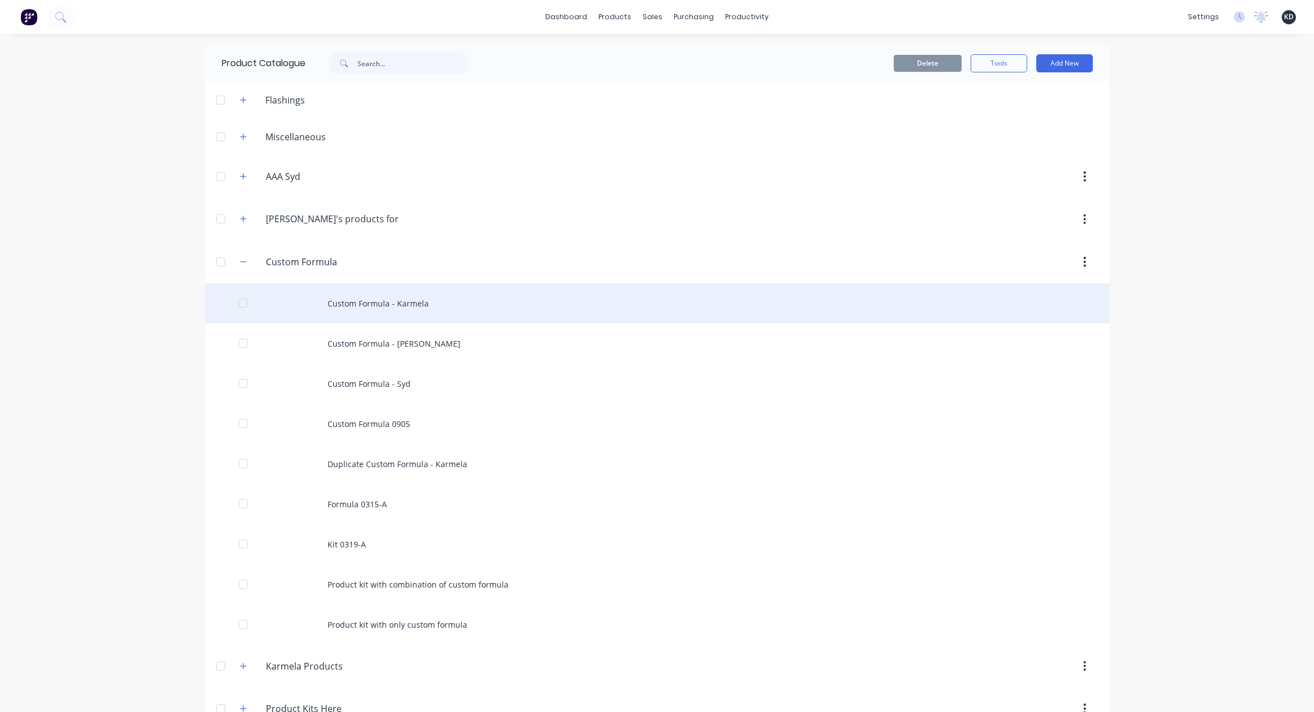
click at [323, 315] on div "Custom Formula - Karmela" at bounding box center [657, 303] width 905 height 40
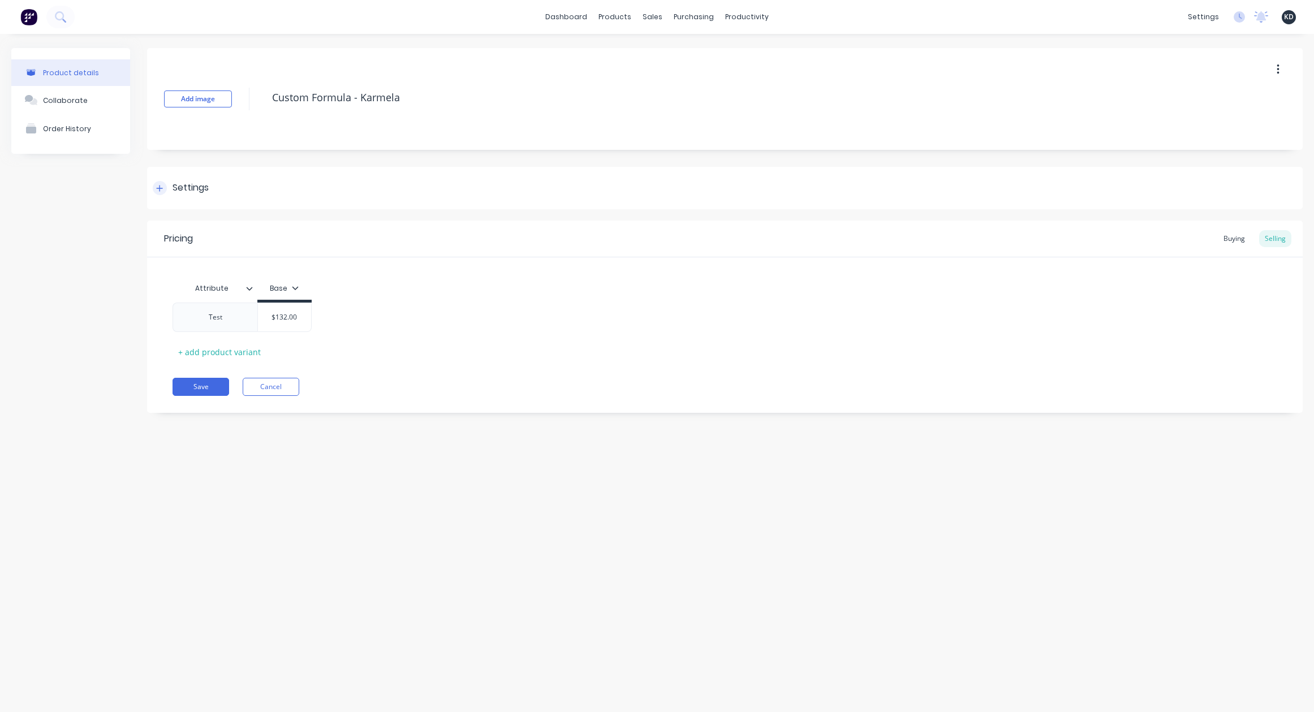
click at [204, 198] on div "Settings" at bounding box center [725, 188] width 1156 height 42
type textarea "x"
click at [484, 196] on div "Settings" at bounding box center [725, 188] width 1156 height 42
type textarea "x"
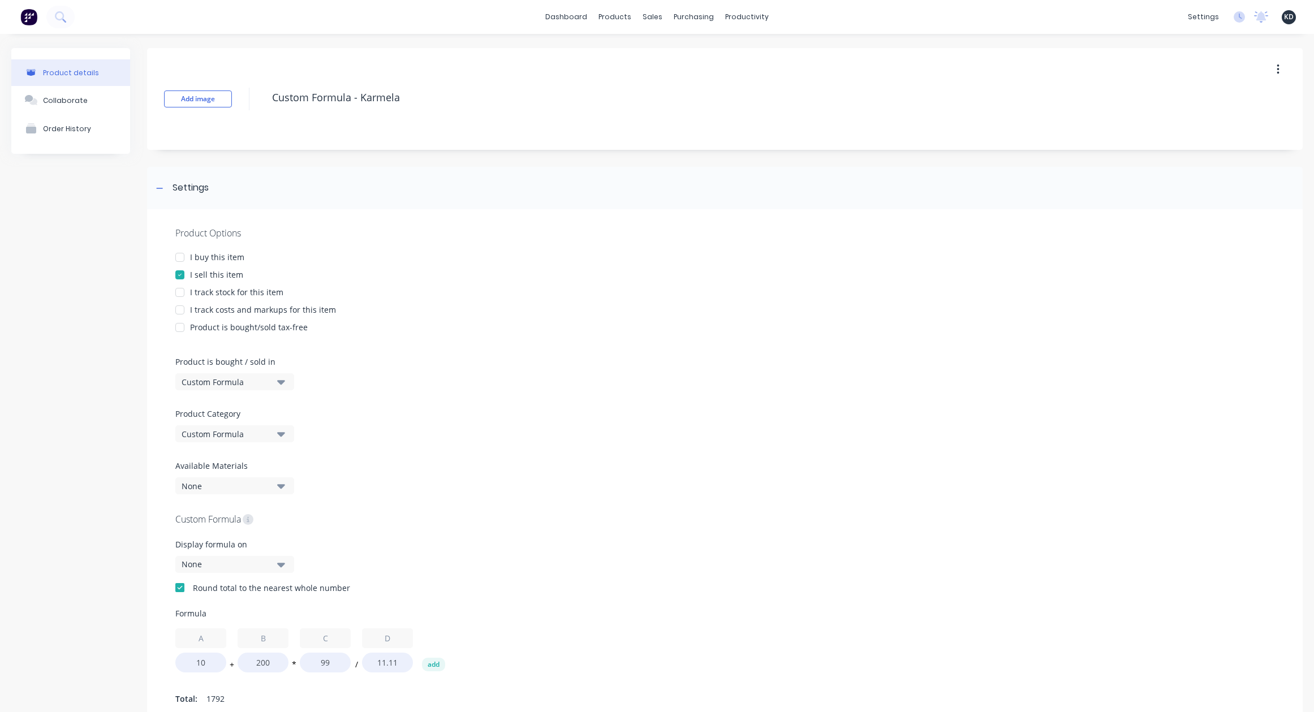
scroll to position [247, 0]
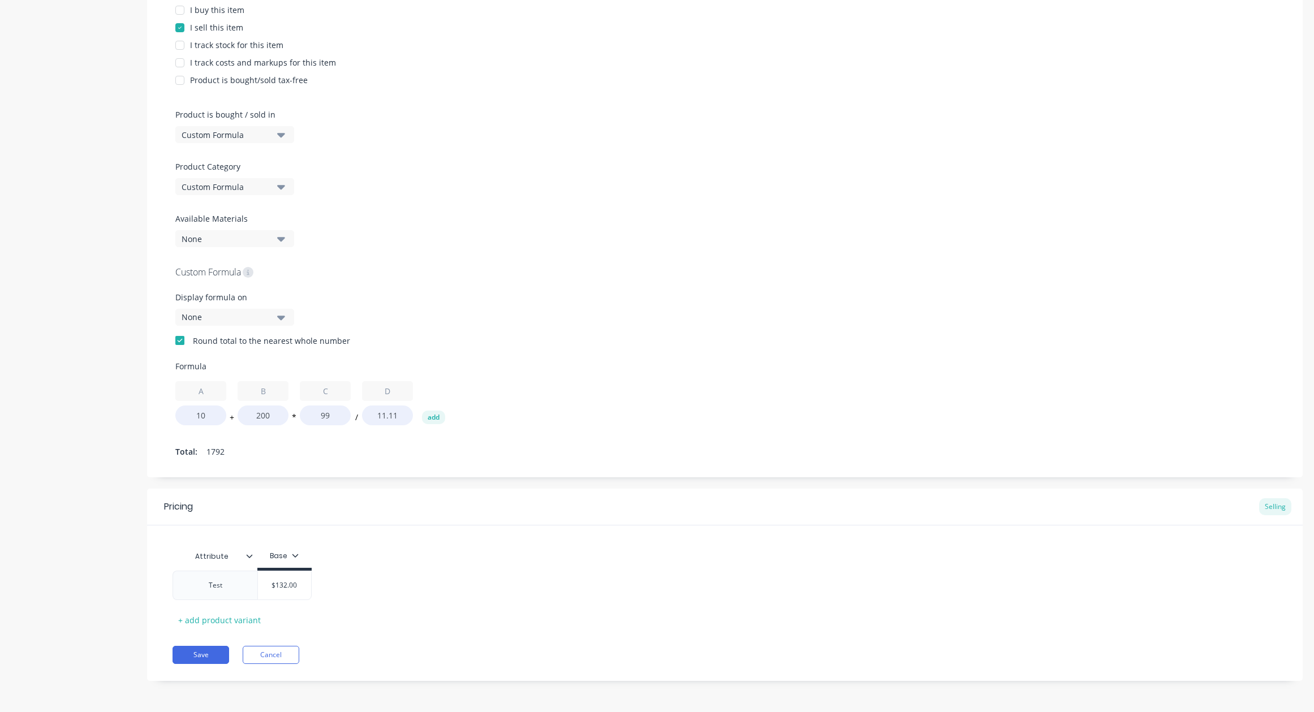
click at [81, 359] on div "Product details Collaborate Order History" at bounding box center [70, 249] width 119 height 897
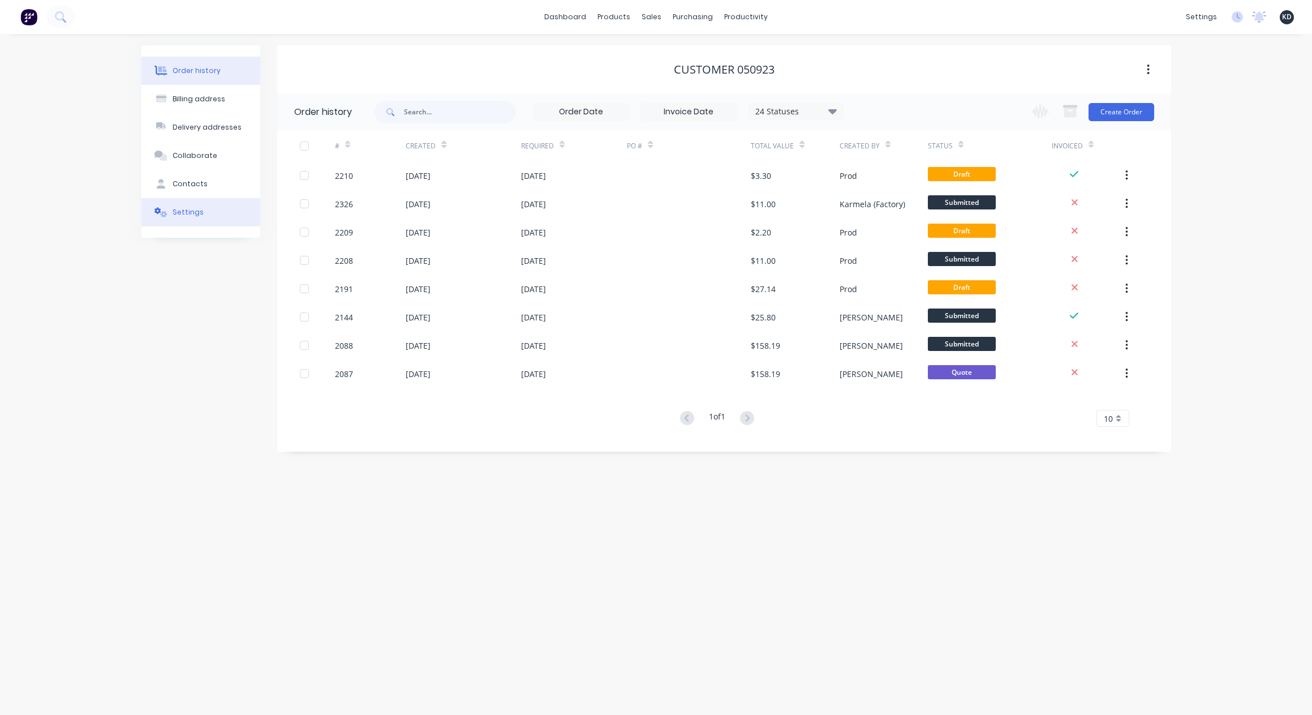
click at [198, 201] on button "Settings" at bounding box center [200, 212] width 119 height 28
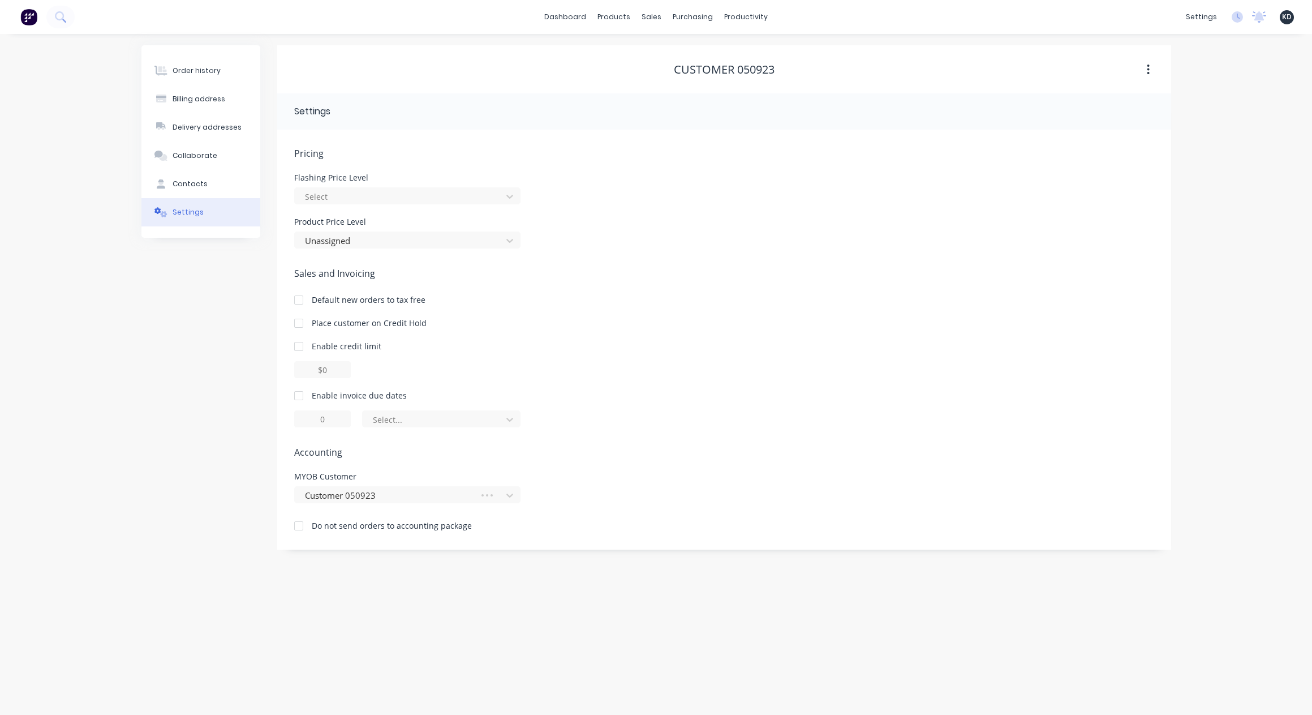
click at [816, 262] on div "Pricing Flashing Price Level Select Product Price Level Unassigned Sales and In…" at bounding box center [724, 348] width 860 height 403
click at [199, 274] on div "Order history Billing address Delivery addresses Collaborate Contacts Settings" at bounding box center [200, 297] width 119 height 504
click at [762, 312] on div "Sales and Invoicing Default new orders to tax free Place customer on Credit Hol…" at bounding box center [724, 346] width 860 height 161
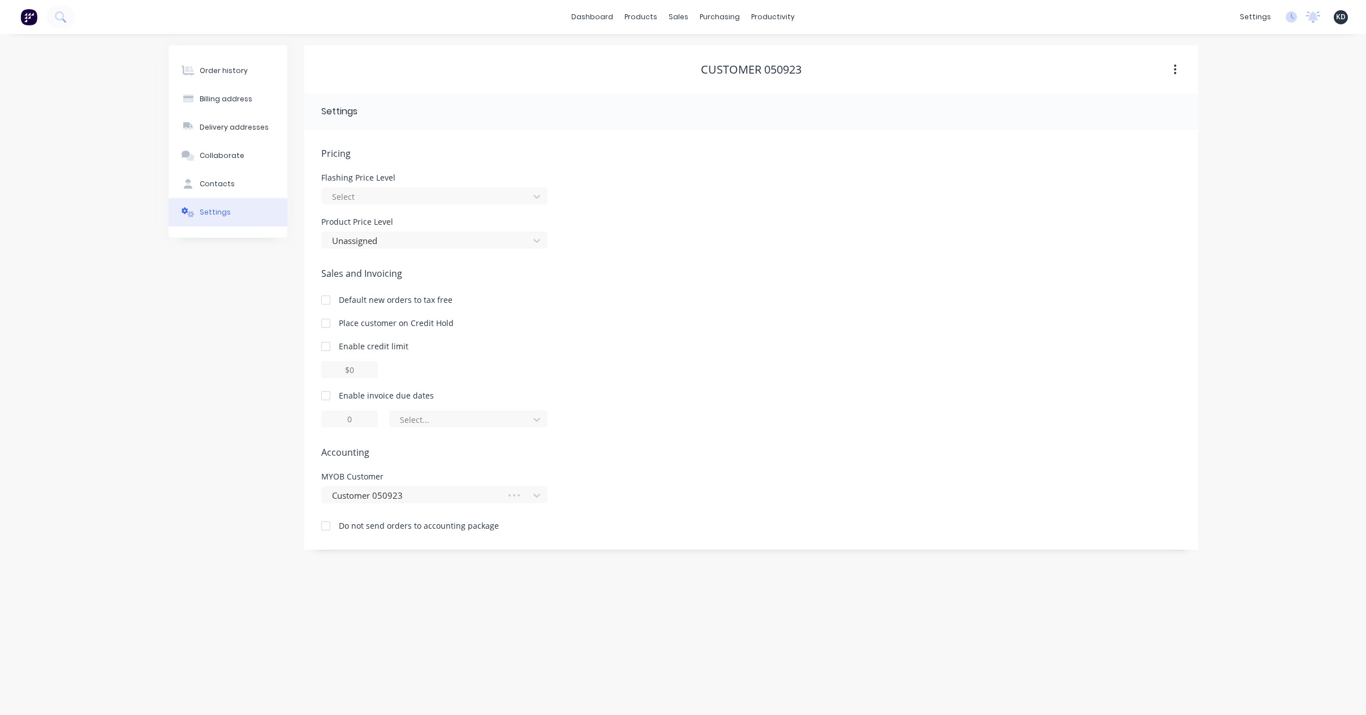
click at [1298, 289] on div "Order history Billing address Delivery addresses Collaborate Contacts Settings …" at bounding box center [683, 374] width 1366 height 681
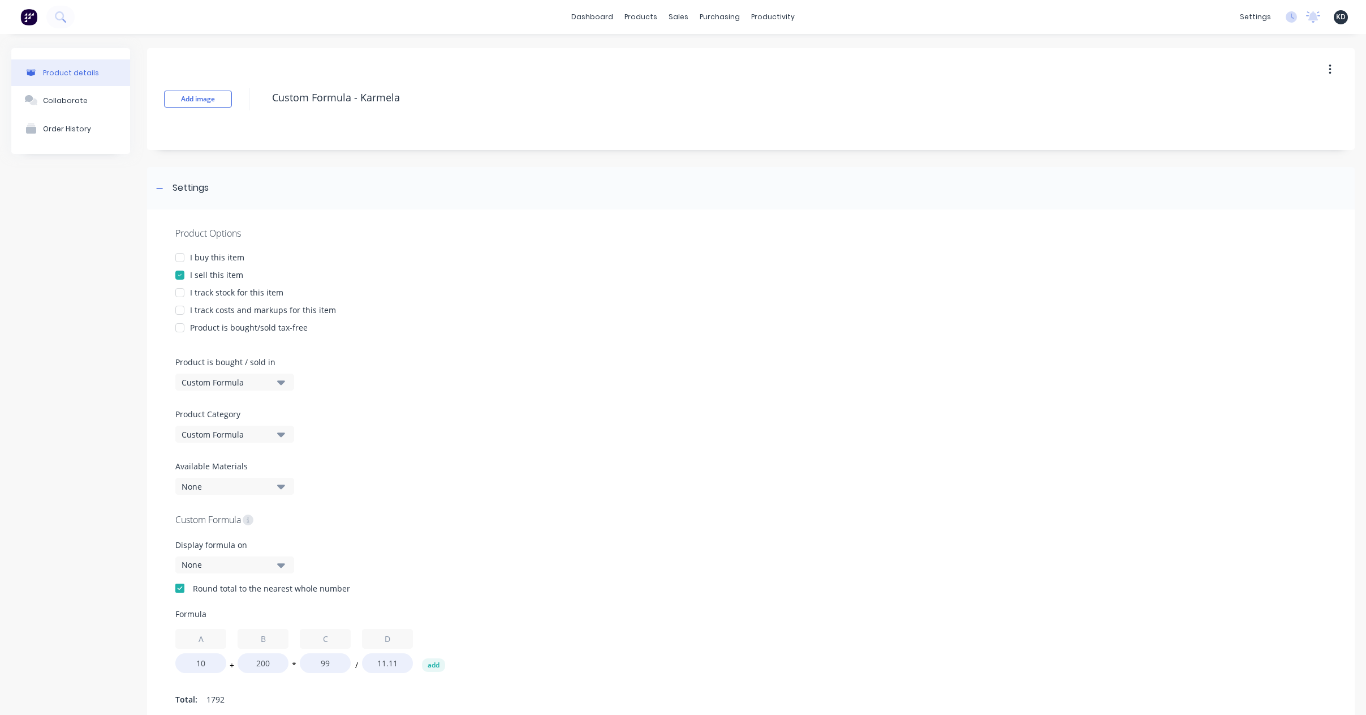
scroll to position [245, 0]
